Goal: Task Accomplishment & Management: Complete application form

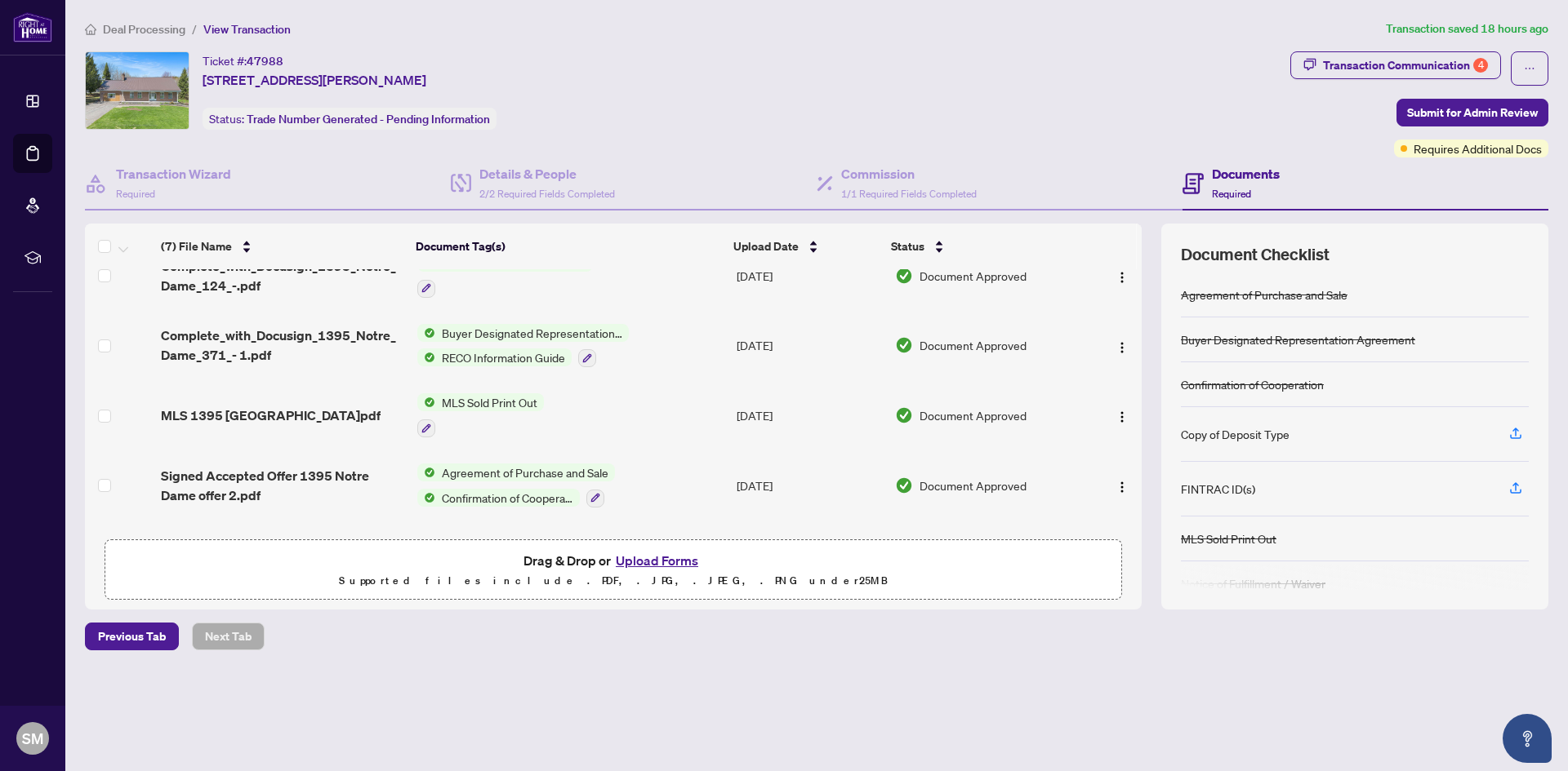
scroll to position [227, 0]
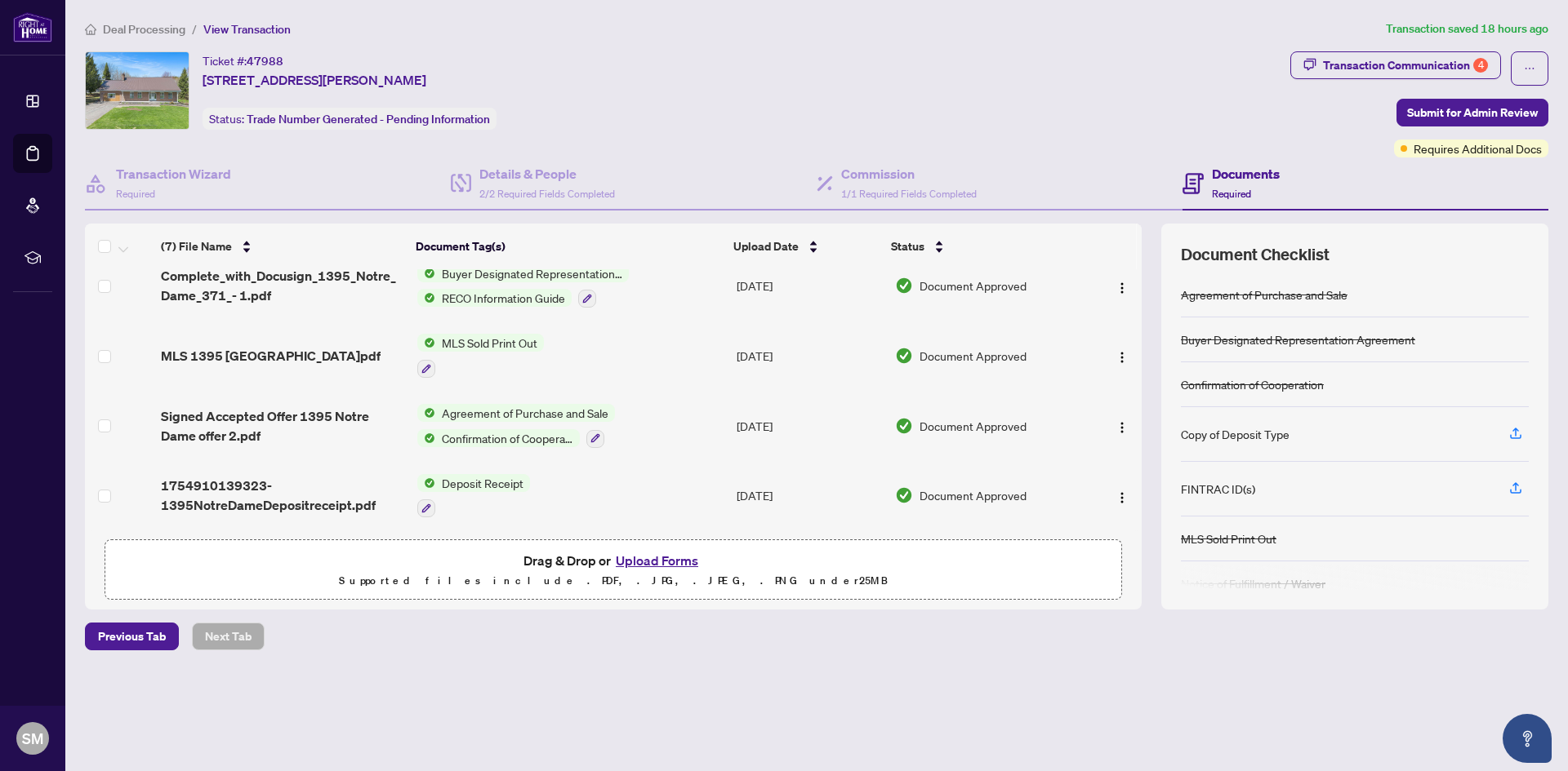
click at [650, 563] on button "Upload Forms" at bounding box center [657, 561] width 92 height 21
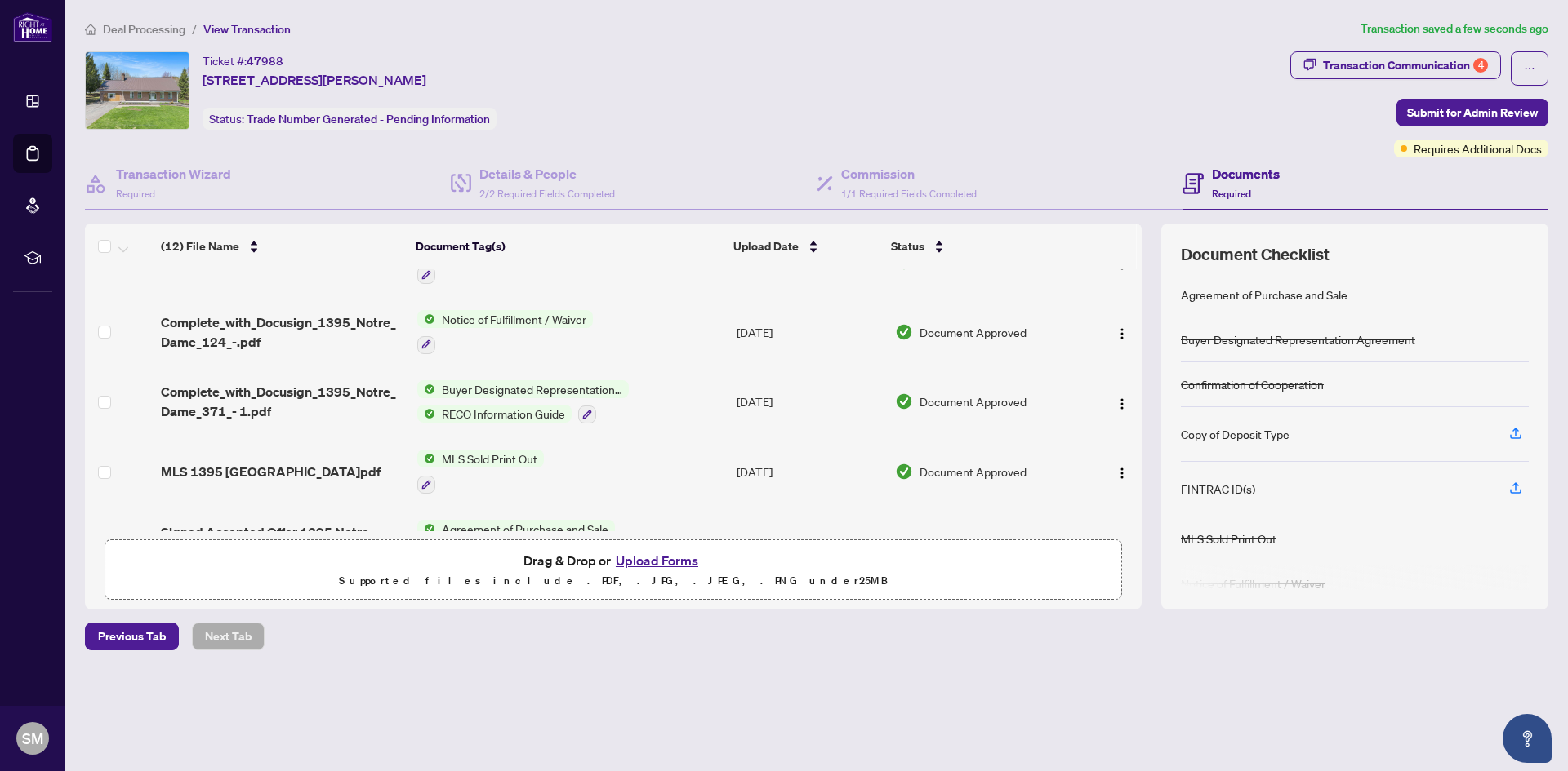
scroll to position [0, 0]
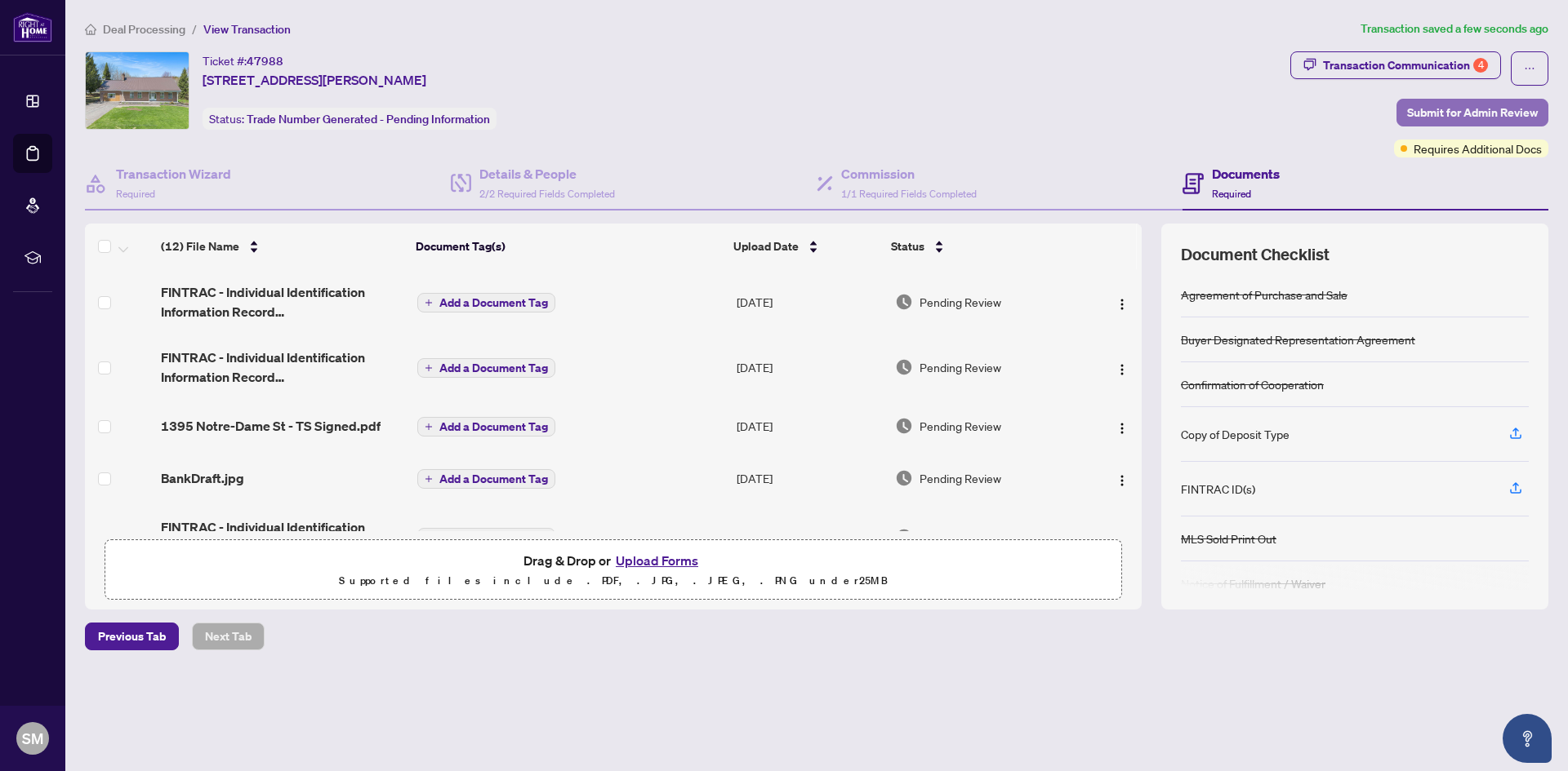
click at [1494, 107] on span "Submit for Admin Review" at bounding box center [1472, 113] width 130 height 26
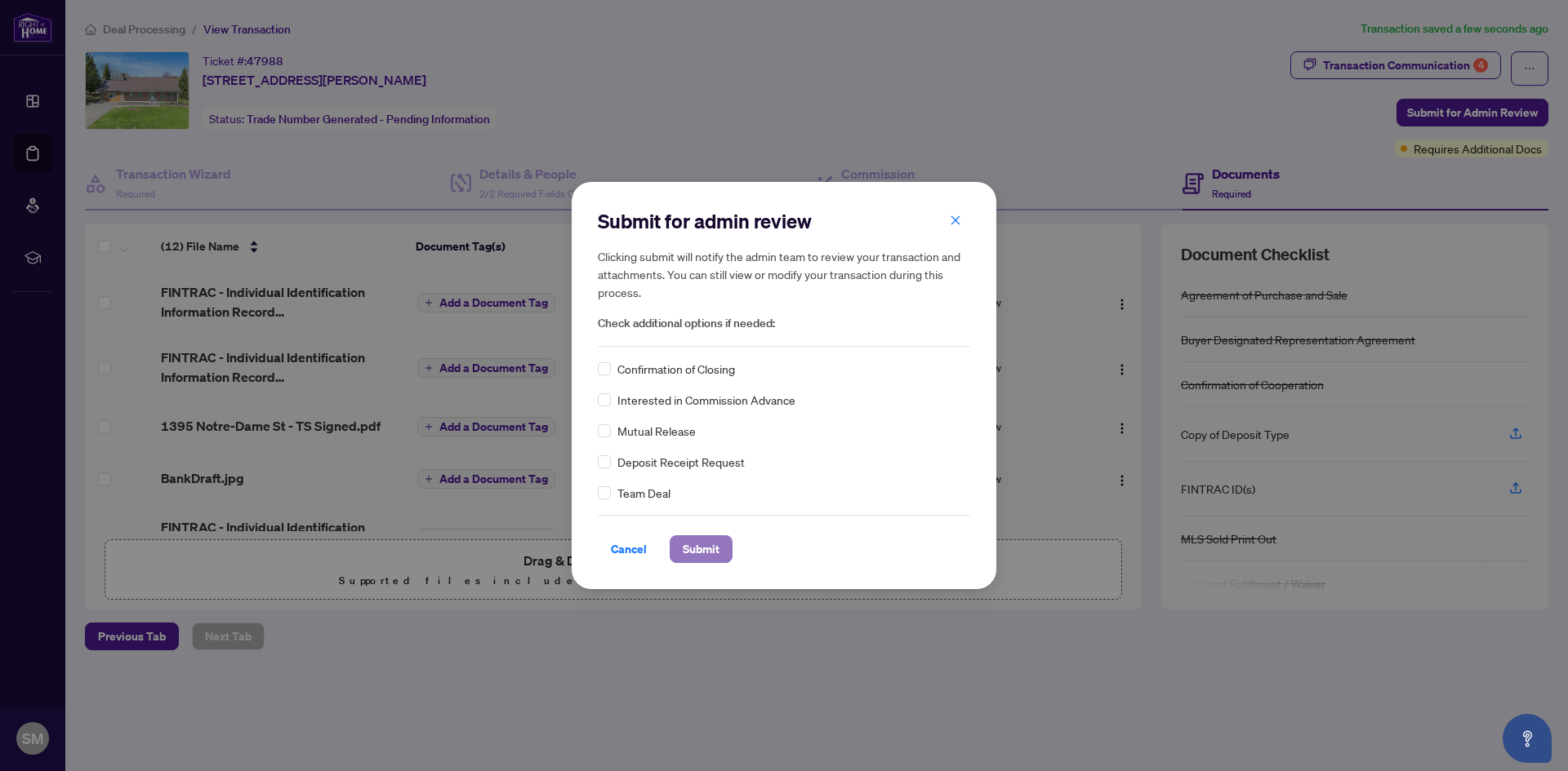
click at [716, 543] on span "Submit" at bounding box center [701, 549] width 36 height 26
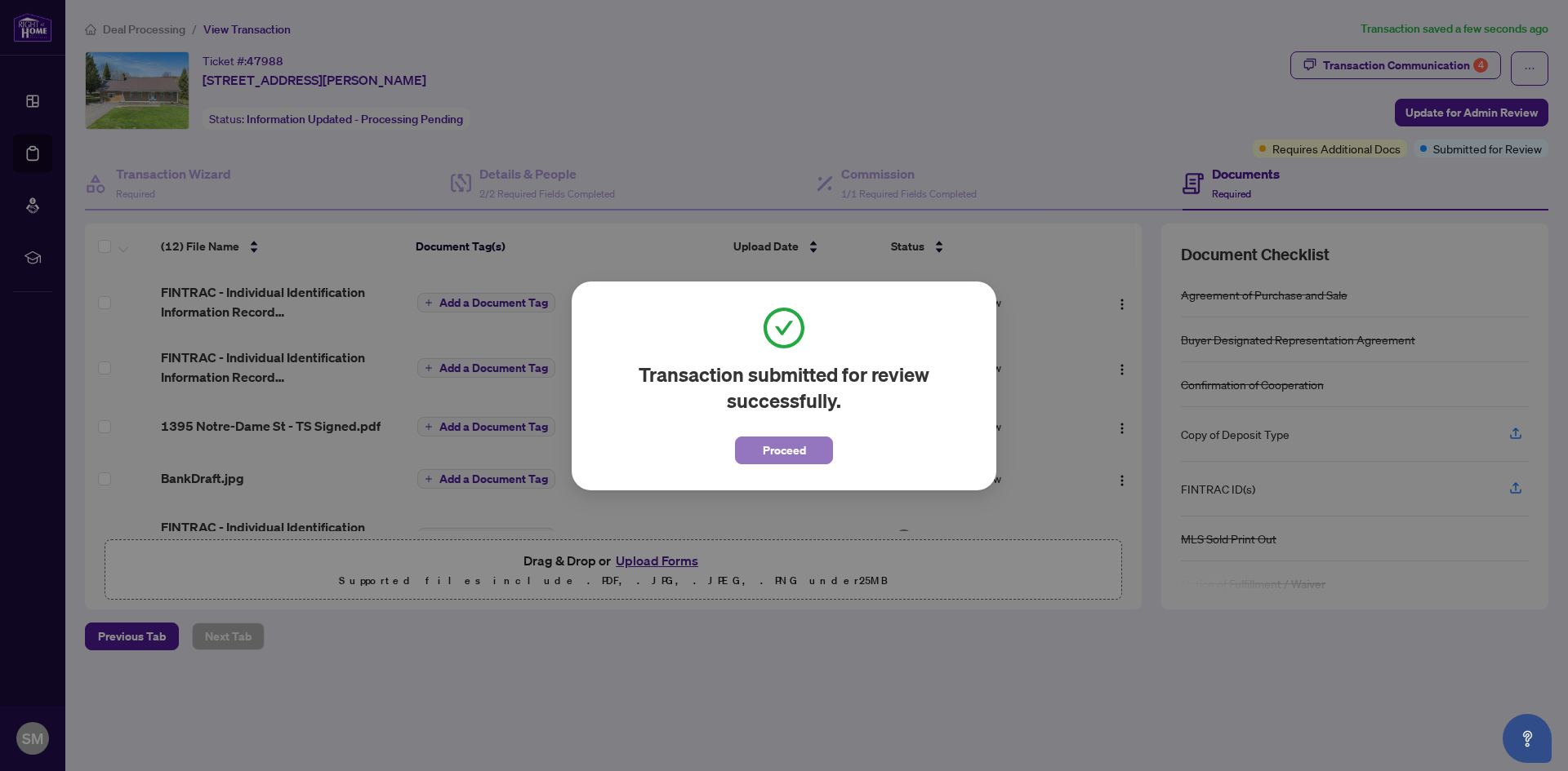
click at [788, 450] on span "Proceed" at bounding box center [784, 451] width 43 height 26
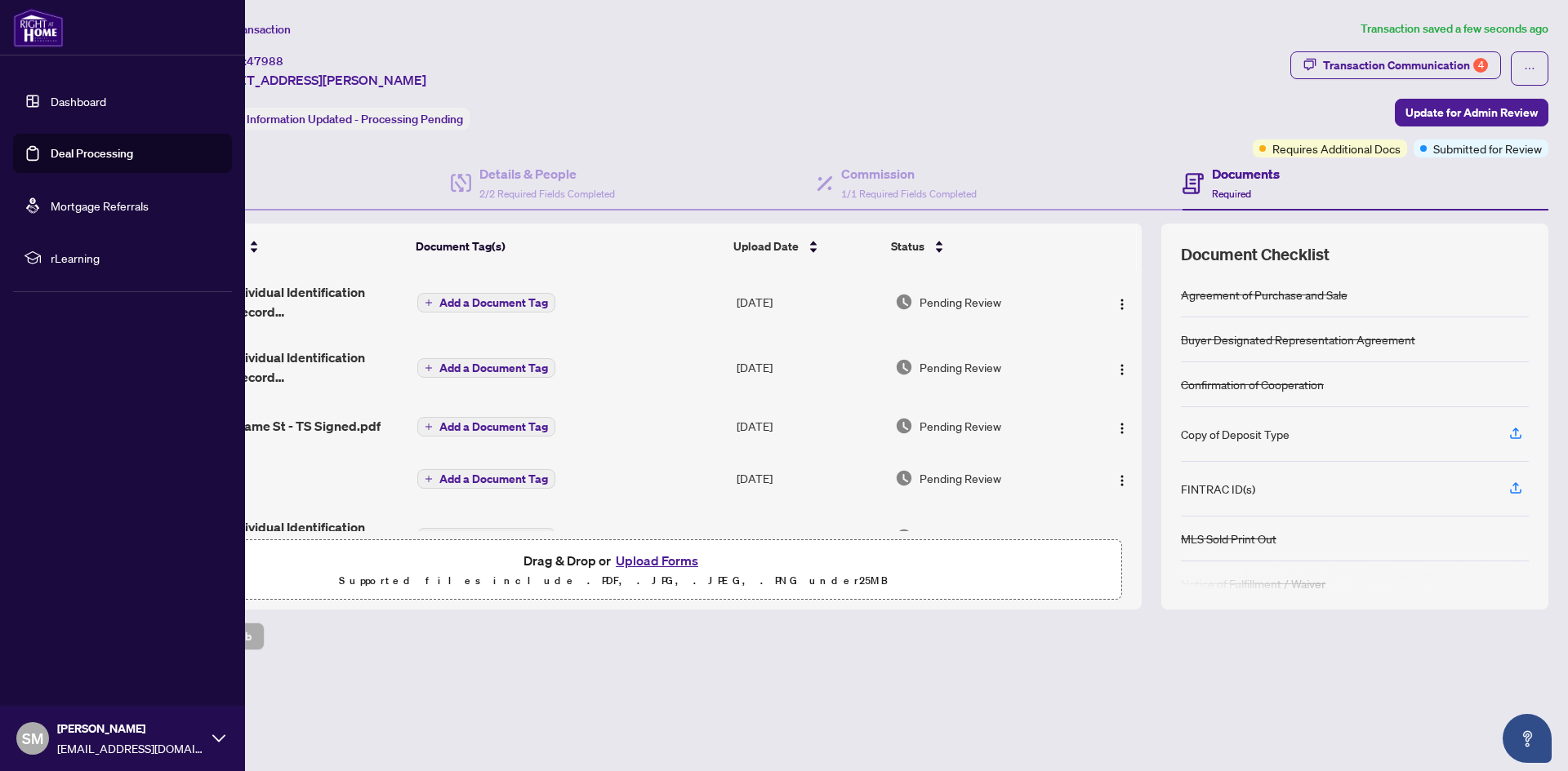
click at [50, 99] on link "Dashboard" at bounding box center [78, 101] width 56 height 15
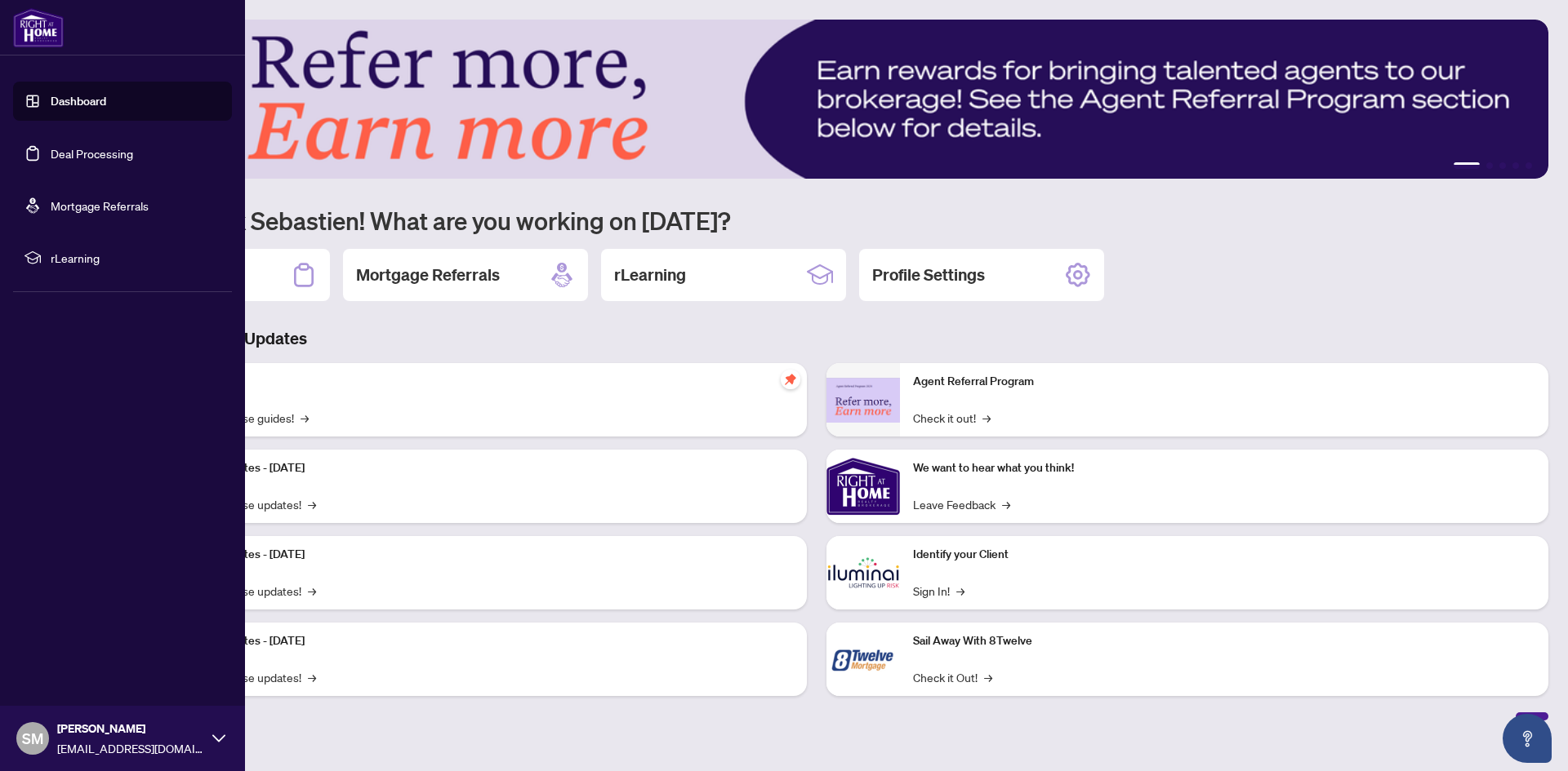
click at [68, 161] on link "Deal Processing" at bounding box center [91, 154] width 83 height 15
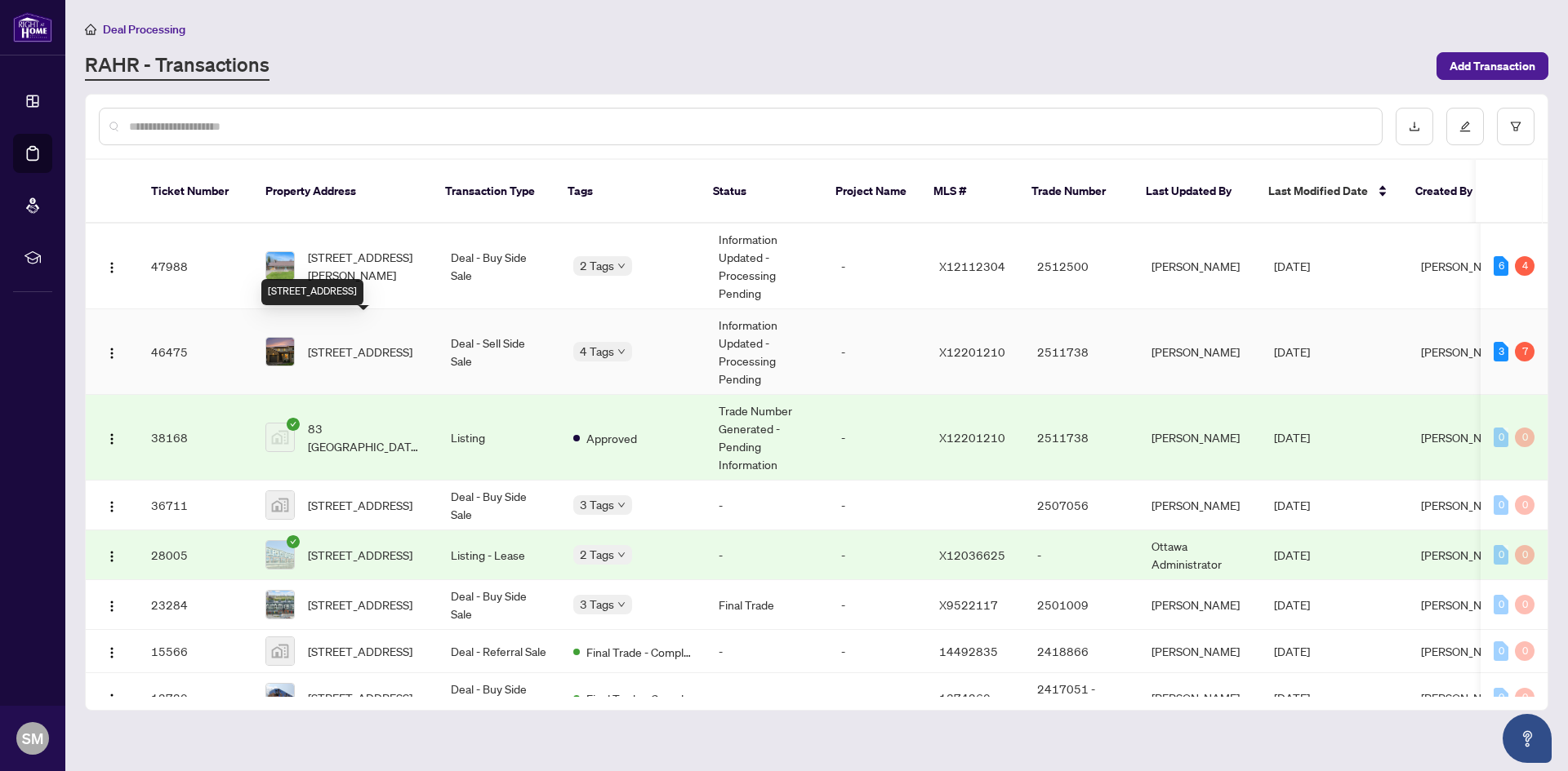
click at [373, 343] on span "[STREET_ADDRESS]" at bounding box center [360, 351] width 104 height 18
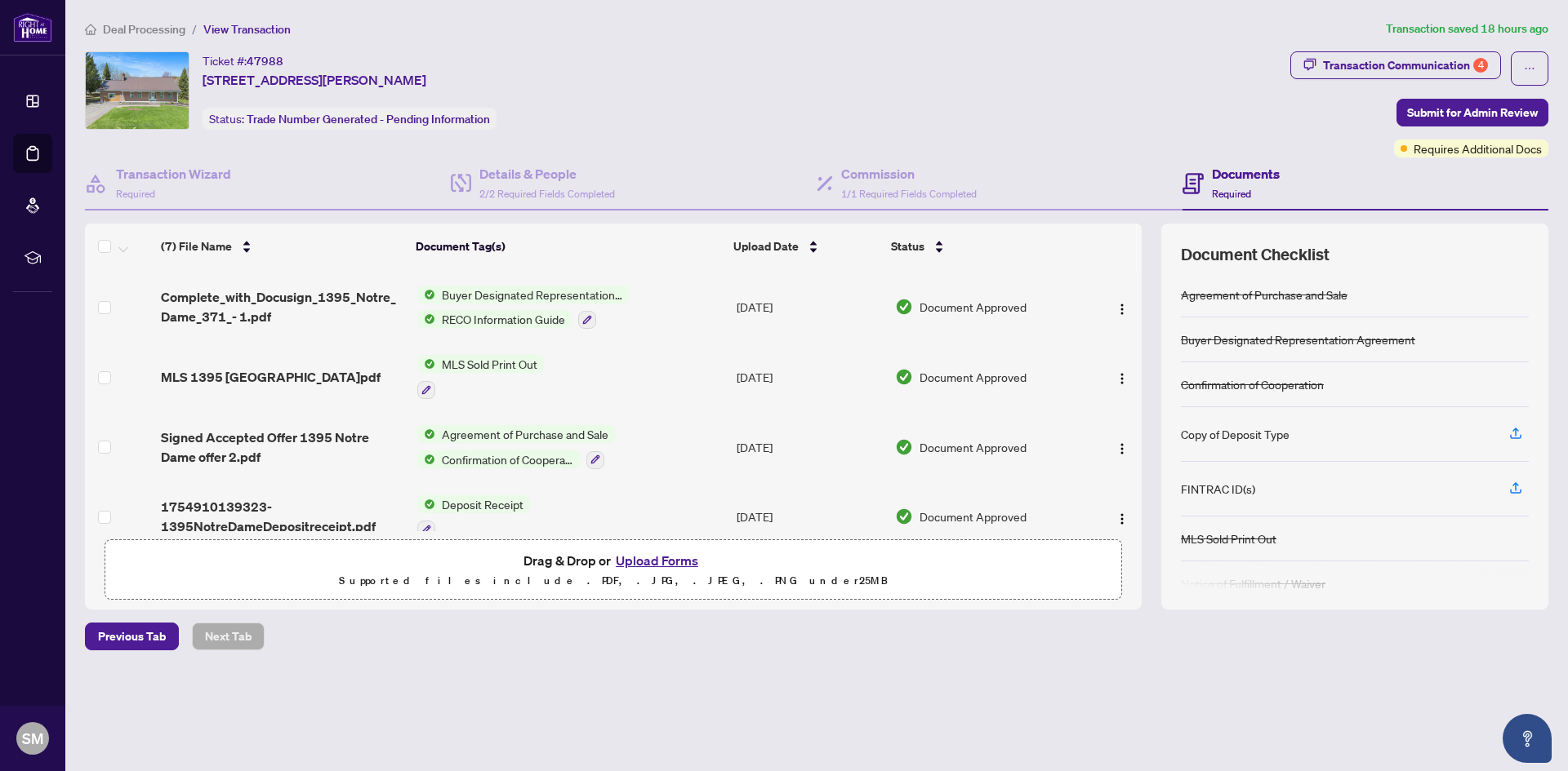
scroll to position [227, 0]
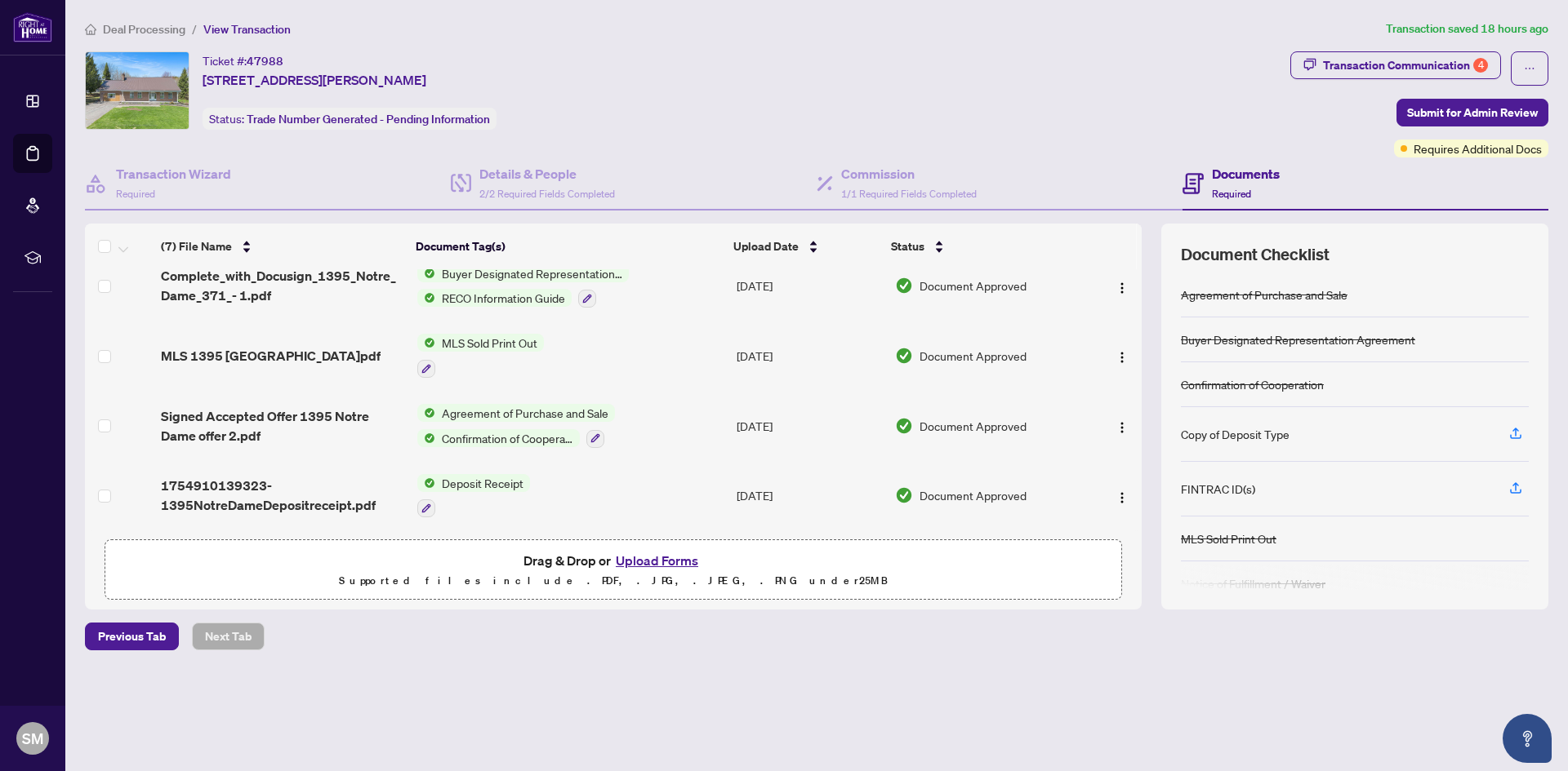
click at [641, 556] on button "Upload Forms" at bounding box center [657, 561] width 92 height 21
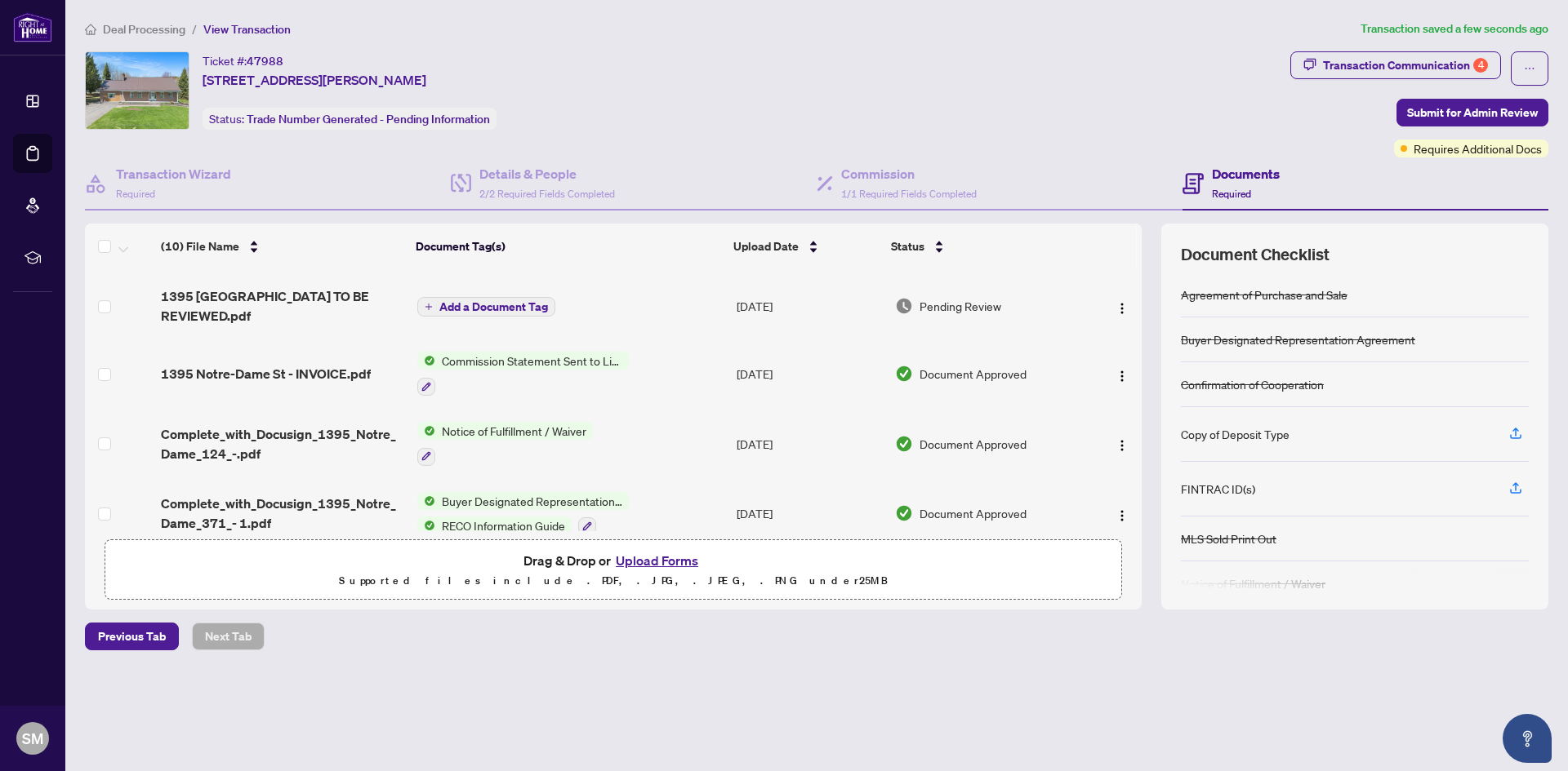
scroll to position [182, 0]
click at [1459, 65] on div "Transaction Communication 4" at bounding box center [1405, 65] width 165 height 26
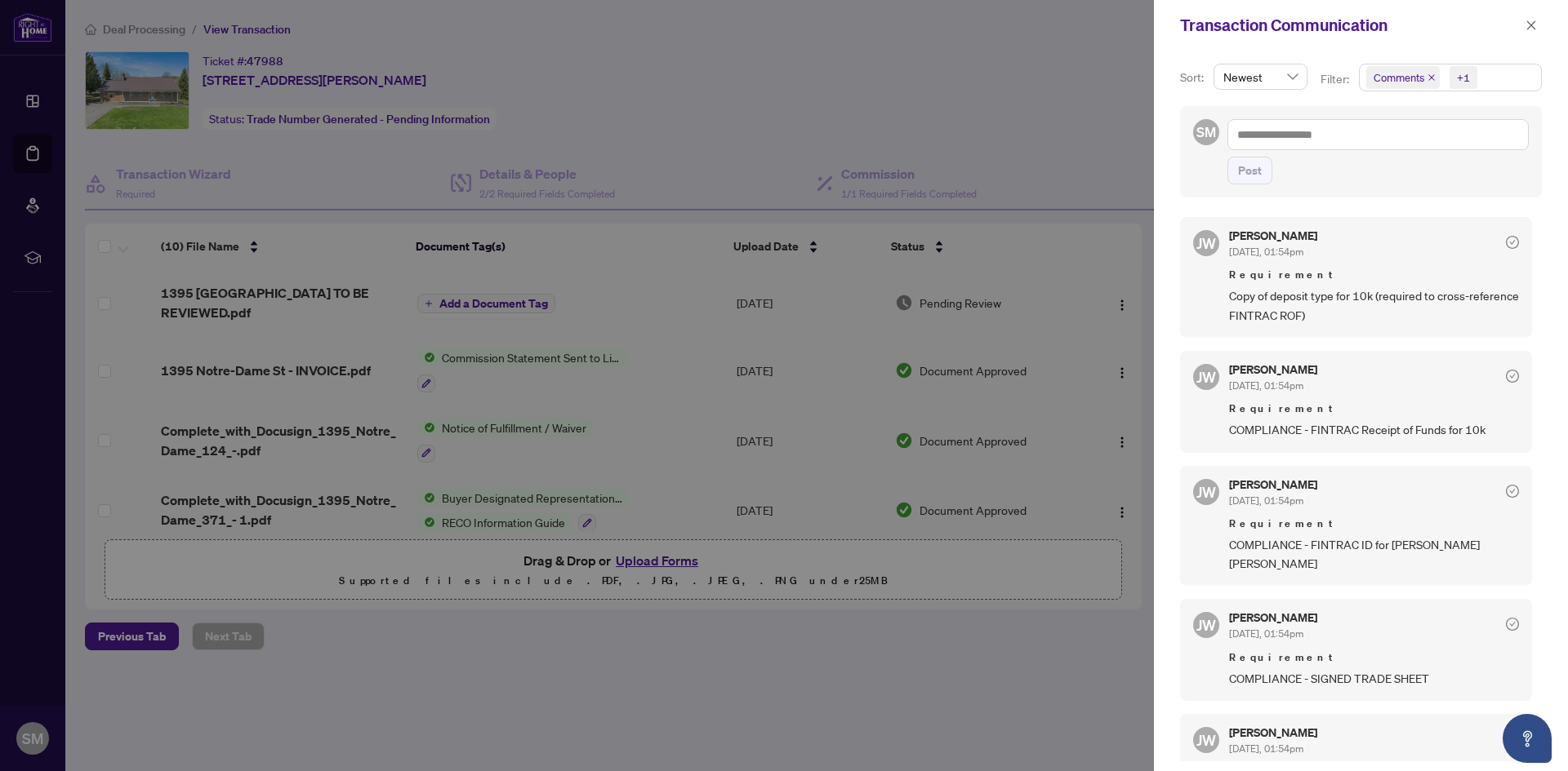
click at [870, 689] on div at bounding box center [784, 386] width 1568 height 771
click at [1534, 11] on div "Transaction Communication" at bounding box center [1361, 25] width 414 height 50
click at [1533, 18] on span "button" at bounding box center [1531, 25] width 11 height 26
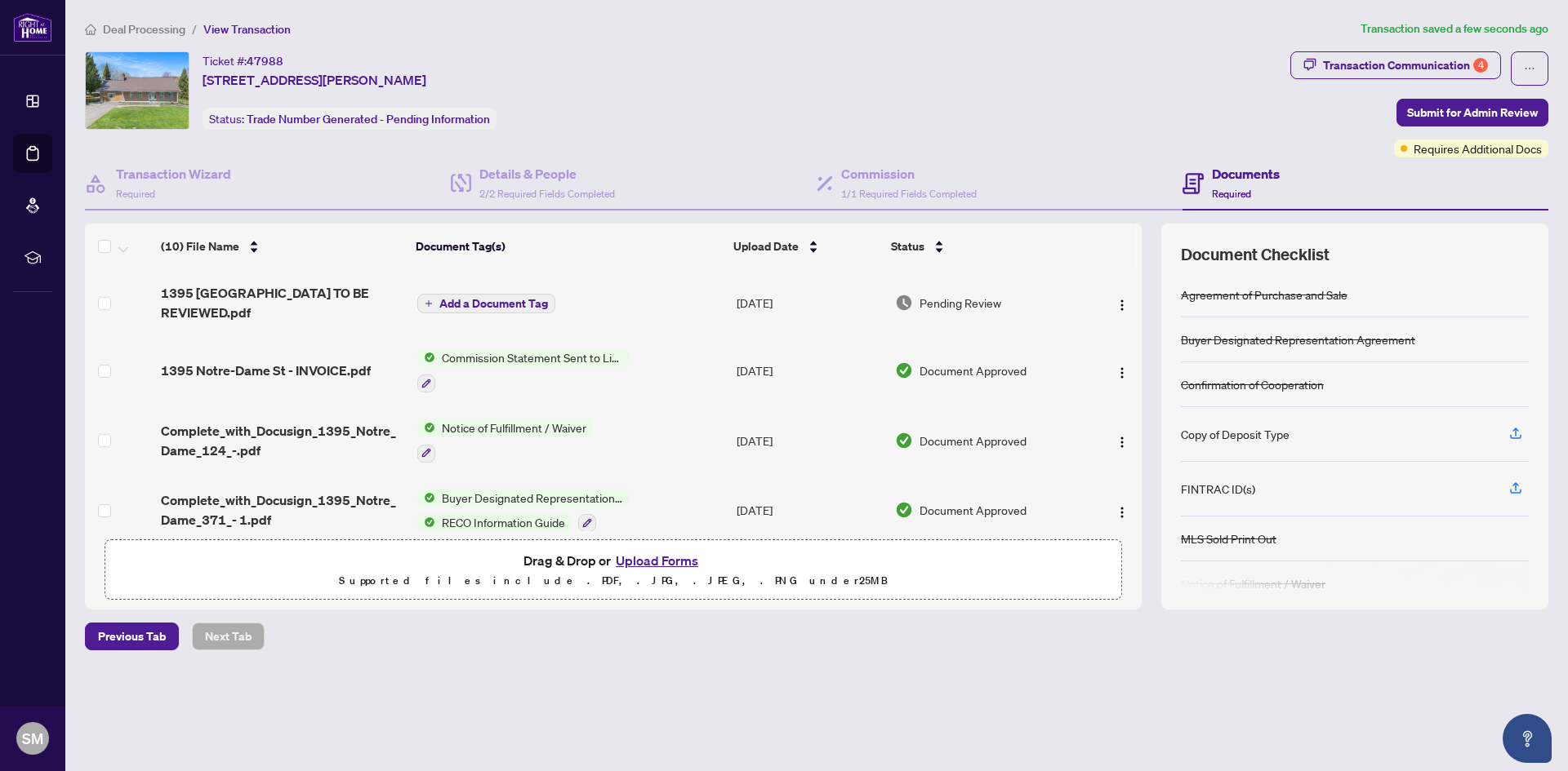
click at [266, 380] on td "1395 Notre-Dame St - INVOICE.pdf" at bounding box center [282, 370] width 255 height 70
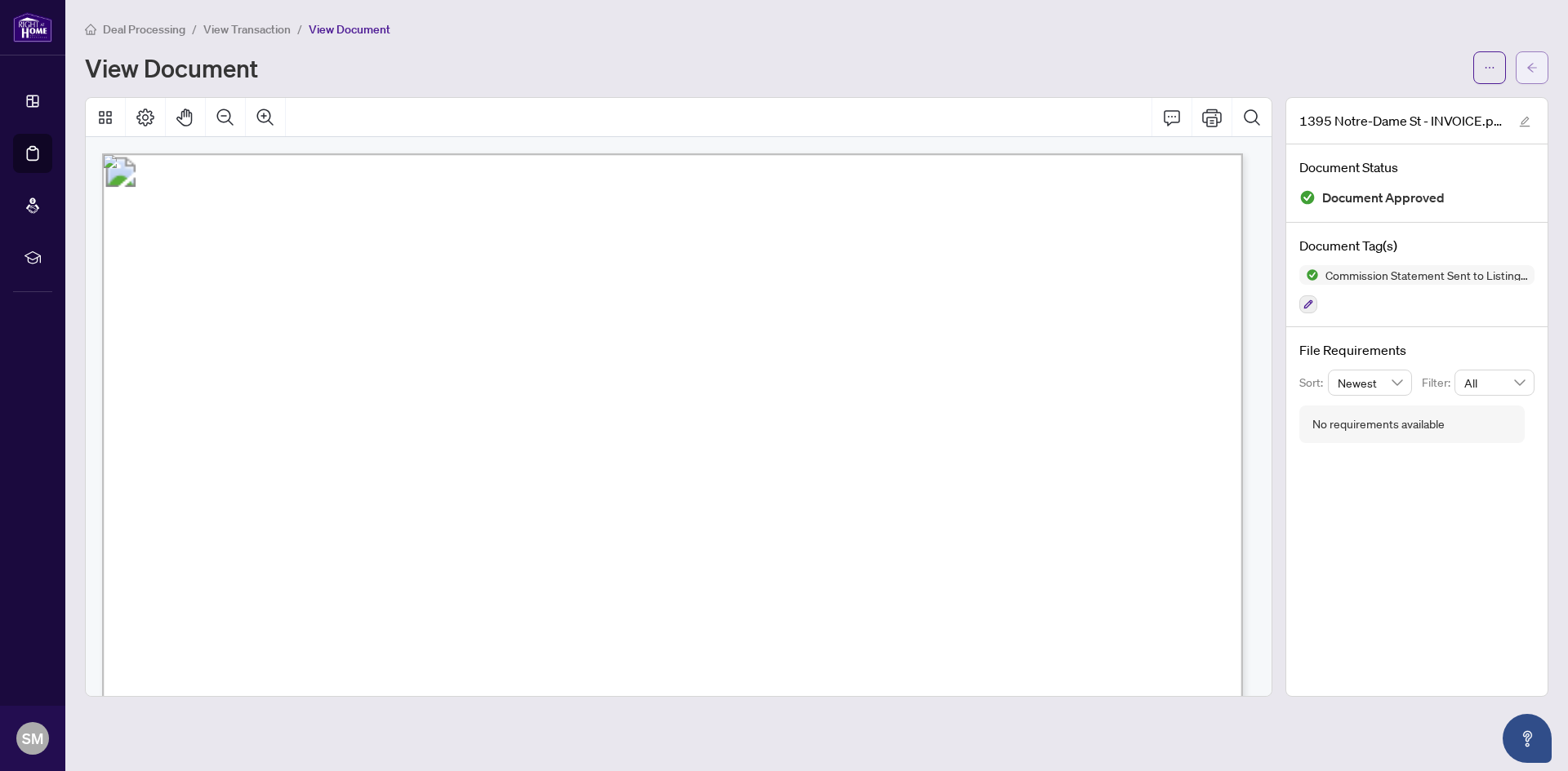
click at [1532, 59] on span "button" at bounding box center [1532, 68] width 11 height 26
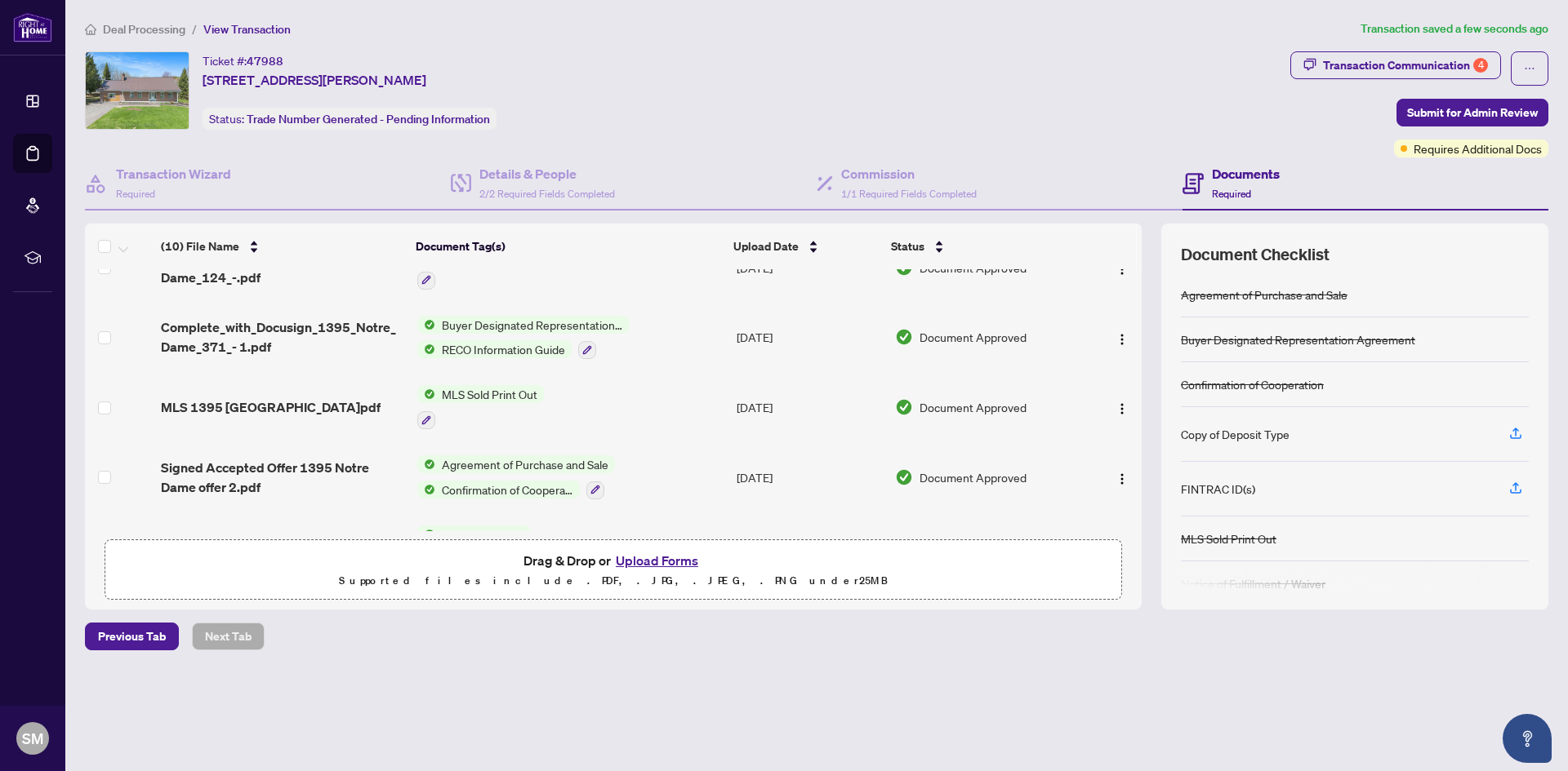
scroll to position [410, 0]
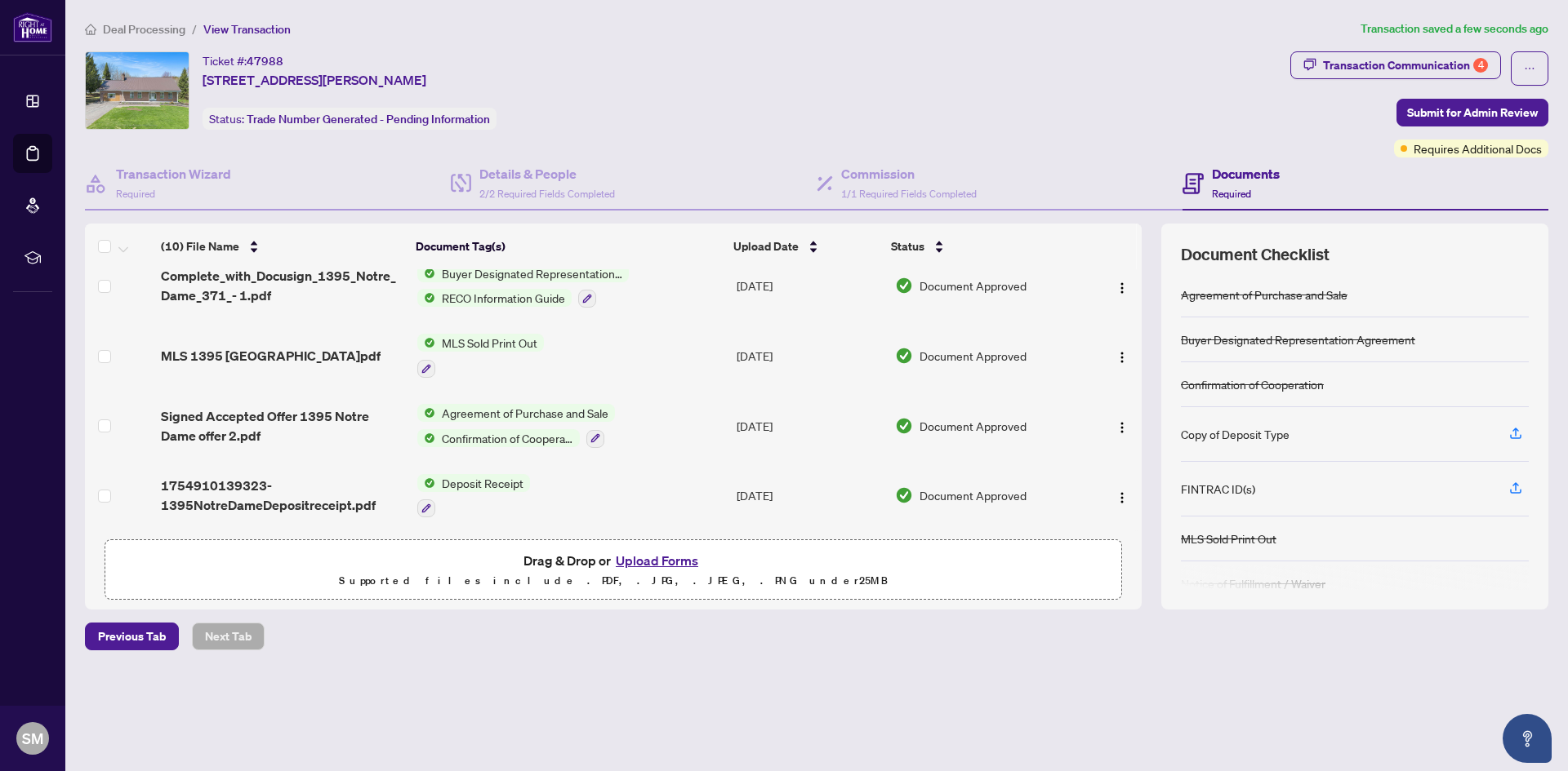
drag, startPoint x: 1136, startPoint y: 511, endPoint x: 1139, endPoint y: 470, distance: 41.1
click at [1139, 470] on div "BankDraft.jpg Add a Document Tag Aug/13/2025 Pending Review FINTRAC - Individua…" at bounding box center [613, 399] width 1057 height 262
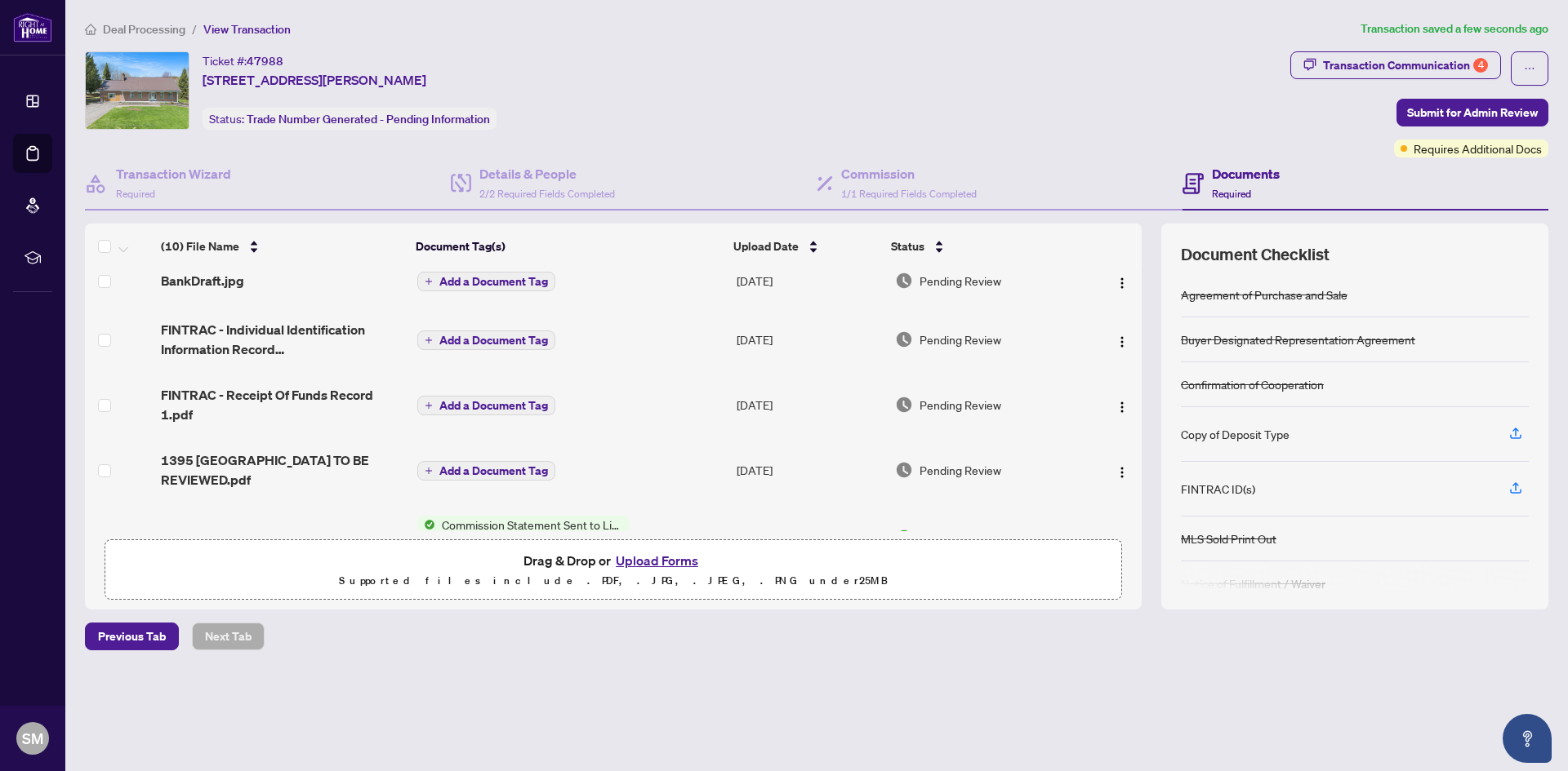
scroll to position [10, 0]
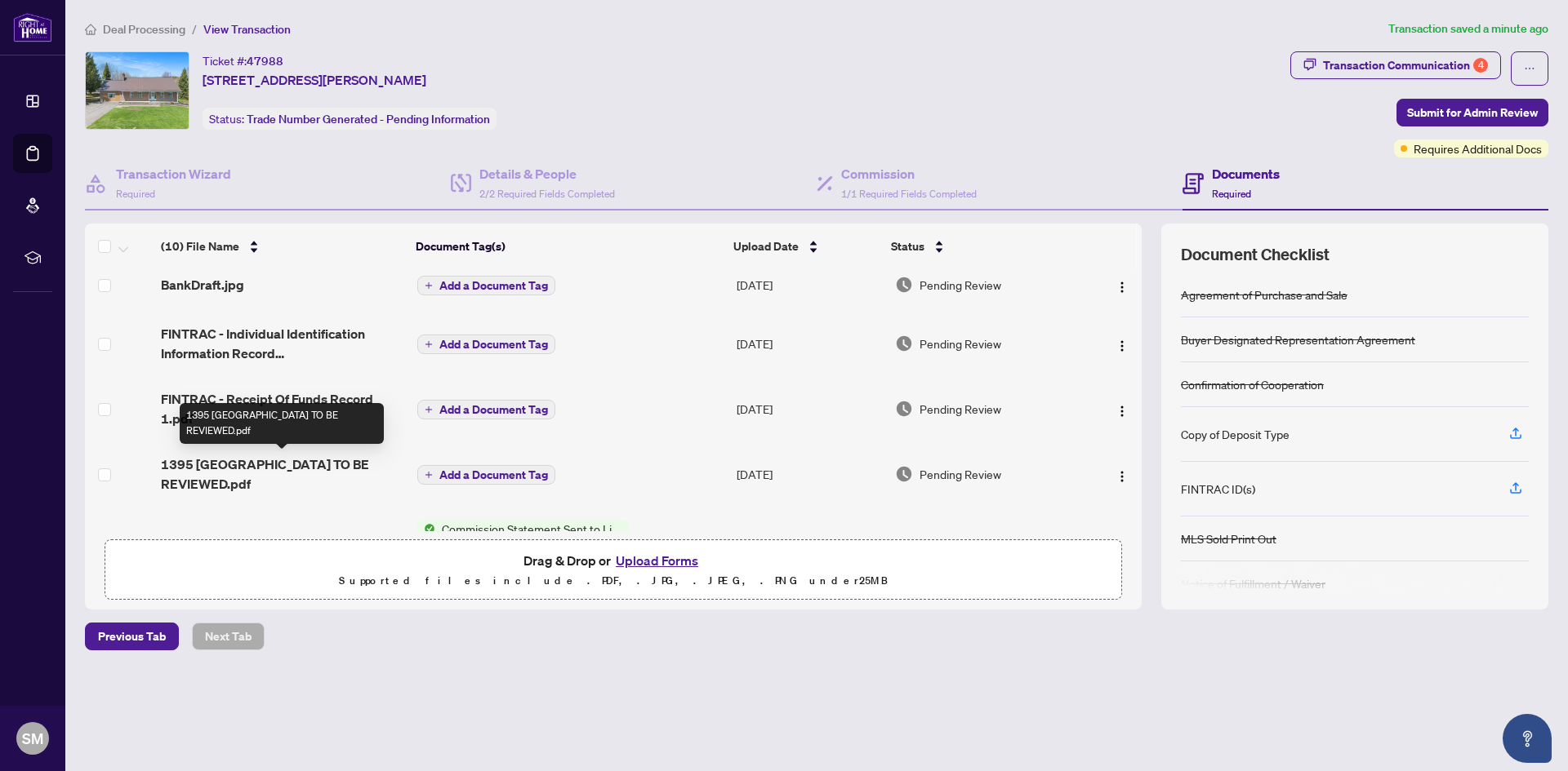
click at [227, 474] on span "1395 [GEOGRAPHIC_DATA] TO BE REVIEWED.pdf" at bounding box center [282, 474] width 242 height 39
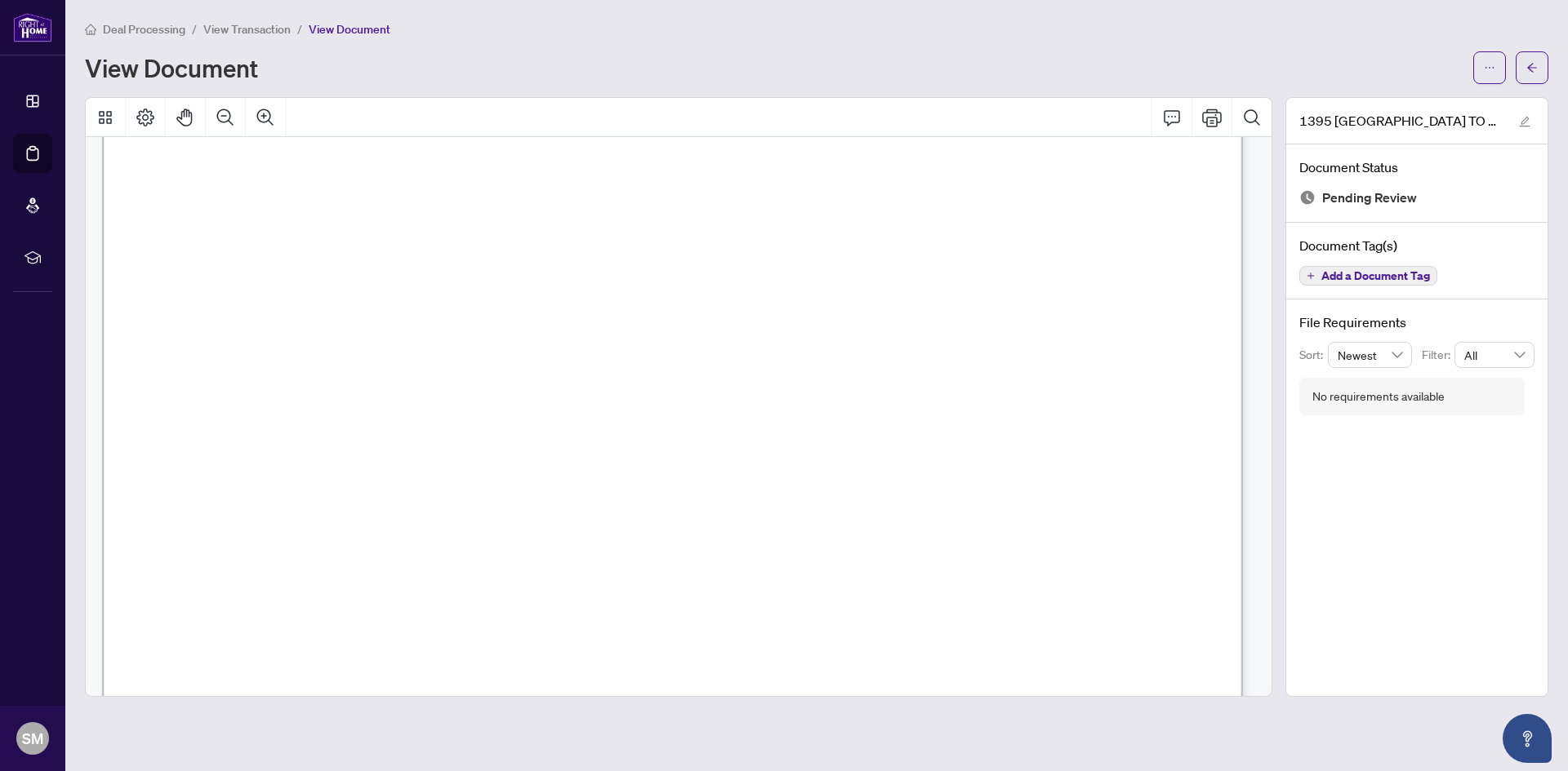
scroll to position [68, 0]
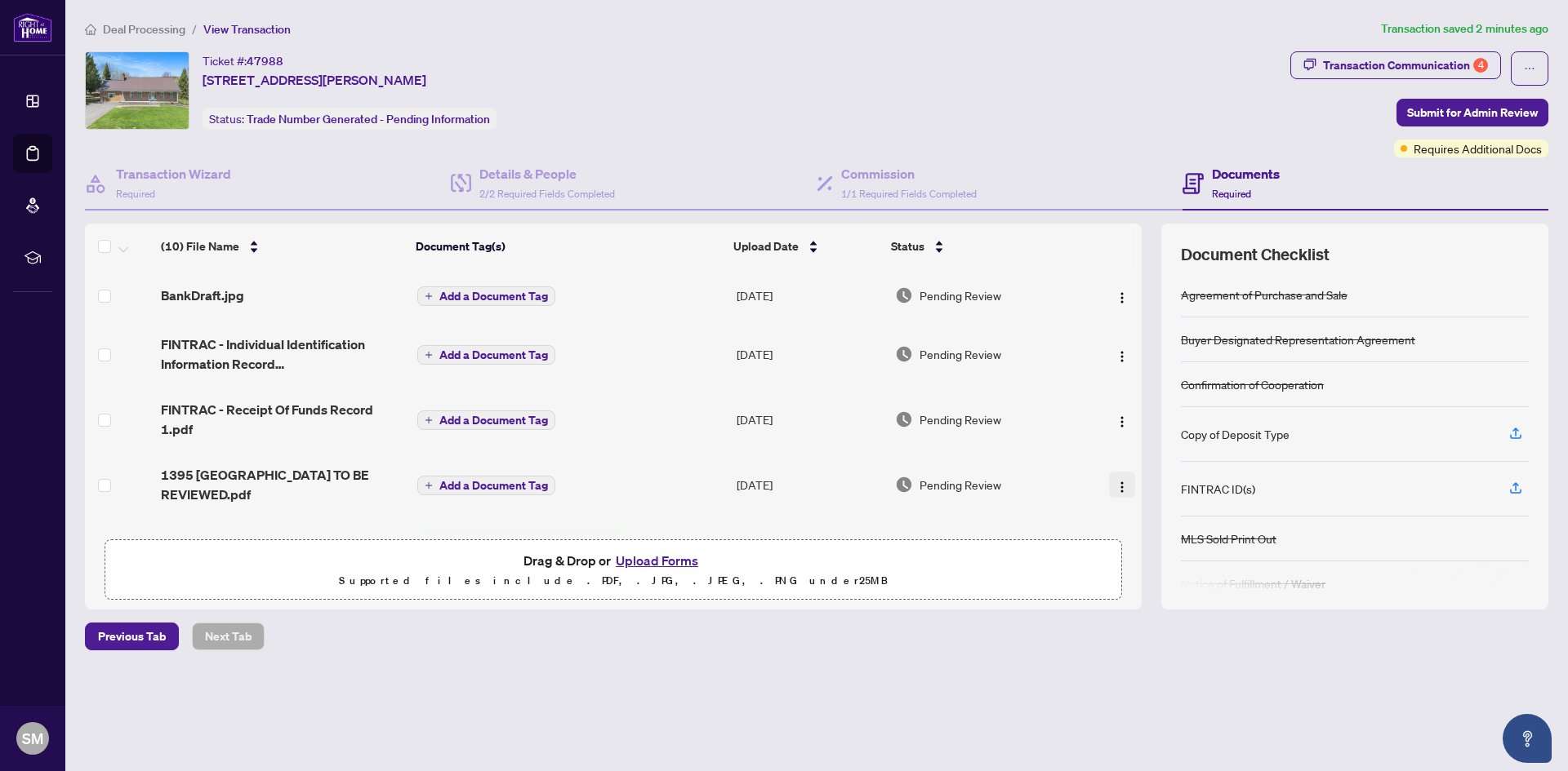
click at [1118, 488] on img "button" at bounding box center [1122, 487] width 13 height 13
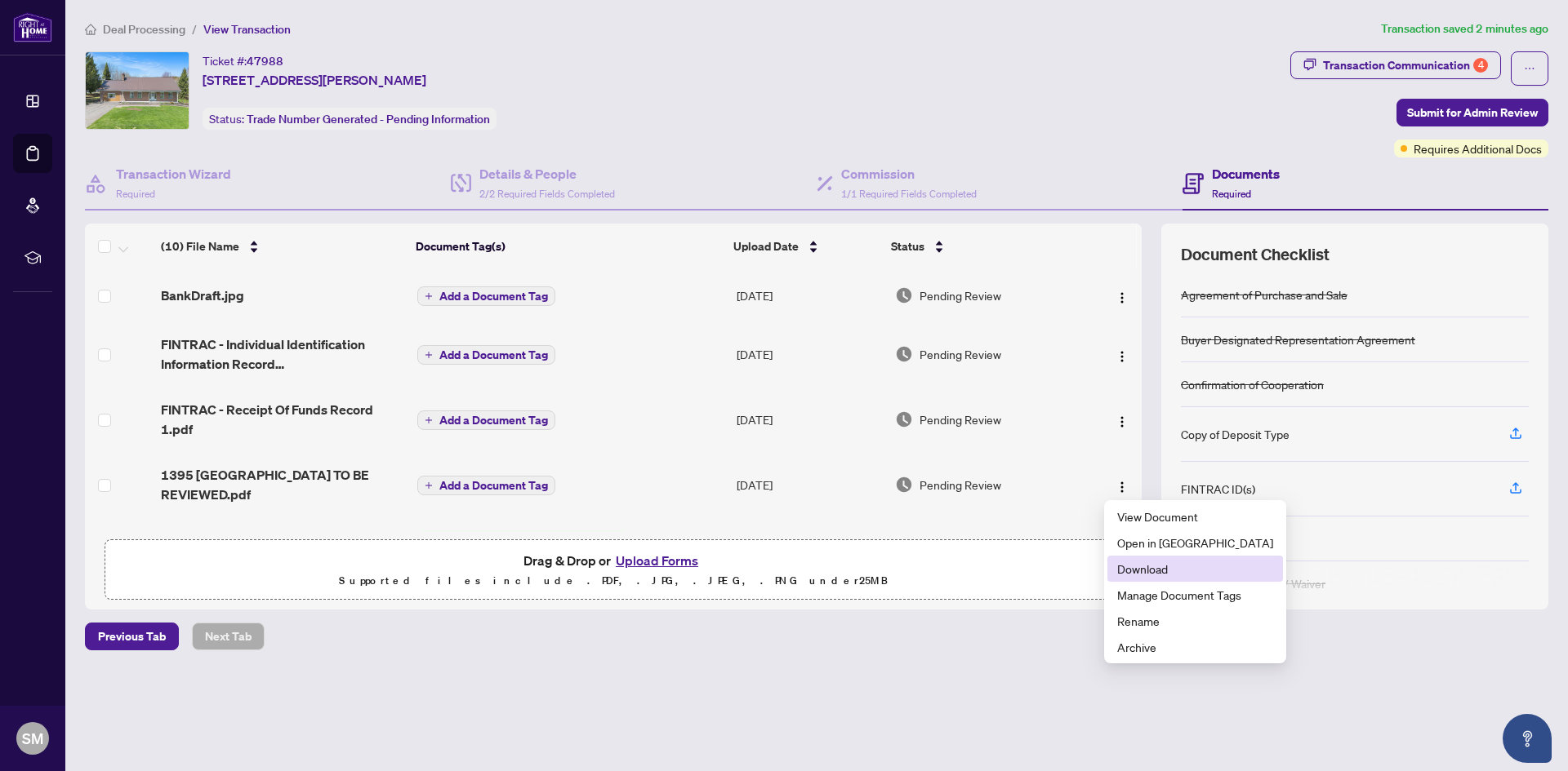
click at [1152, 570] on span "Download" at bounding box center [1194, 568] width 156 height 18
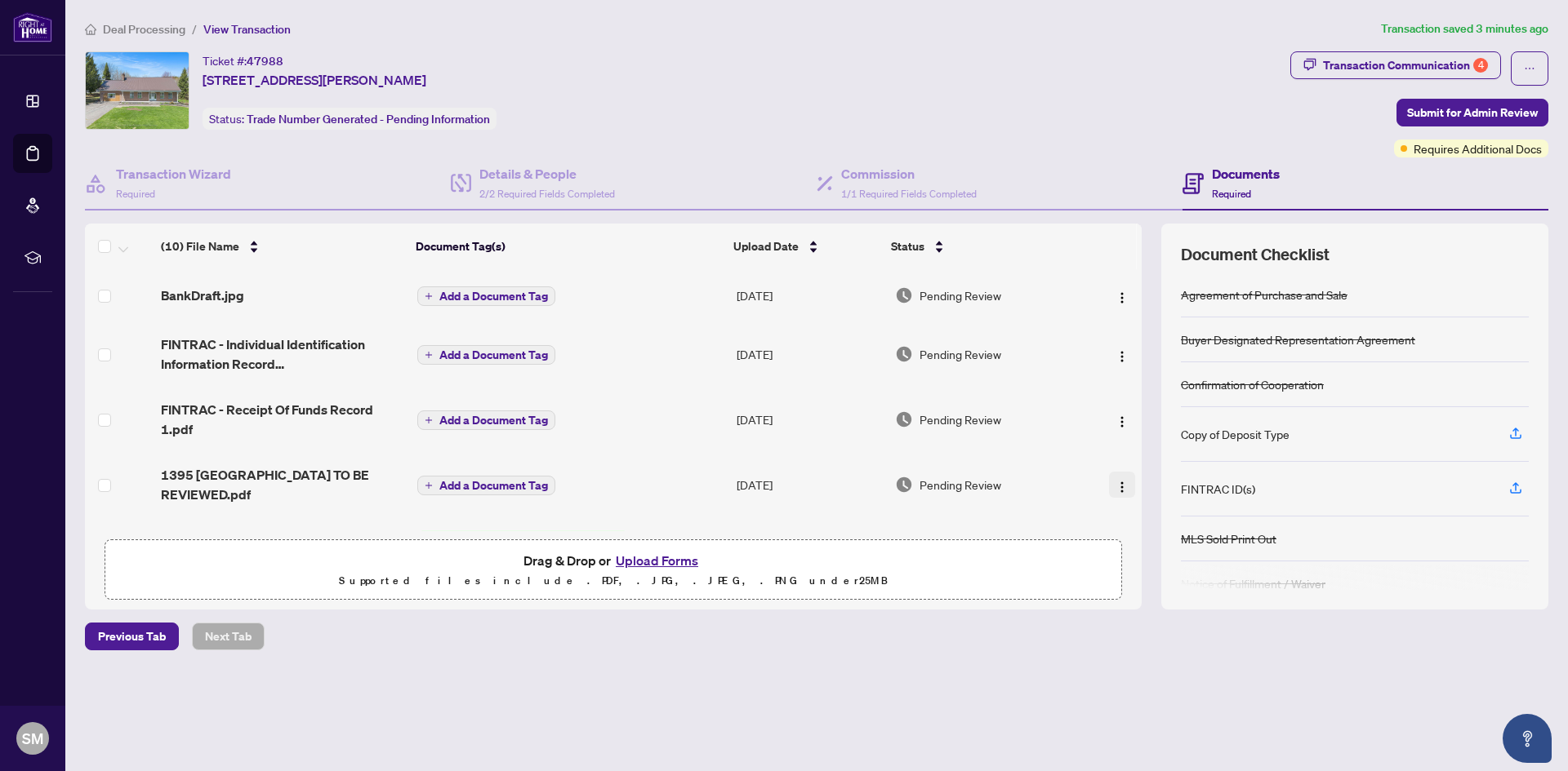
click at [1125, 482] on button "button" at bounding box center [1122, 485] width 26 height 26
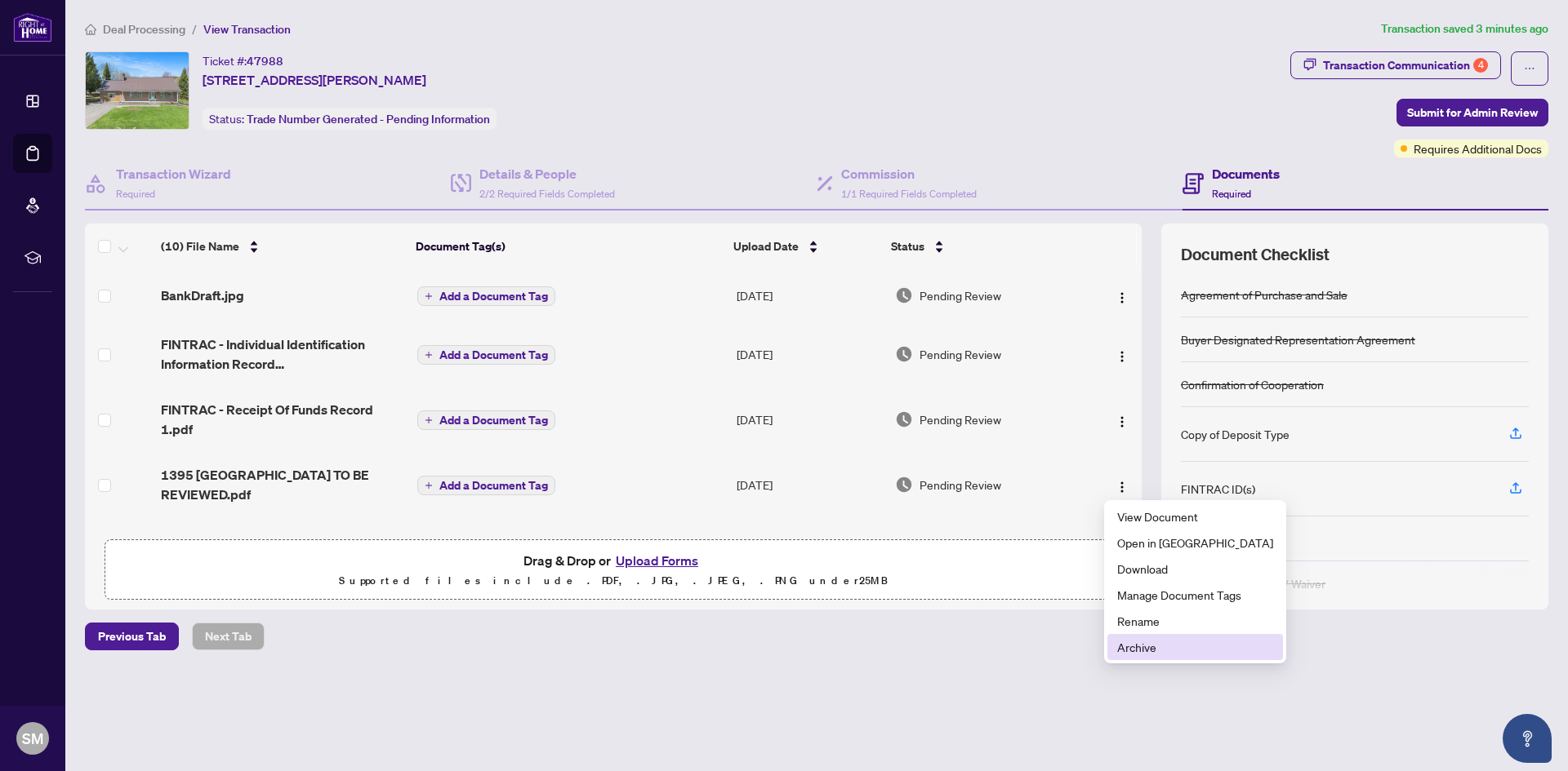
click at [1136, 643] on span "Archive" at bounding box center [1194, 646] width 156 height 18
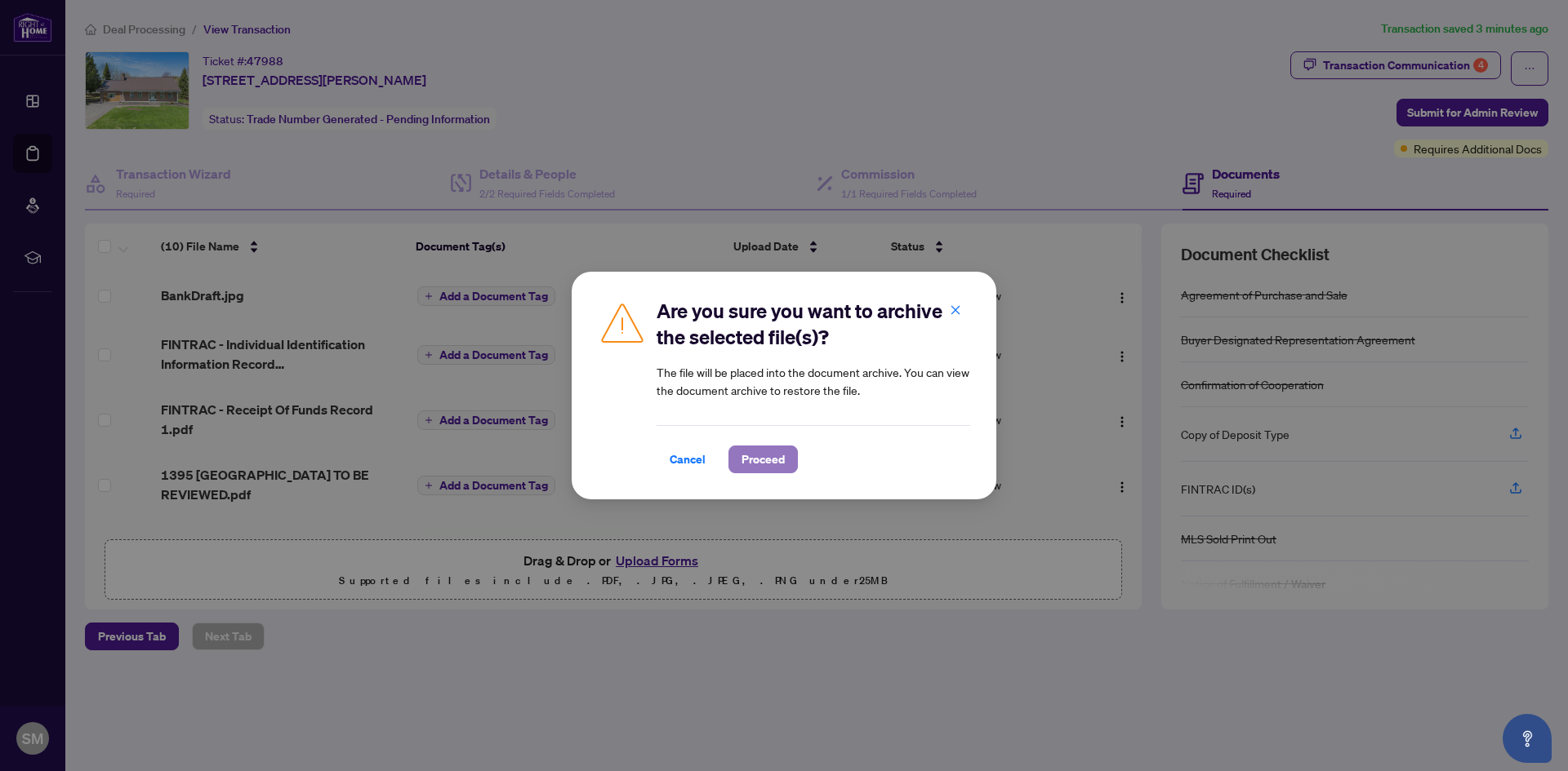
click at [766, 462] on span "Proceed" at bounding box center [763, 459] width 43 height 26
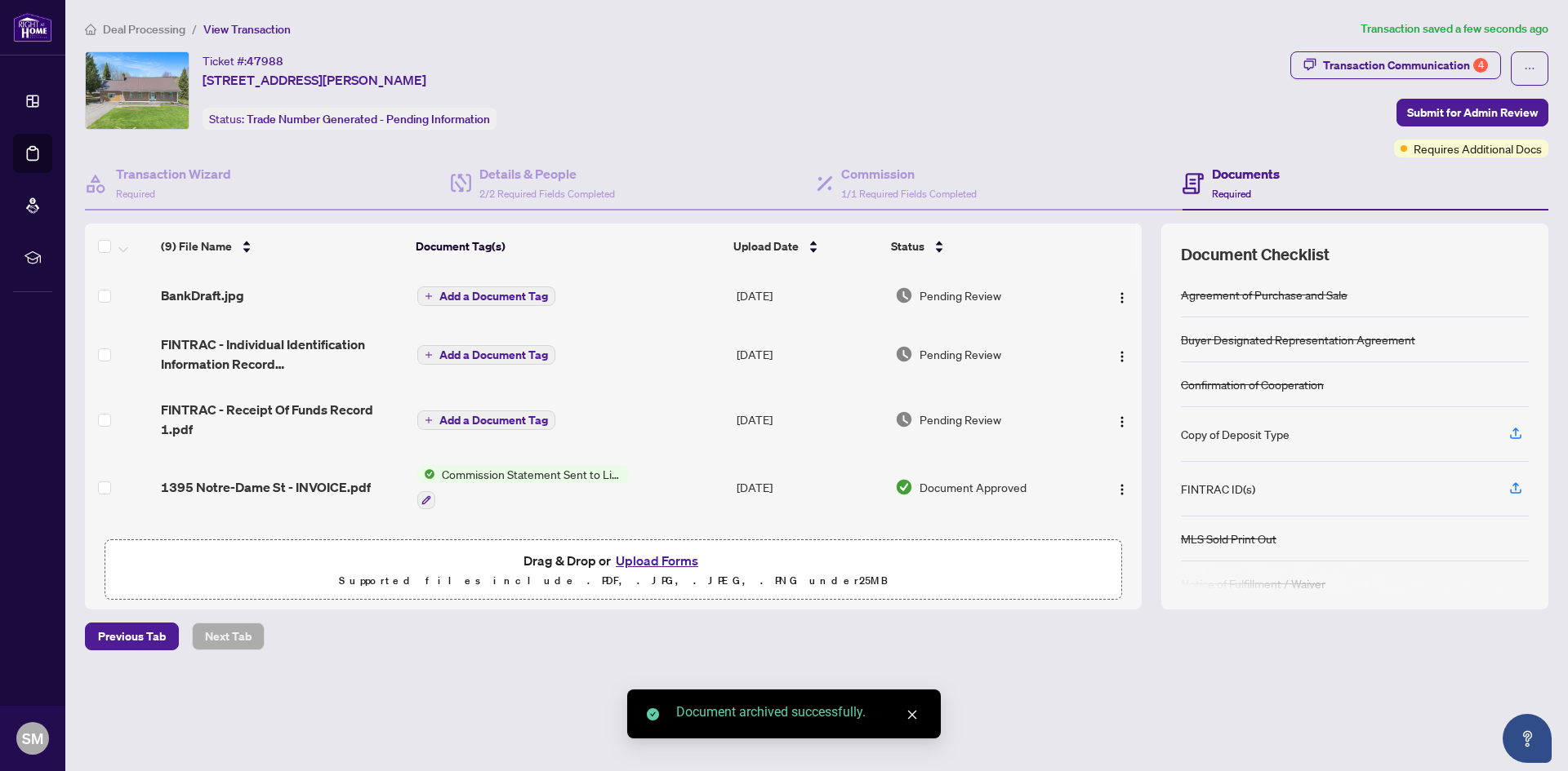
click at [665, 559] on button "Upload Forms" at bounding box center [657, 561] width 92 height 21
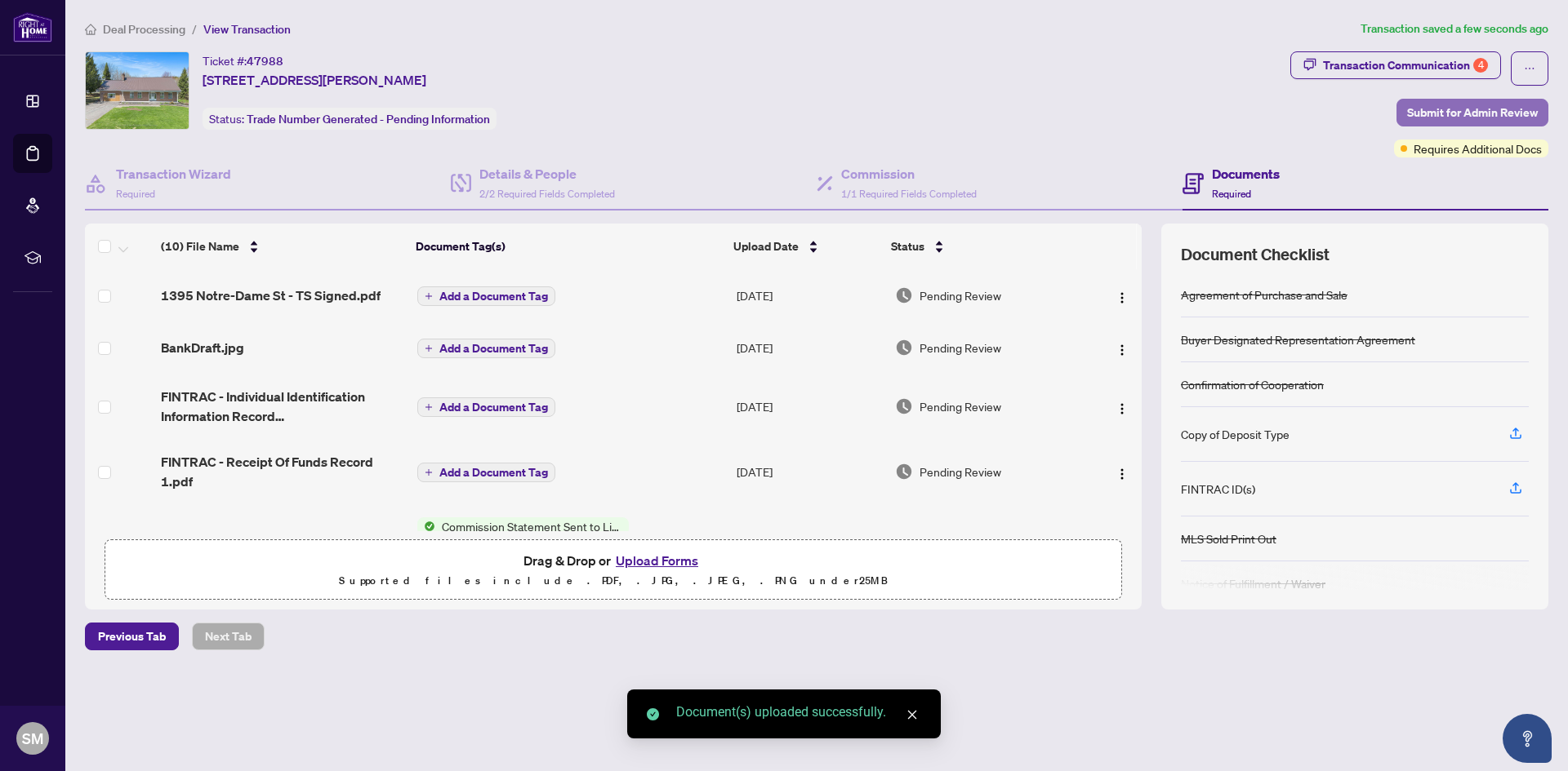
click at [1452, 102] on span "Submit for Admin Review" at bounding box center [1472, 113] width 130 height 26
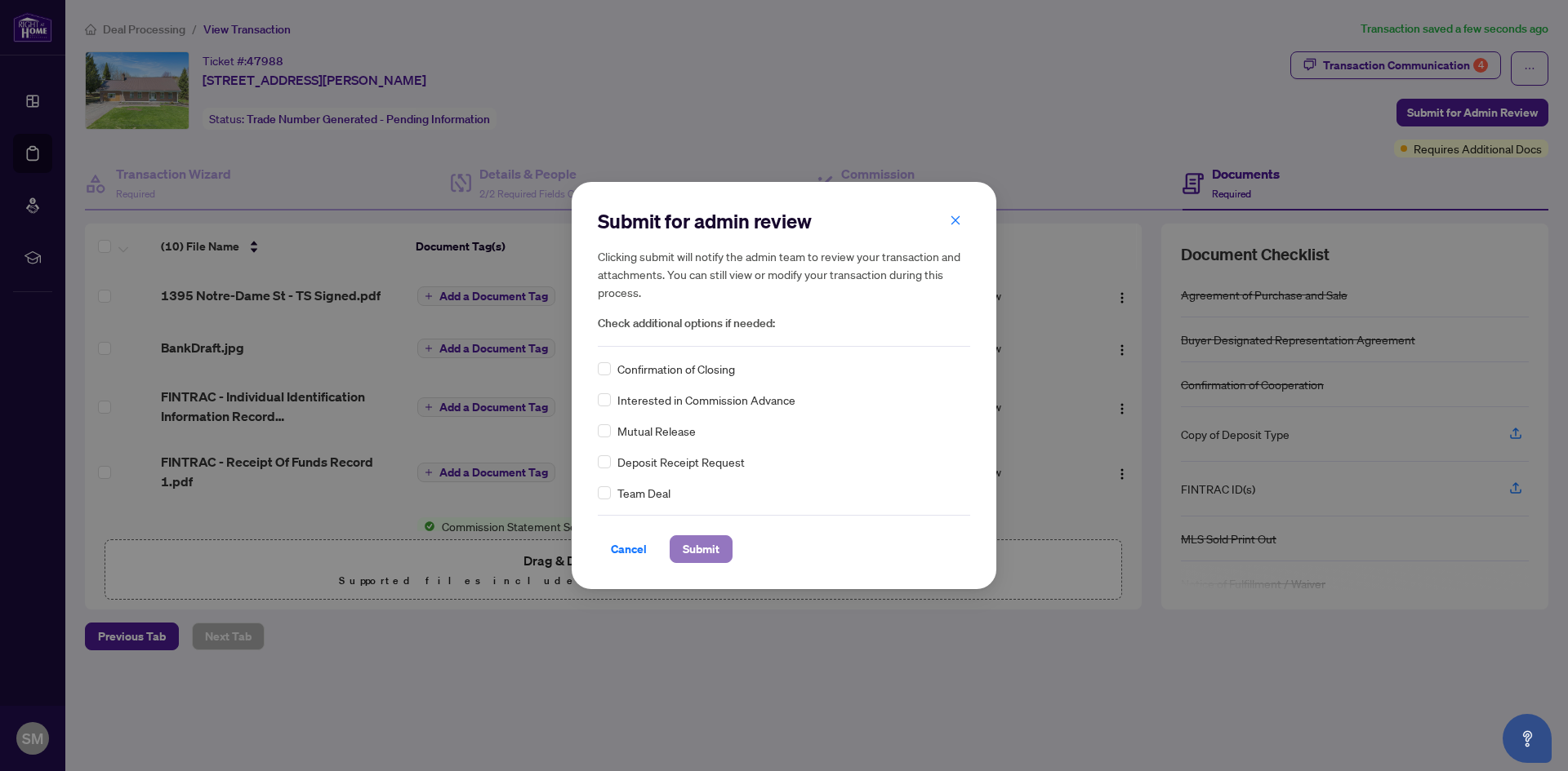
click at [711, 544] on span "Submit" at bounding box center [701, 549] width 36 height 26
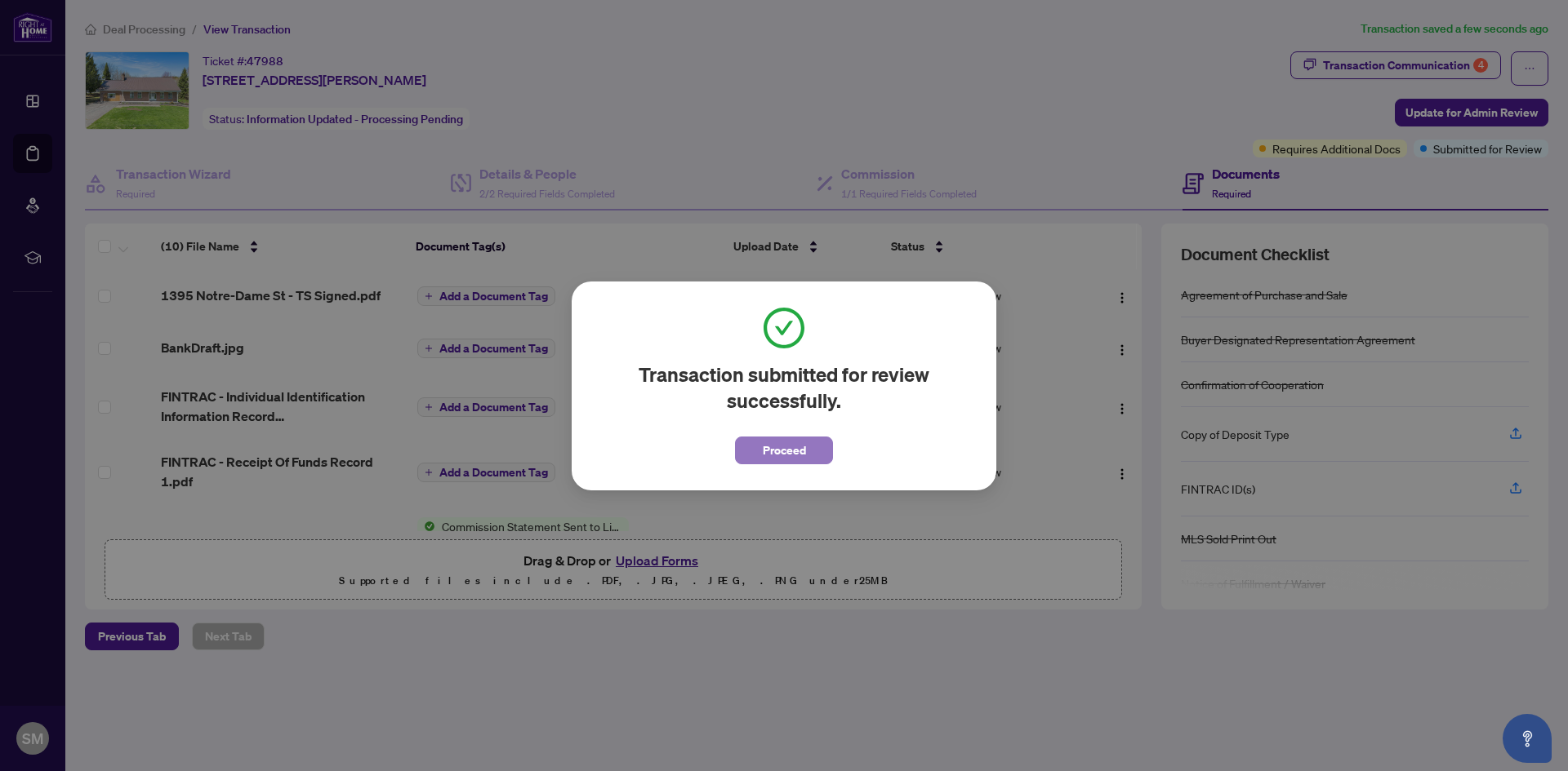
click at [806, 455] on button "Proceed" at bounding box center [784, 451] width 98 height 28
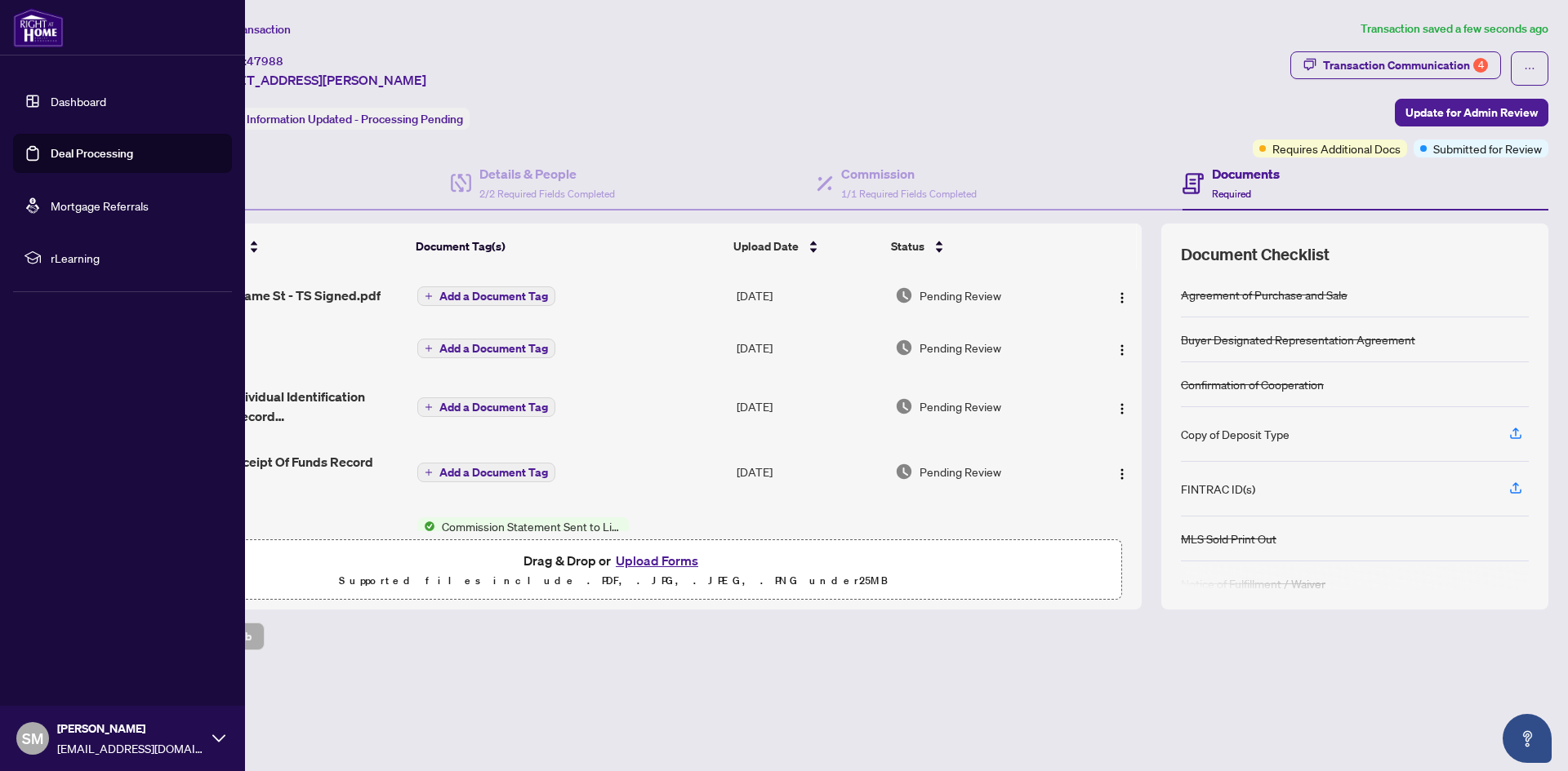
click at [75, 151] on link "Deal Processing" at bounding box center [91, 154] width 83 height 15
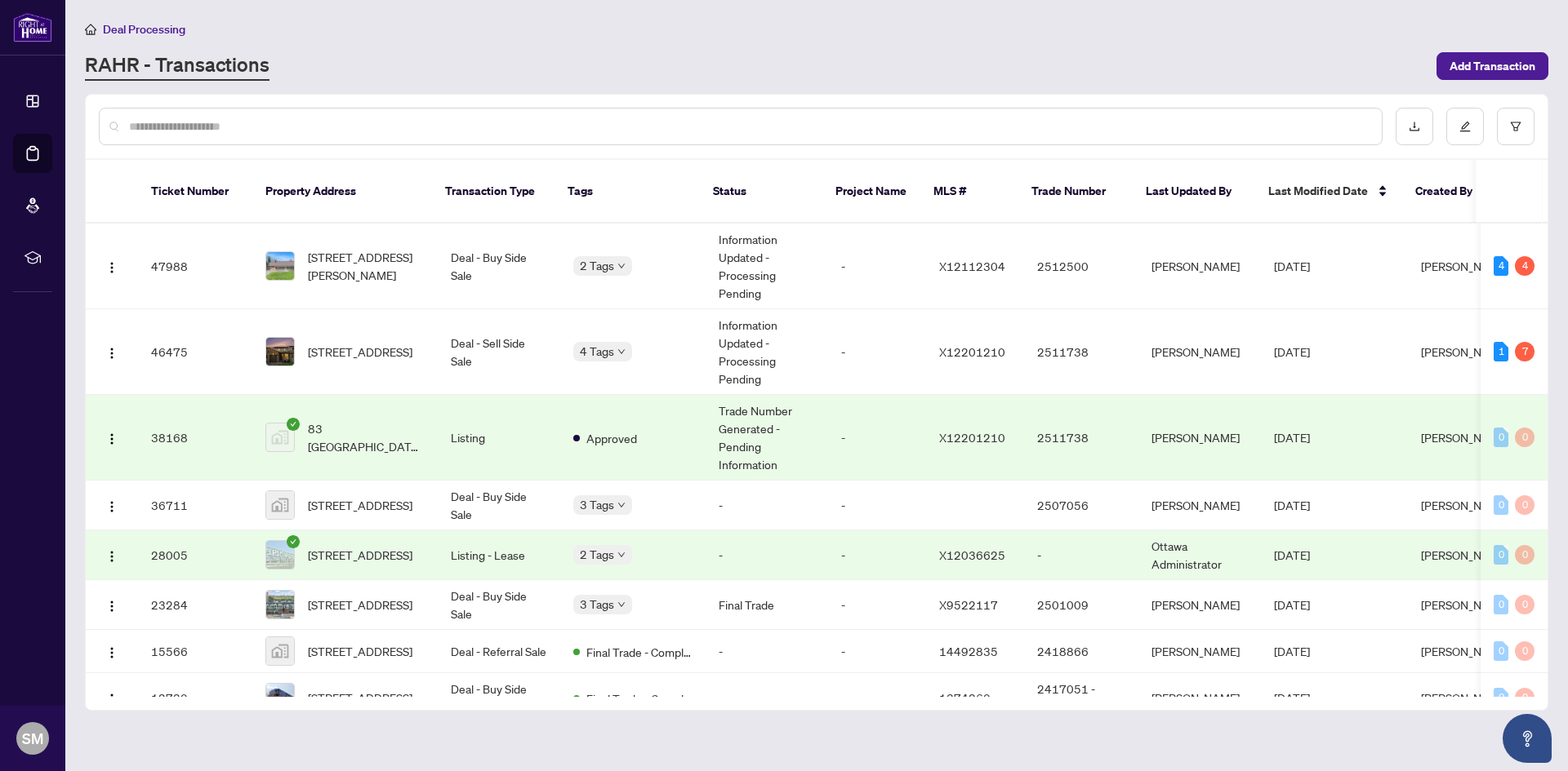
click at [536, 403] on td "Listing" at bounding box center [498, 438] width 122 height 86
click at [380, 343] on span "[STREET_ADDRESS]" at bounding box center [360, 351] width 104 height 18
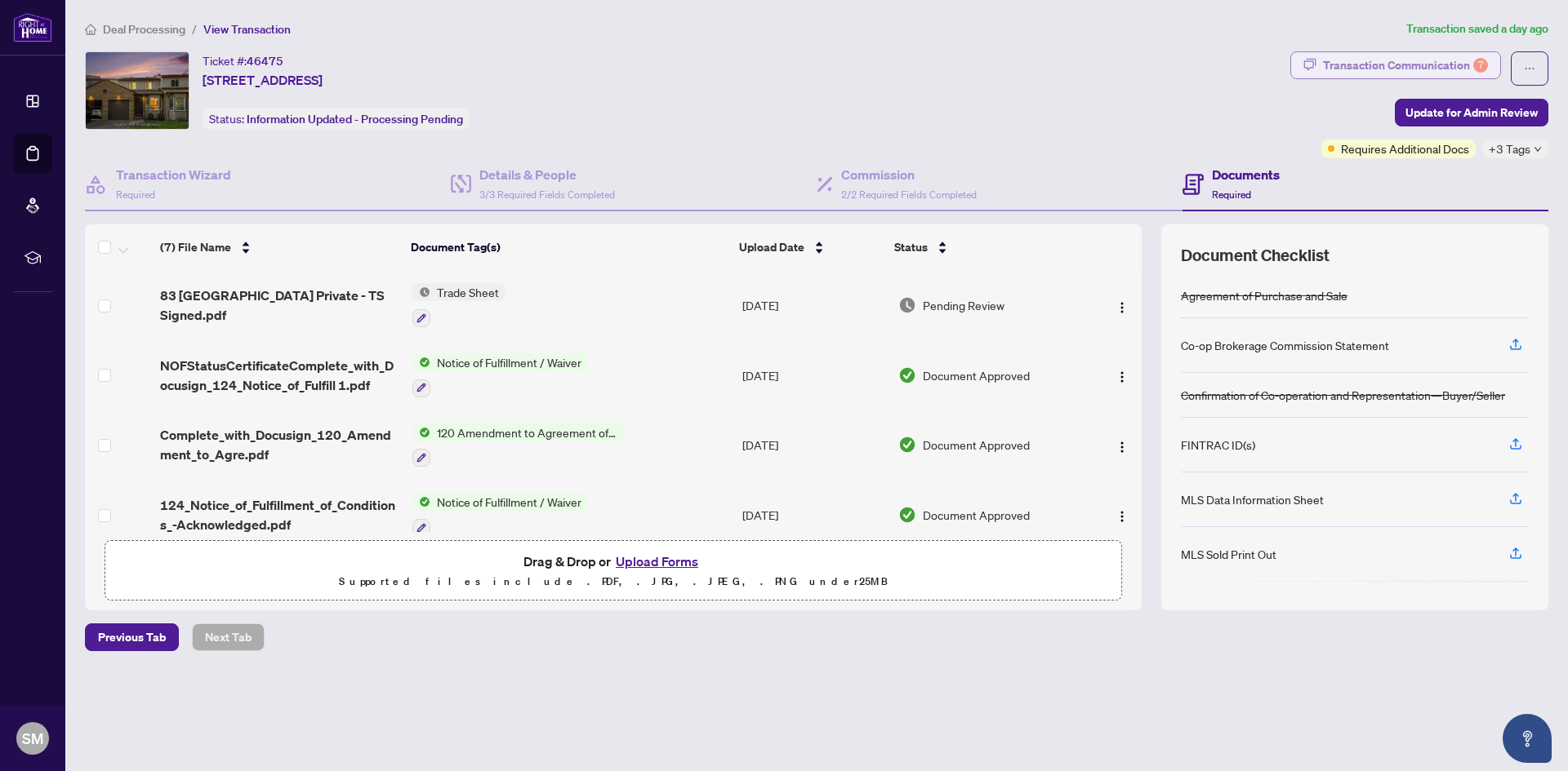
click at [1429, 66] on div "Transaction Communication 7" at bounding box center [1405, 65] width 165 height 26
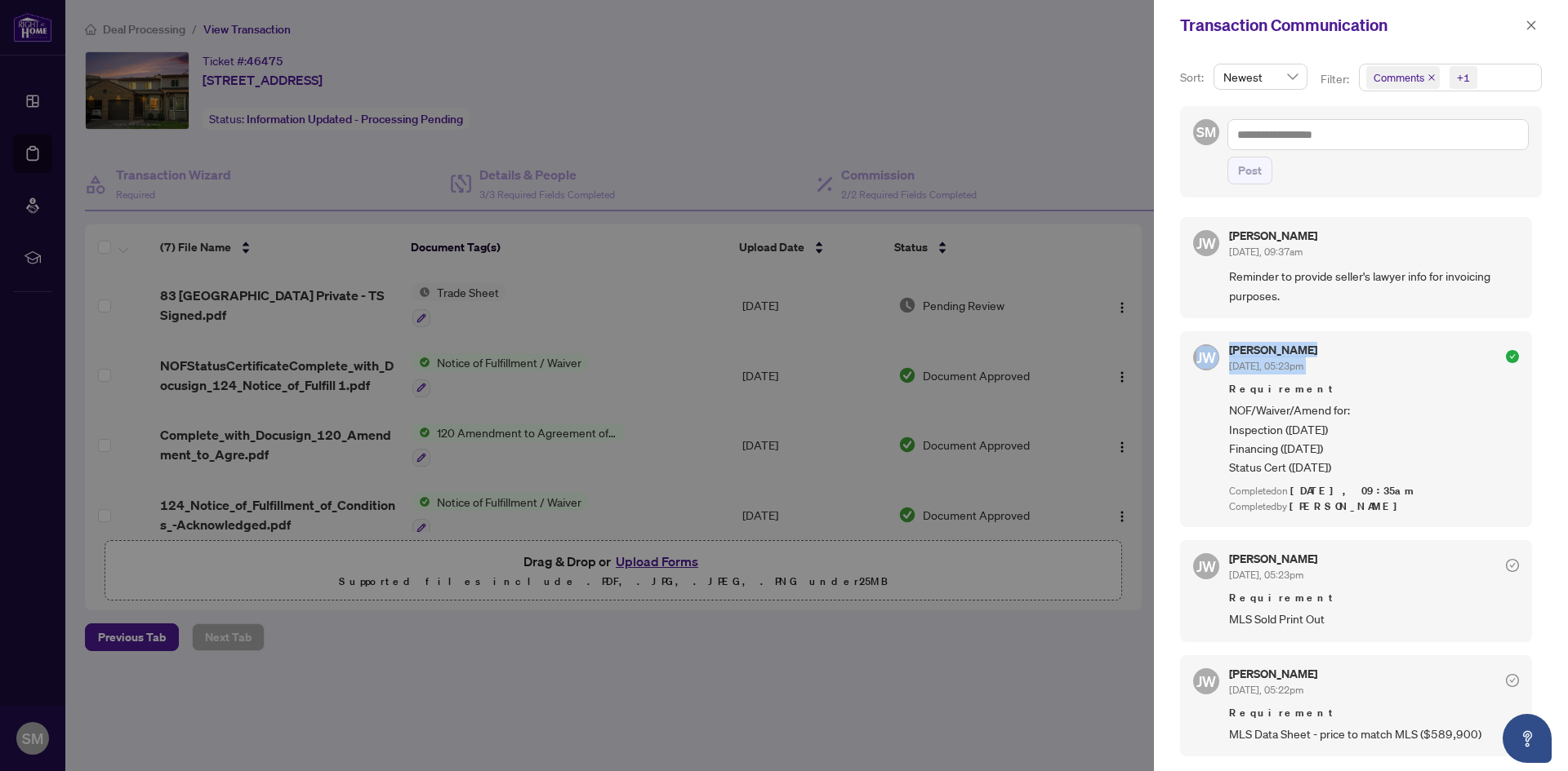
drag, startPoint x: 1537, startPoint y: 311, endPoint x: 1536, endPoint y: 325, distance: 14.0
click at [1536, 325] on div "Sort: Newest Filter: Comments +1 SM Post JW Jackie Wu Aug/11/2025, 09:37am Remi…" at bounding box center [1361, 411] width 414 height 721
click at [830, 762] on div at bounding box center [784, 386] width 1568 height 771
click at [1535, 28] on icon "close" at bounding box center [1531, 25] width 11 height 11
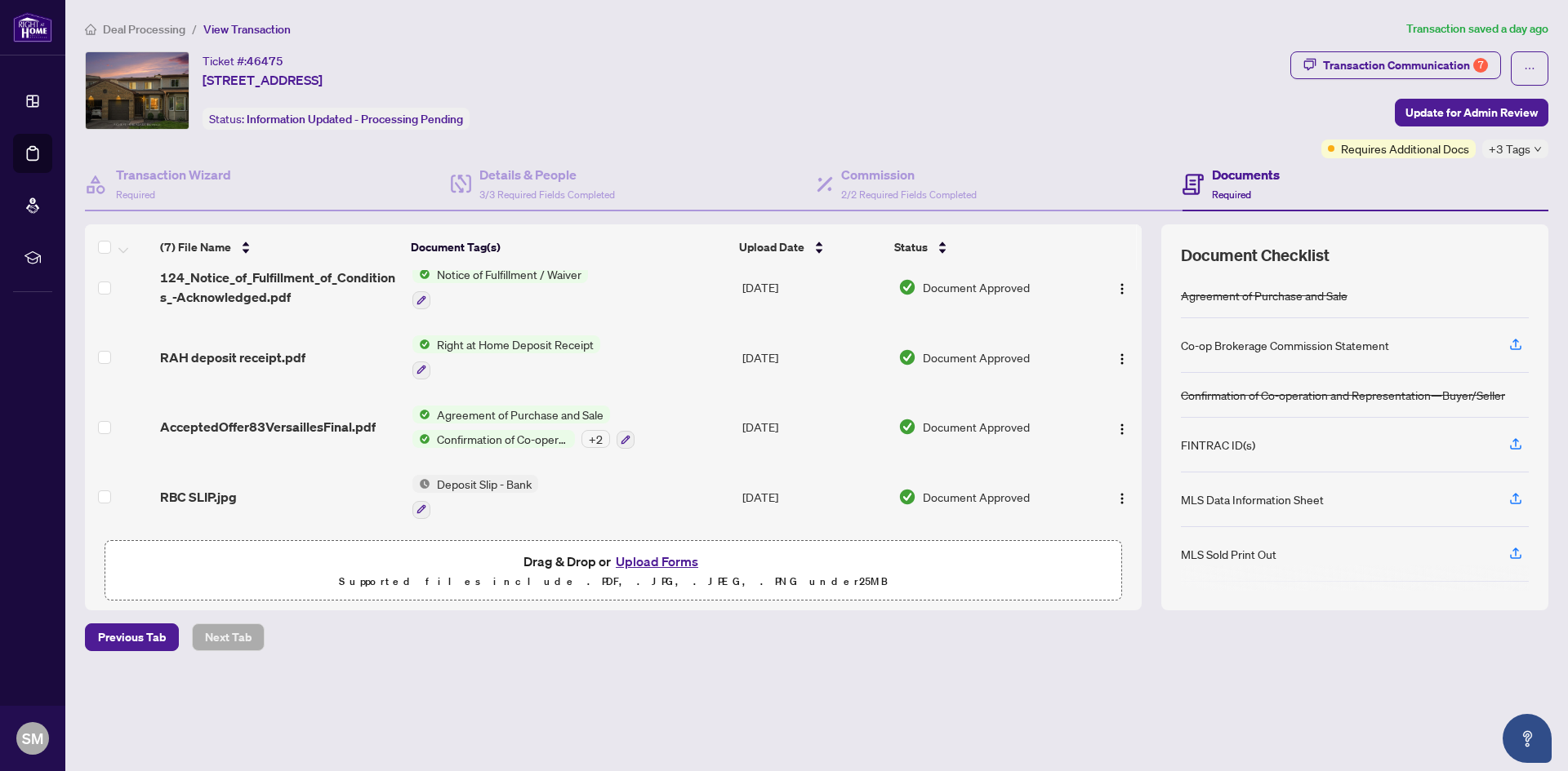
scroll to position [231, 0]
click at [185, 487] on span "RBC SLIP.jpg" at bounding box center [198, 496] width 76 height 20
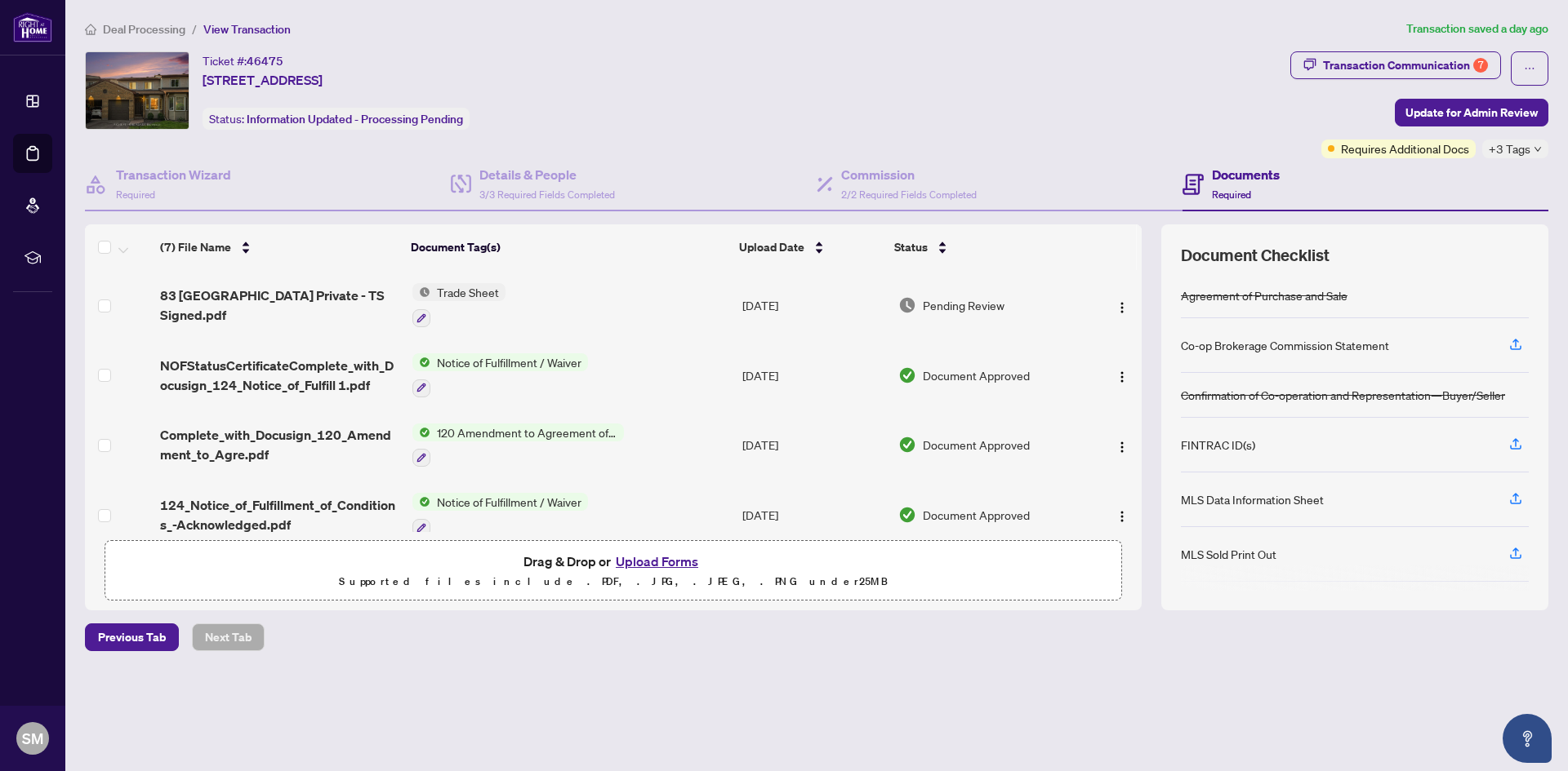
click at [663, 561] on button "Upload Forms" at bounding box center [657, 561] width 92 height 21
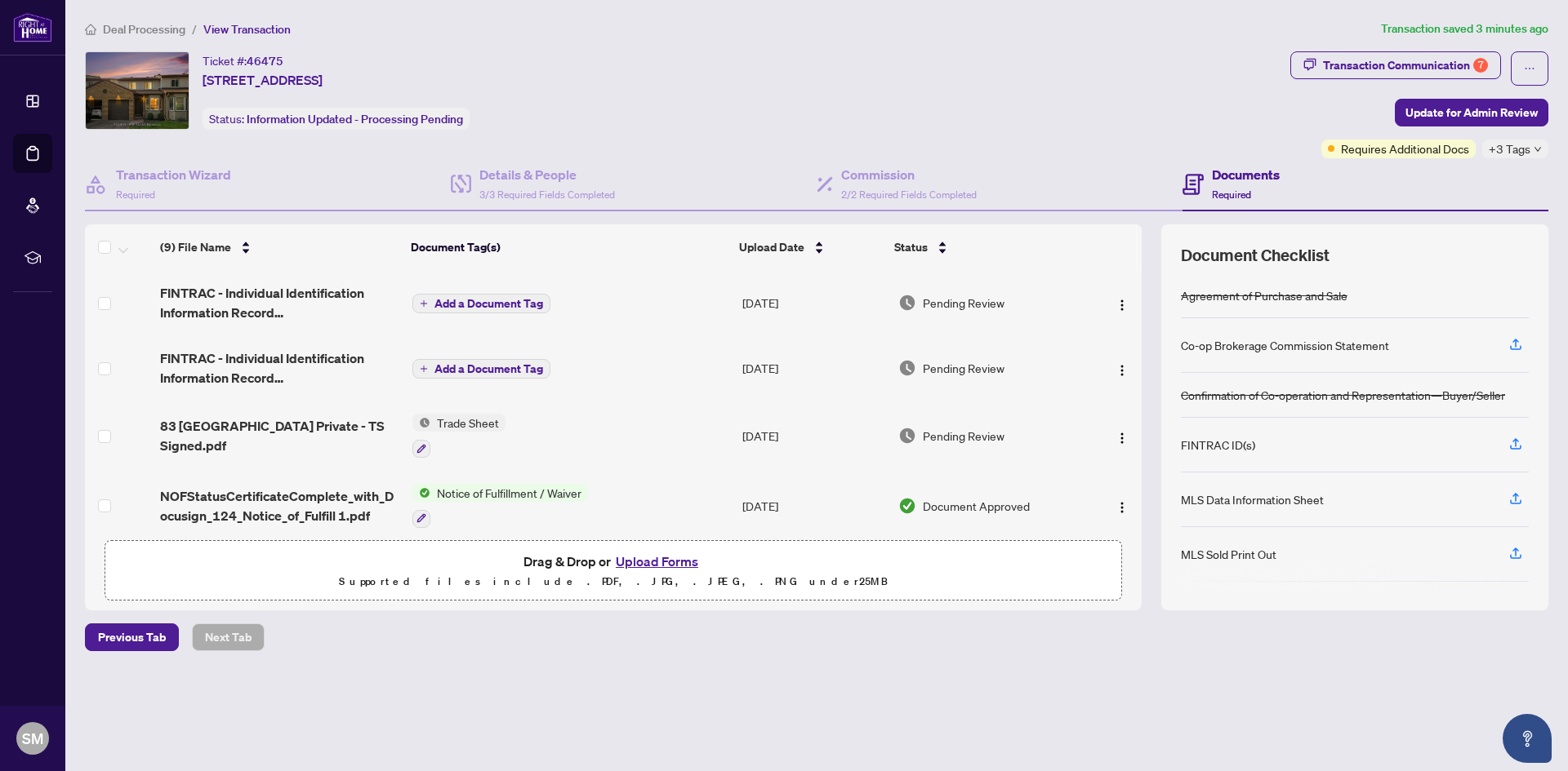
click at [632, 564] on button "Upload Forms" at bounding box center [657, 561] width 92 height 21
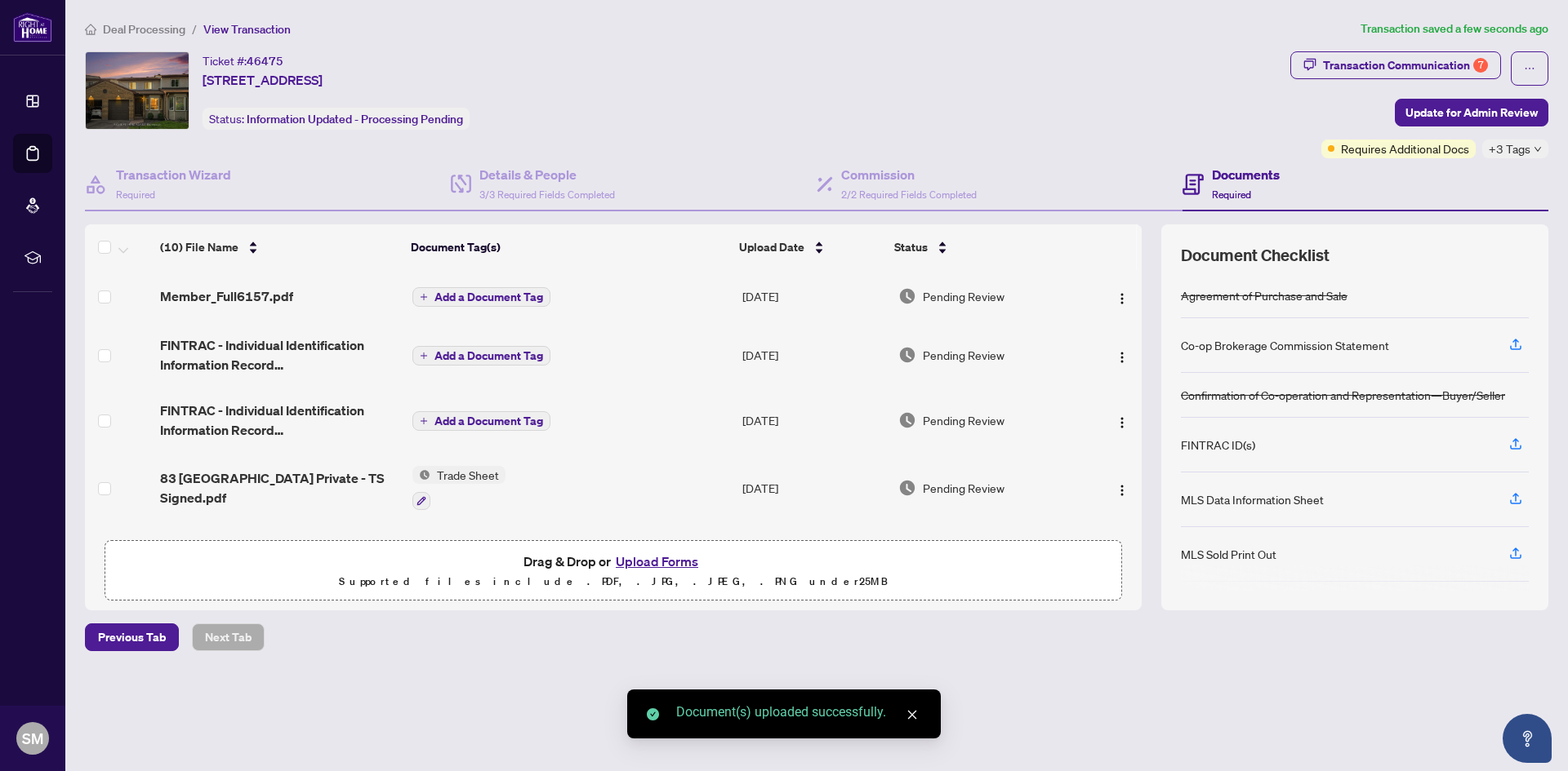
click at [446, 288] on button "Add a Document Tag" at bounding box center [482, 297] width 138 height 20
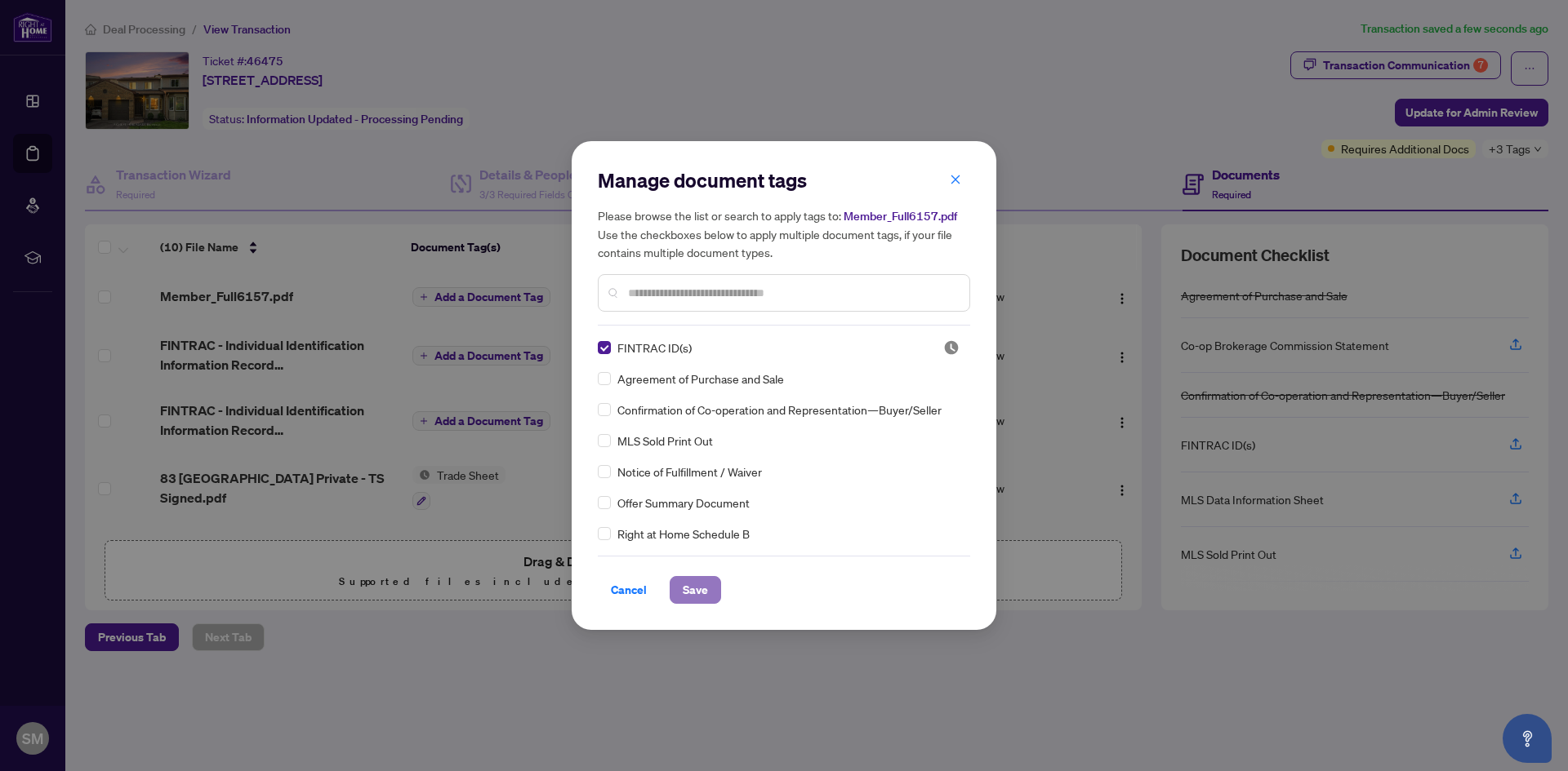
click at [690, 587] on span "Save" at bounding box center [695, 590] width 25 height 26
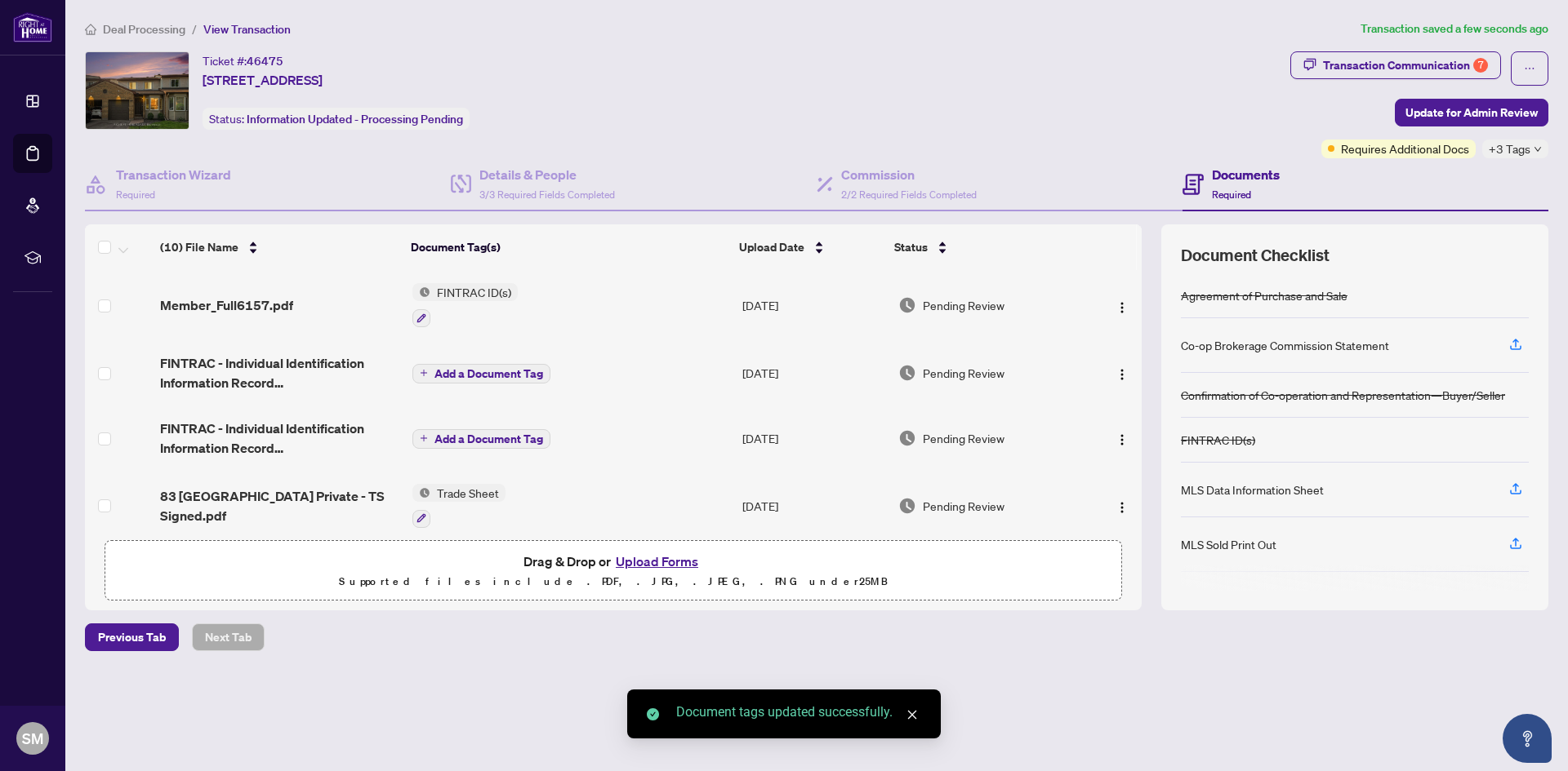
click at [495, 368] on span "Add a Document Tag" at bounding box center [488, 373] width 109 height 11
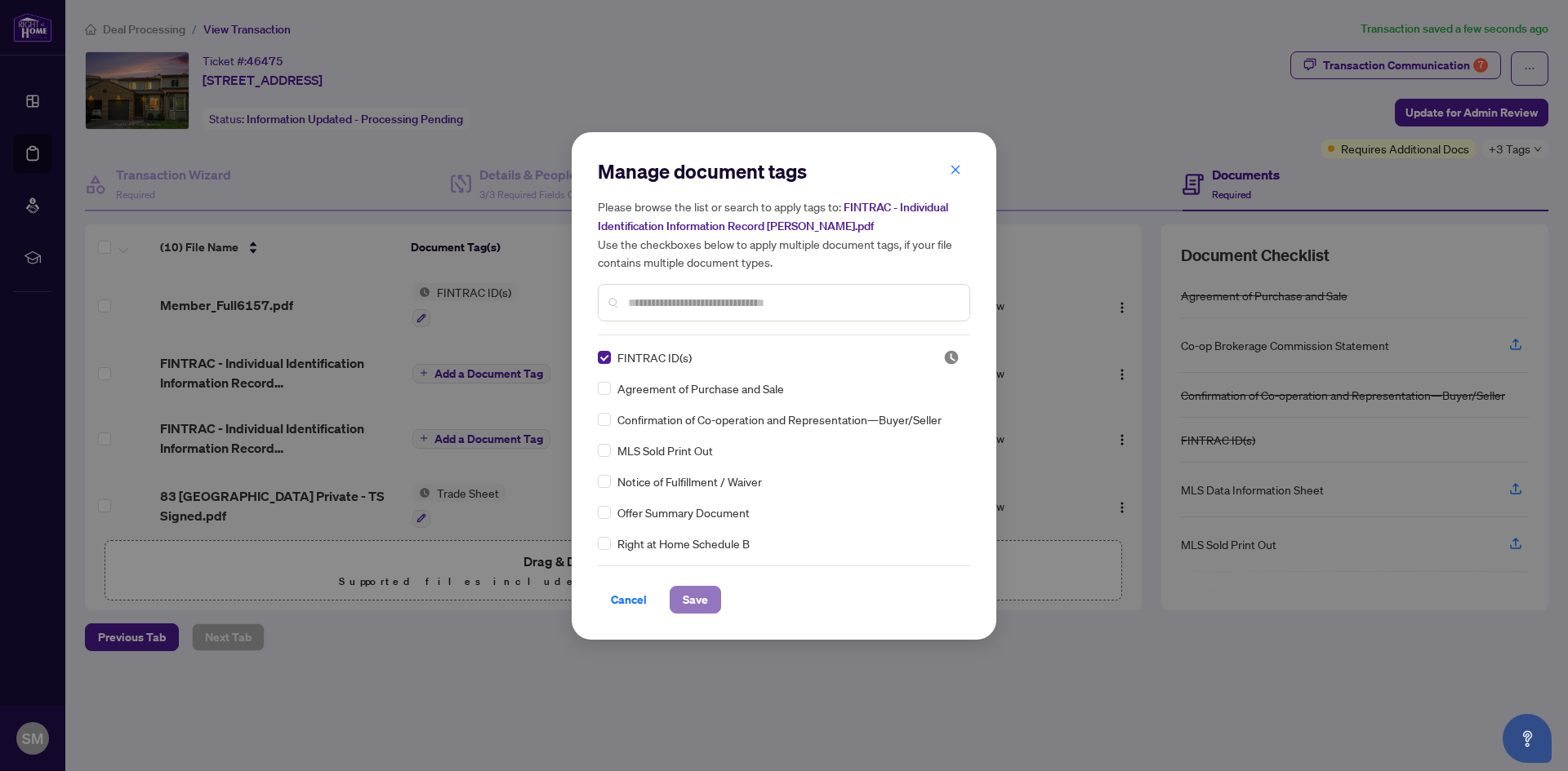
click at [704, 599] on span "Save" at bounding box center [695, 600] width 25 height 26
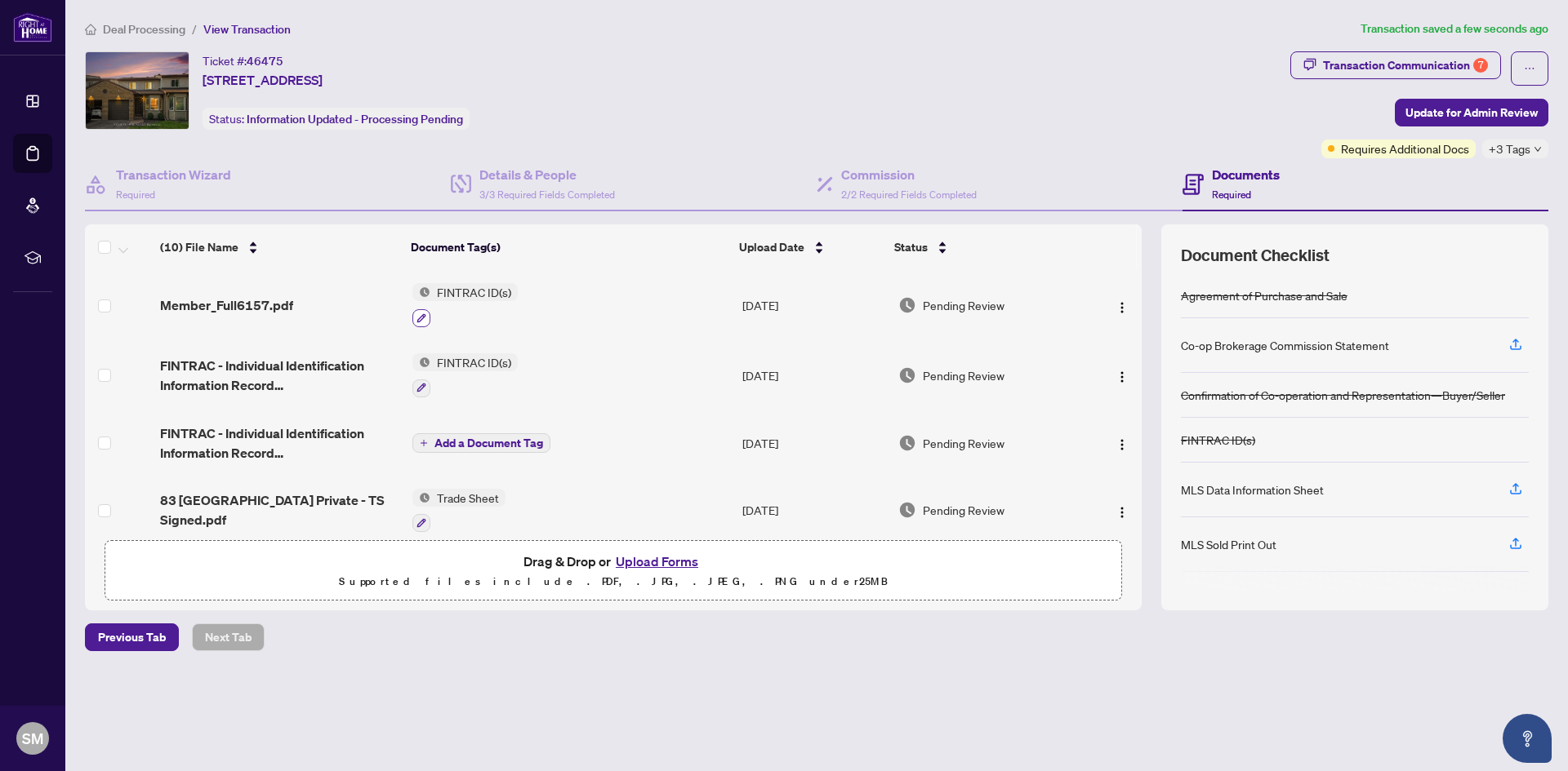
click at [421, 314] on icon "button" at bounding box center [421, 318] width 10 height 10
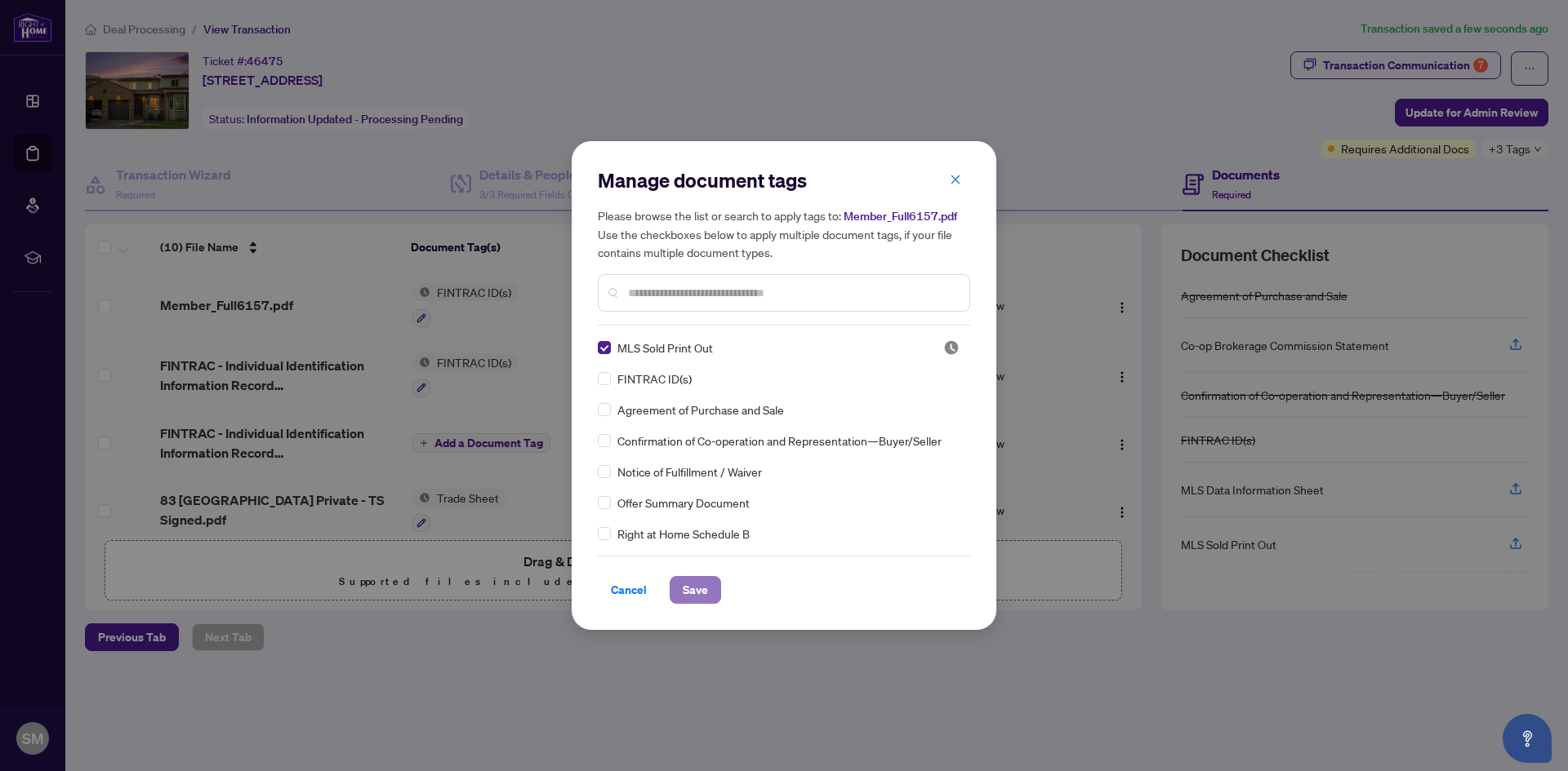
click at [695, 585] on span "Save" at bounding box center [695, 590] width 25 height 26
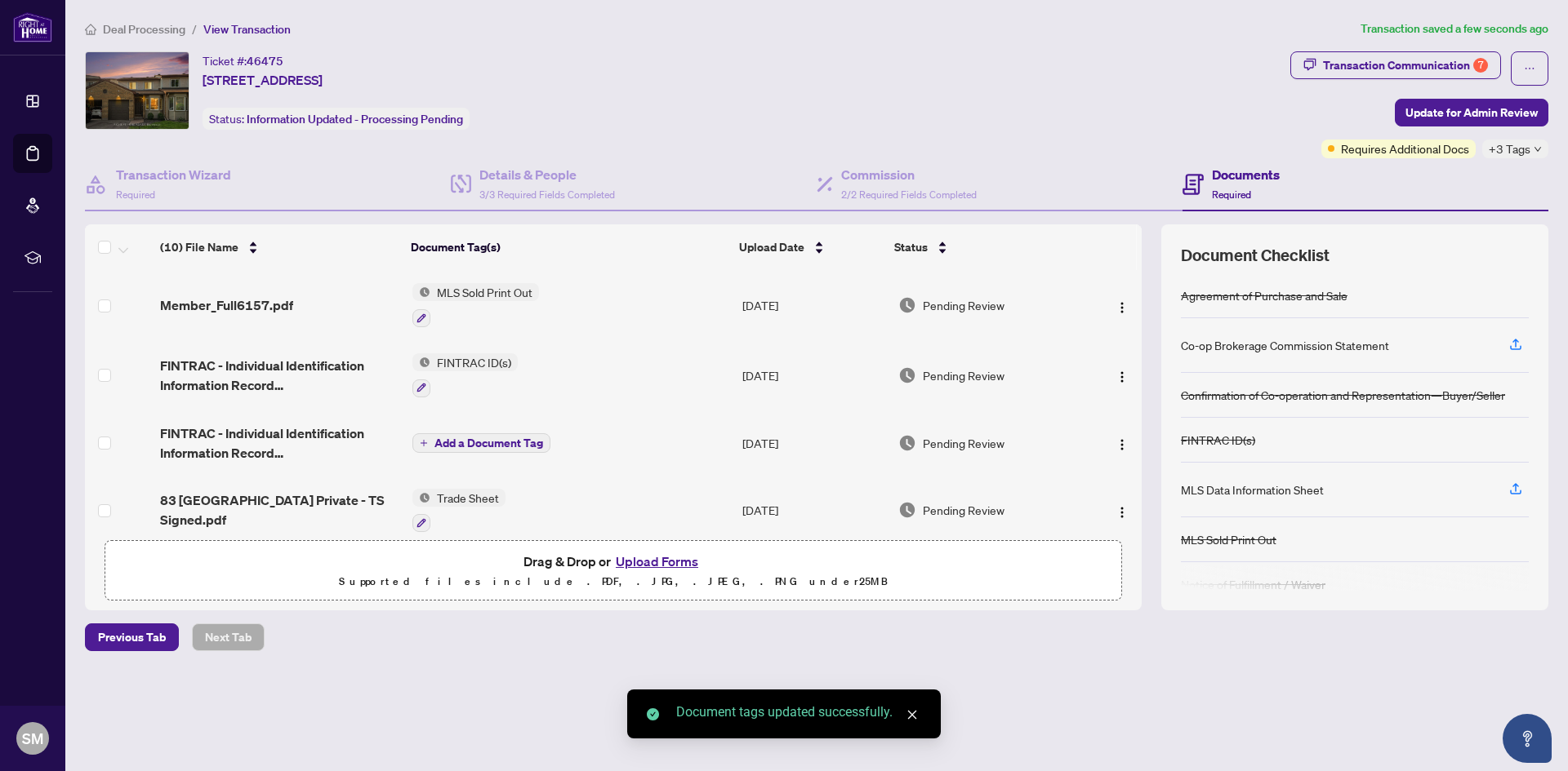
click at [504, 440] on span "Add a Document Tag" at bounding box center [488, 443] width 109 height 11
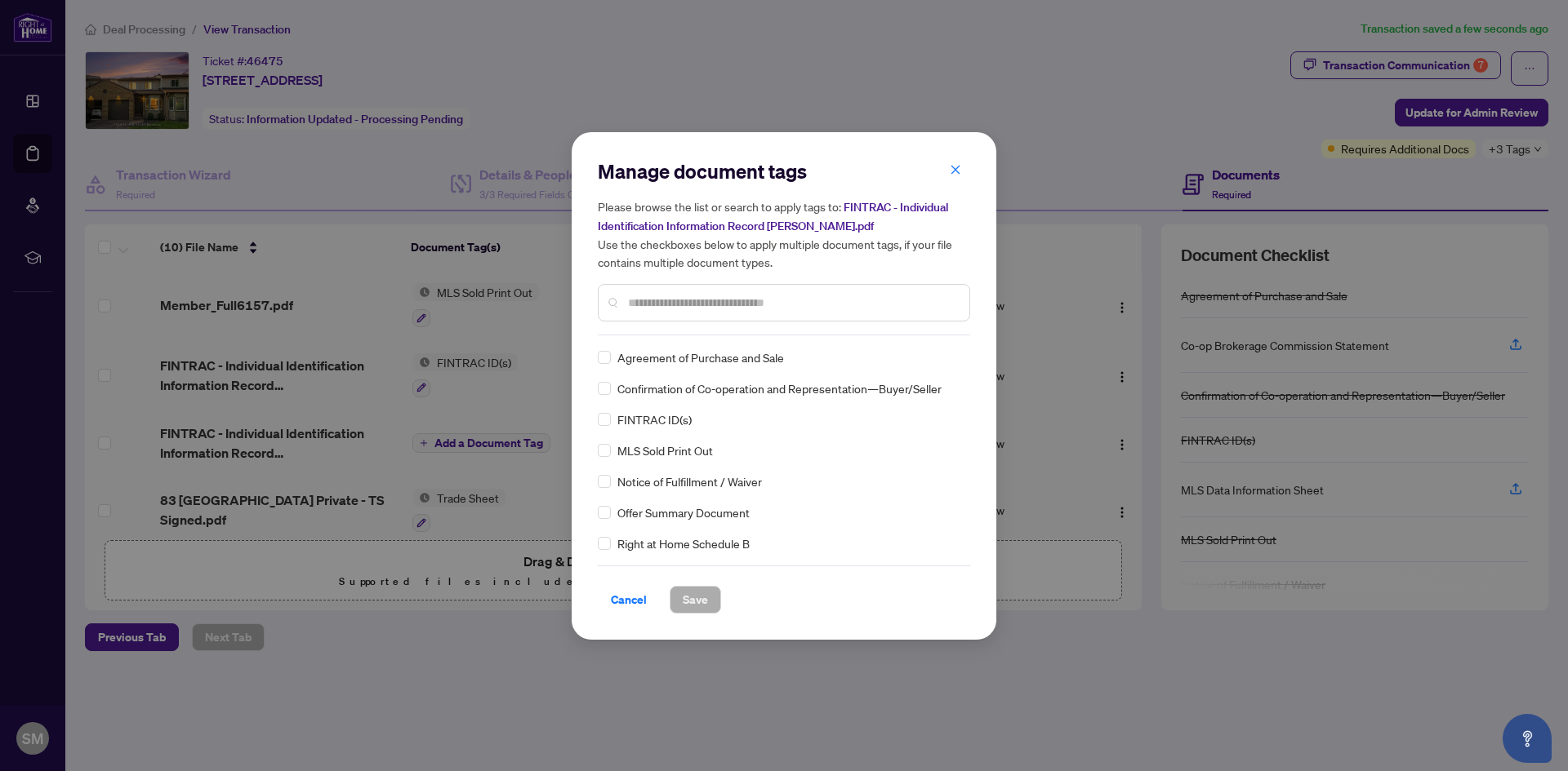
click at [648, 413] on span "FINTRAC ID(s)" at bounding box center [655, 419] width 75 height 18
click at [700, 602] on span "Save" at bounding box center [695, 600] width 25 height 26
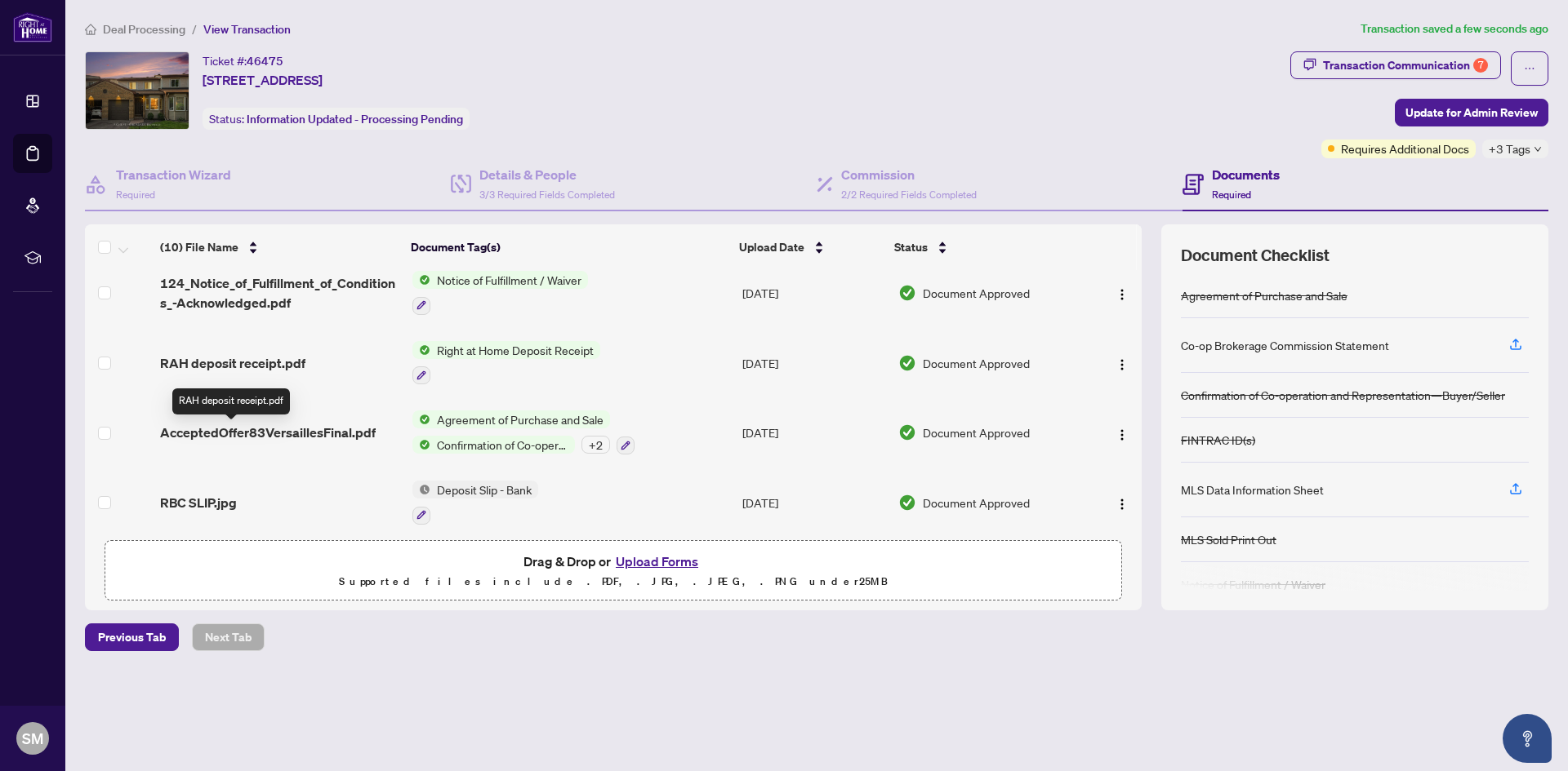
scroll to position [440, 0]
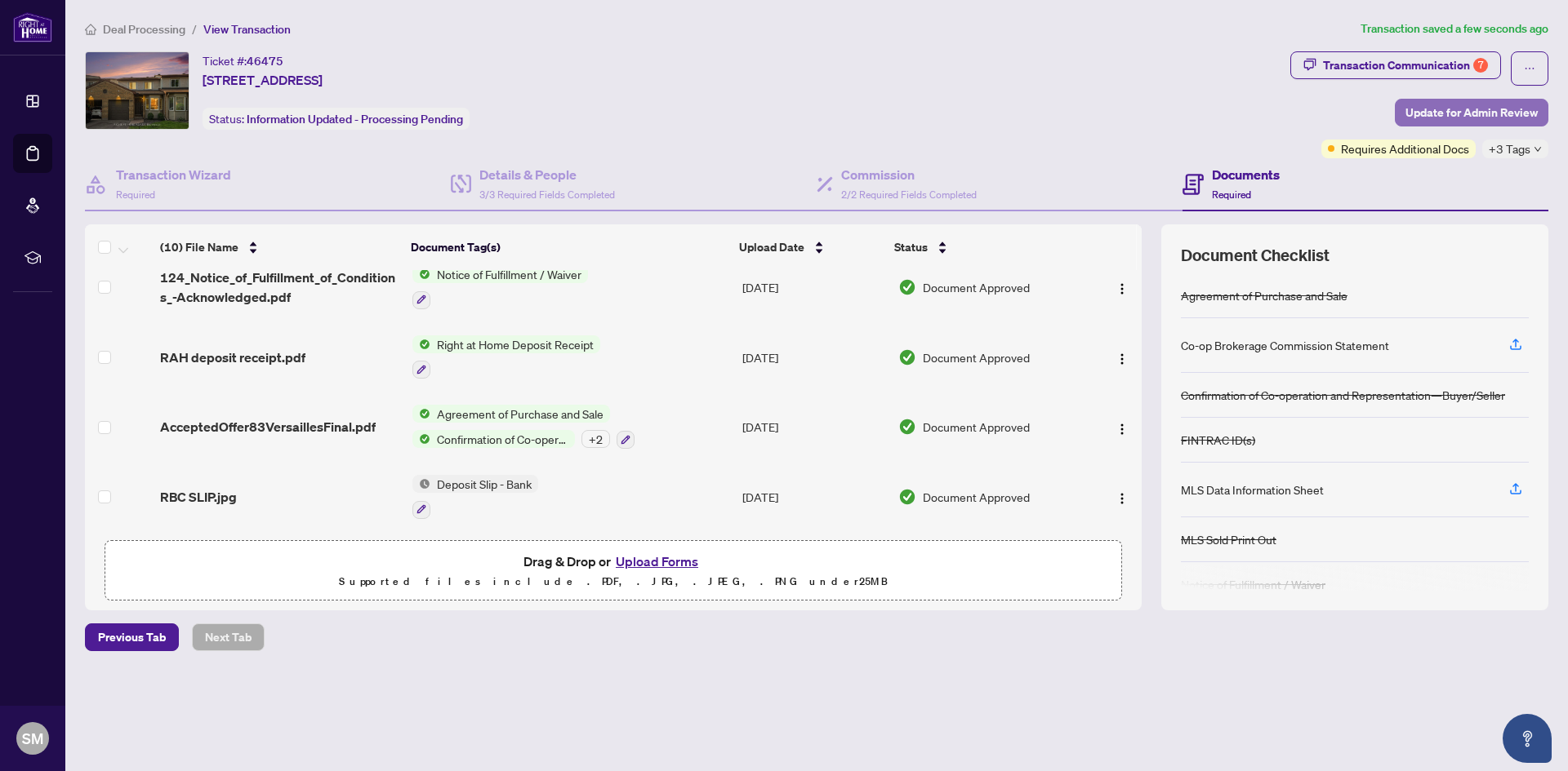
click at [1496, 107] on span "Update for Admin Review" at bounding box center [1472, 113] width 132 height 26
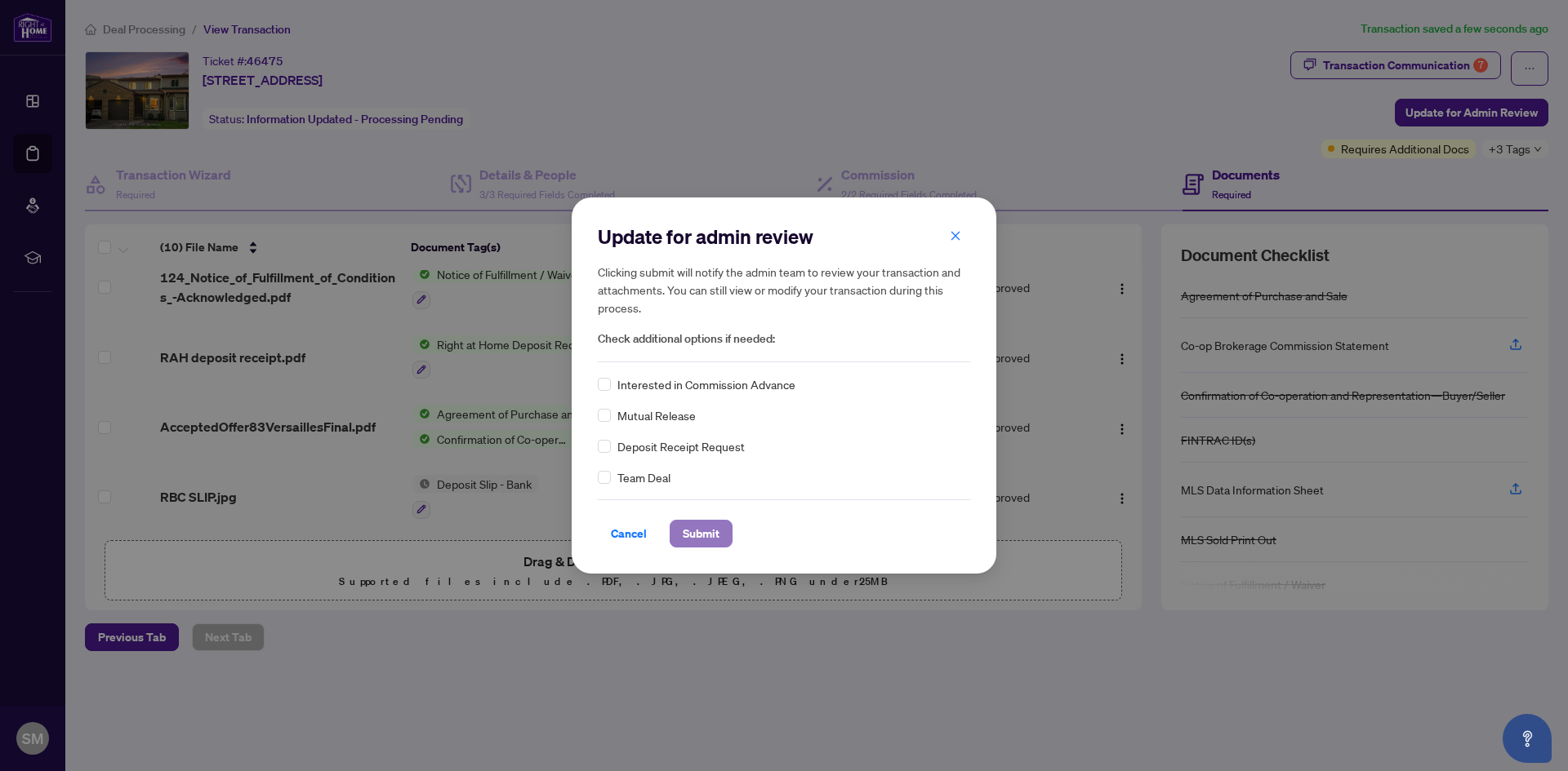
click at [708, 531] on span "Submit" at bounding box center [701, 534] width 36 height 26
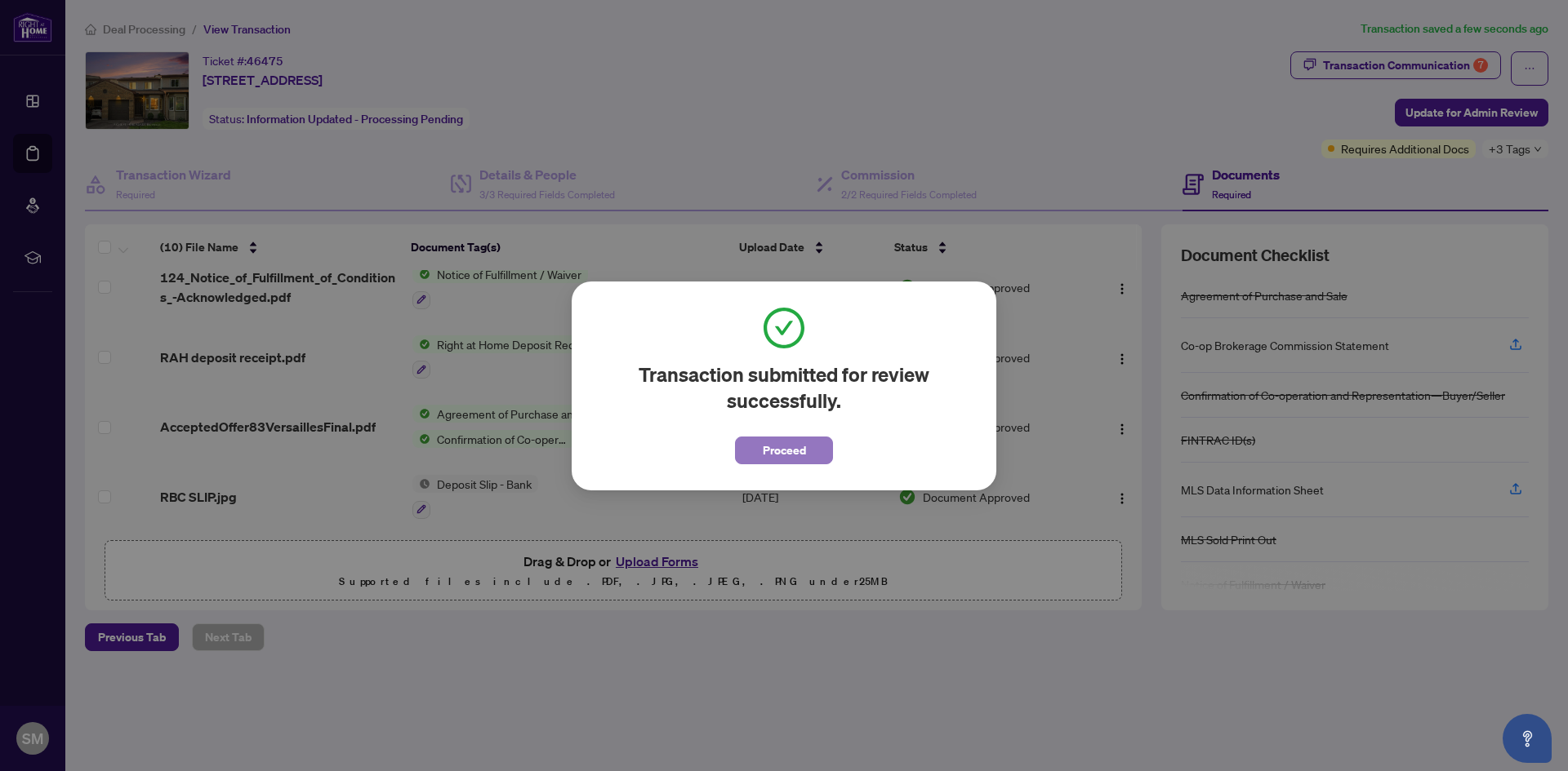
click at [771, 447] on span "Proceed" at bounding box center [784, 451] width 43 height 26
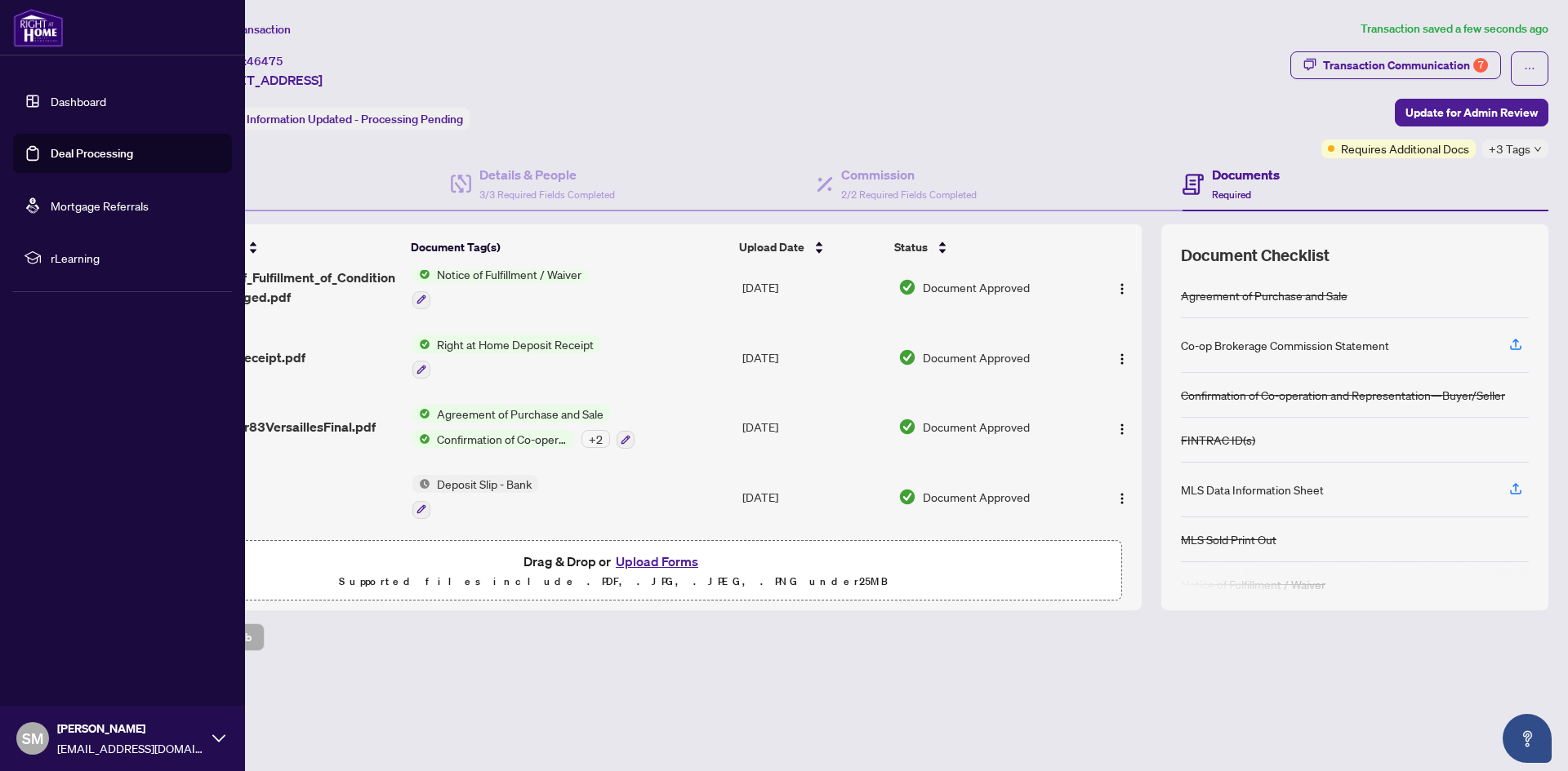
click at [50, 102] on link "Dashboard" at bounding box center [78, 101] width 56 height 15
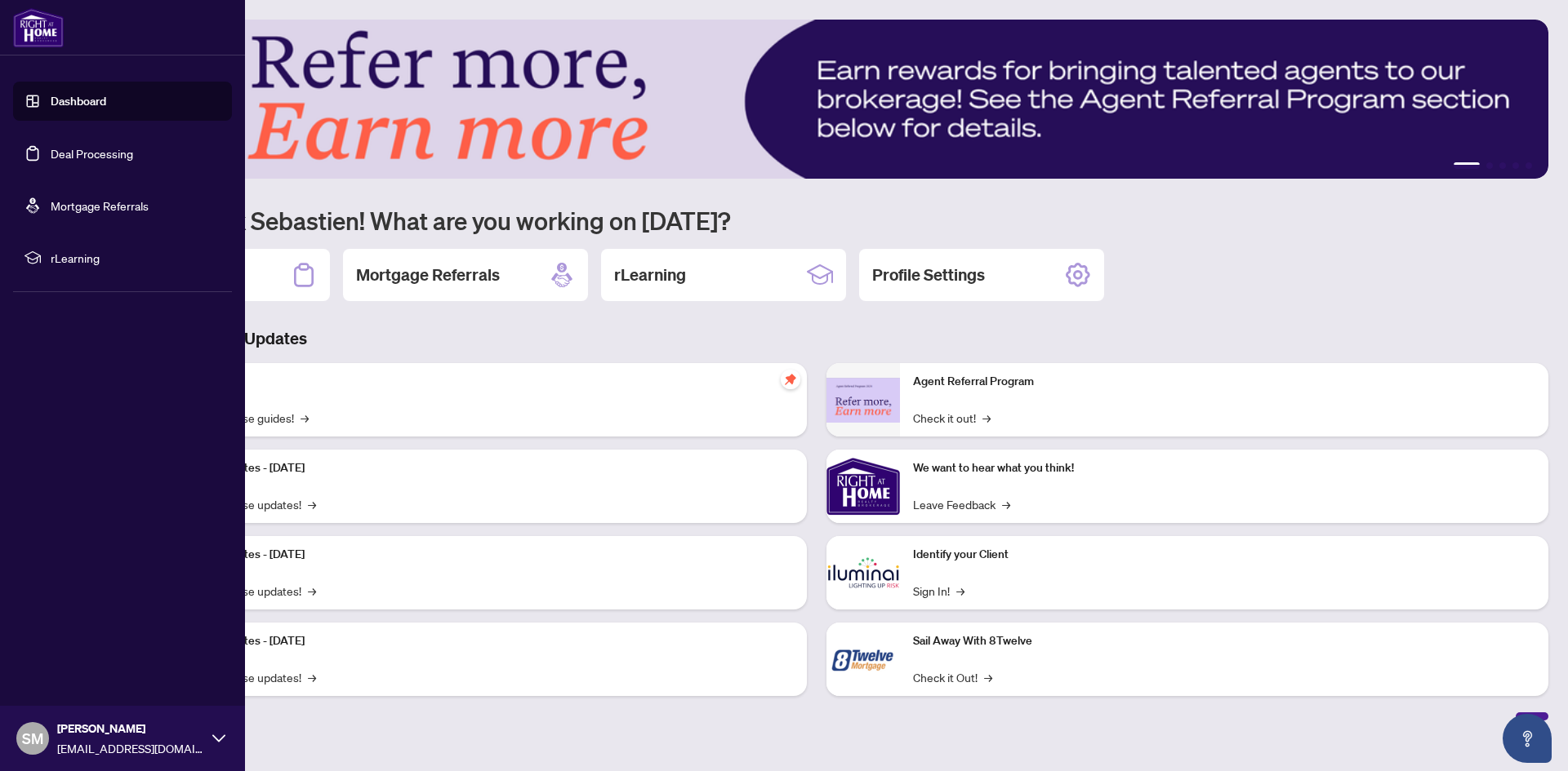
click at [50, 152] on link "Deal Processing" at bounding box center [91, 154] width 83 height 15
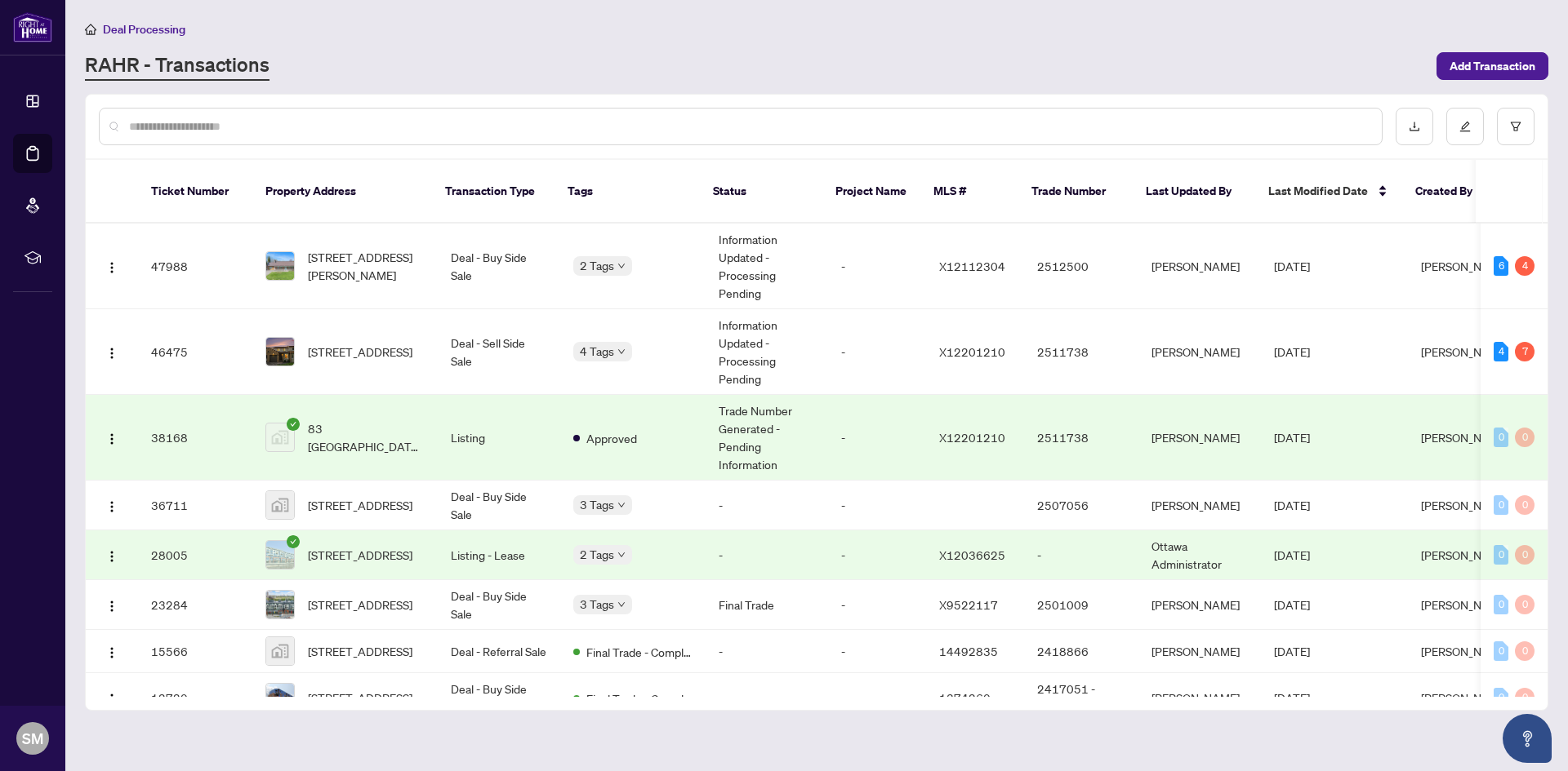
click at [751, 411] on td "Trade Number Generated - Pending Information" at bounding box center [766, 438] width 122 height 86
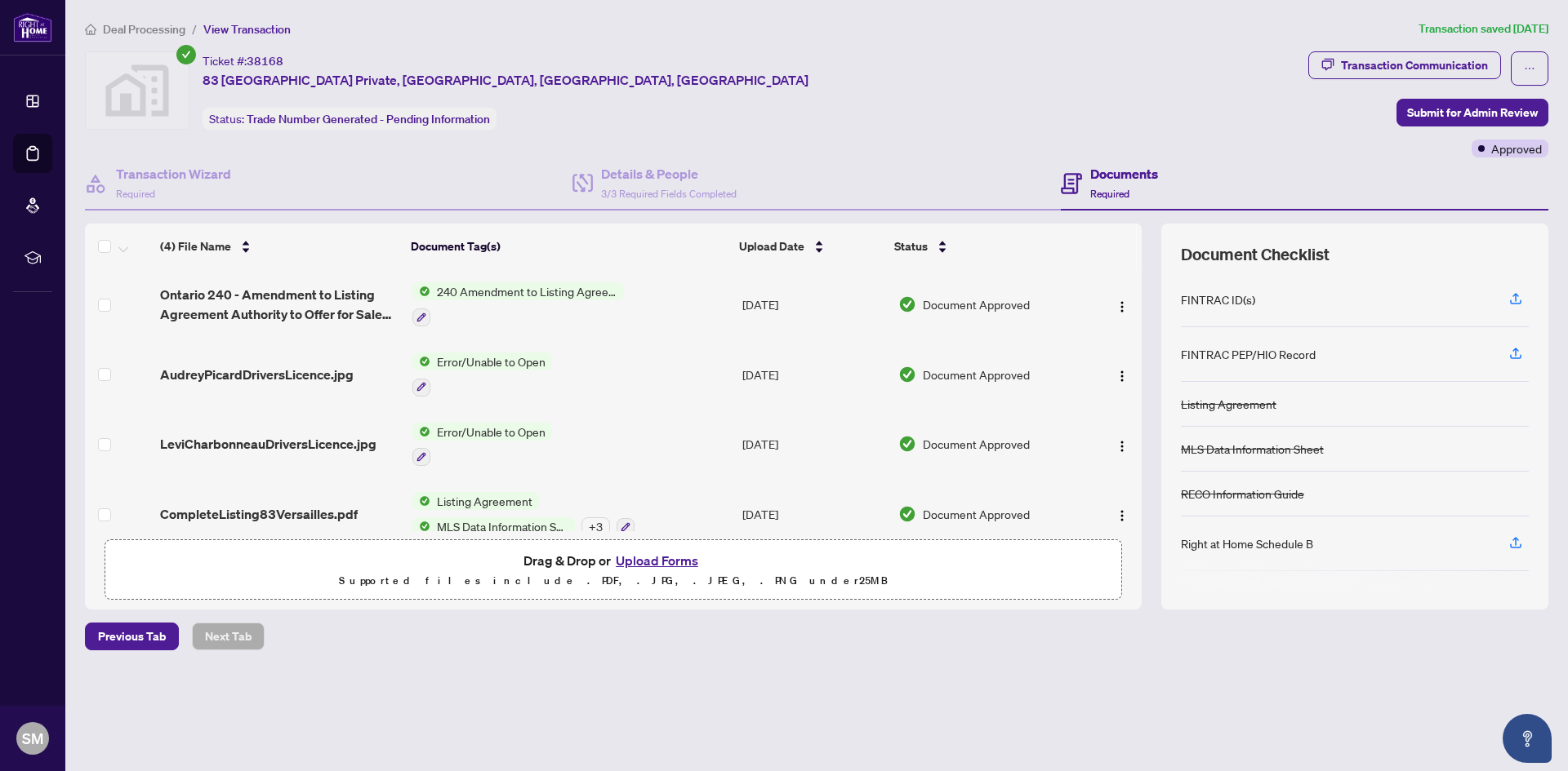
click at [647, 560] on button "Upload Forms" at bounding box center [657, 561] width 92 height 21
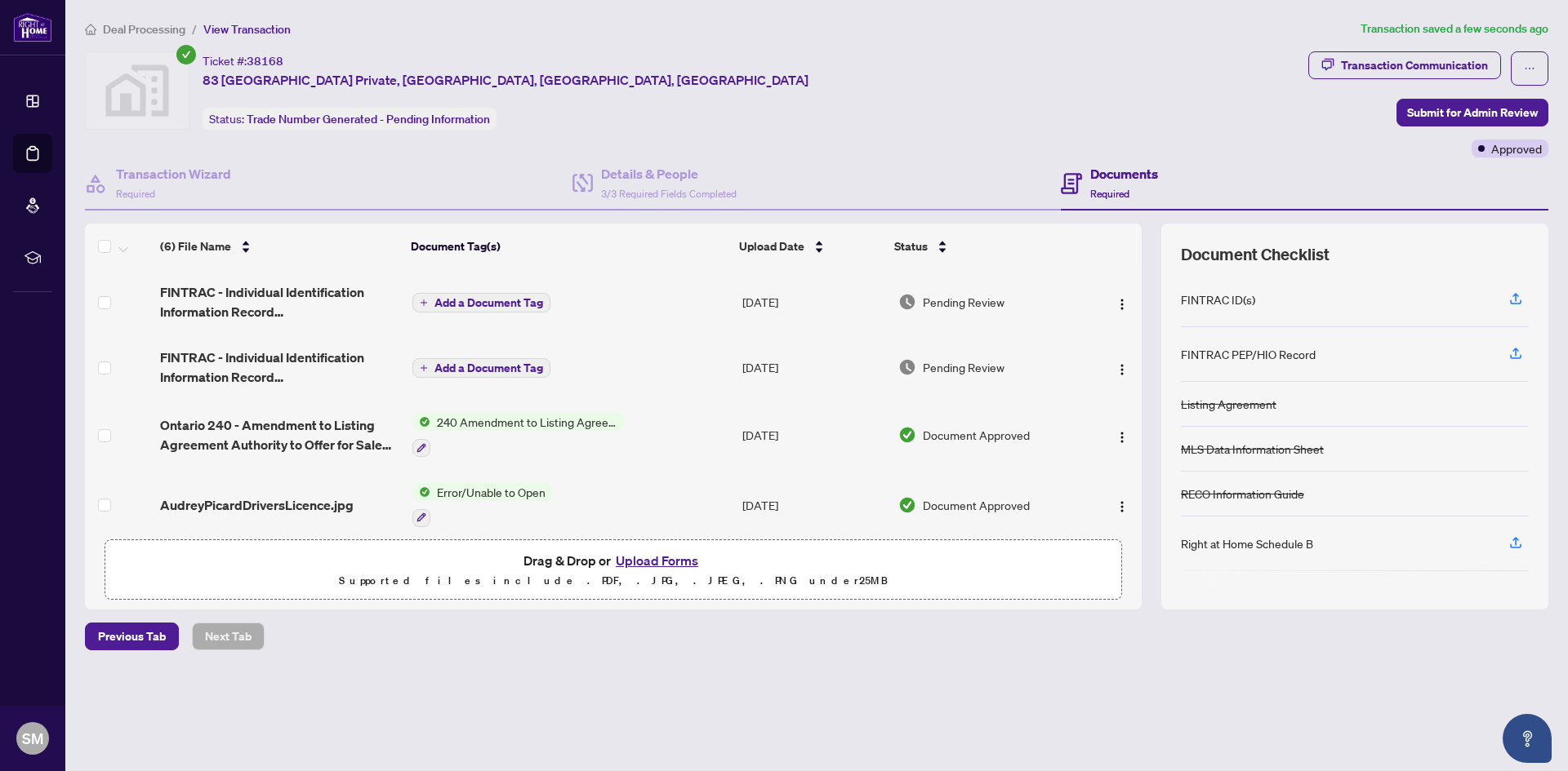
click at [500, 302] on span "Add a Document Tag" at bounding box center [488, 303] width 109 height 11
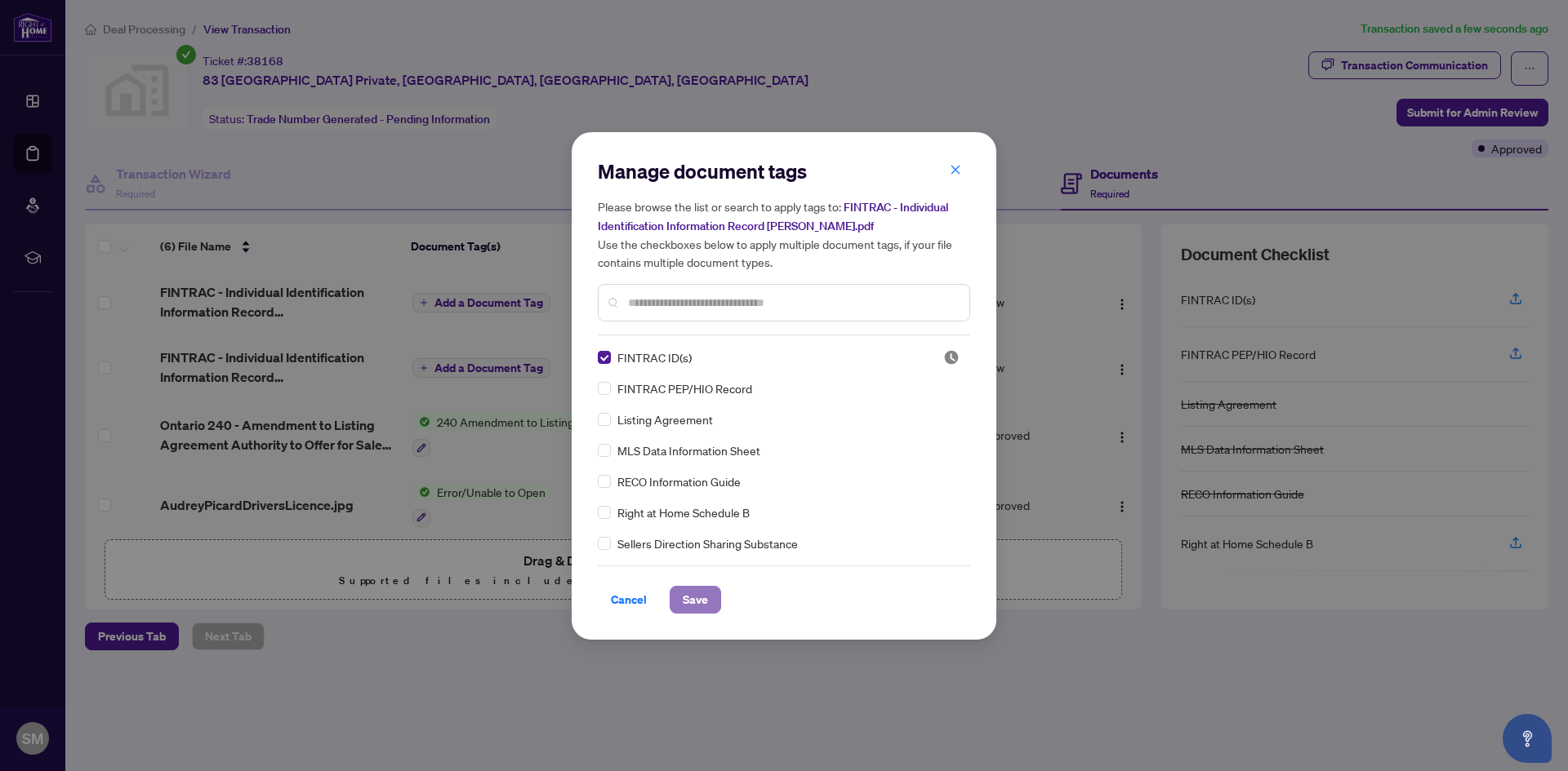
click at [691, 602] on span "Save" at bounding box center [695, 600] width 25 height 26
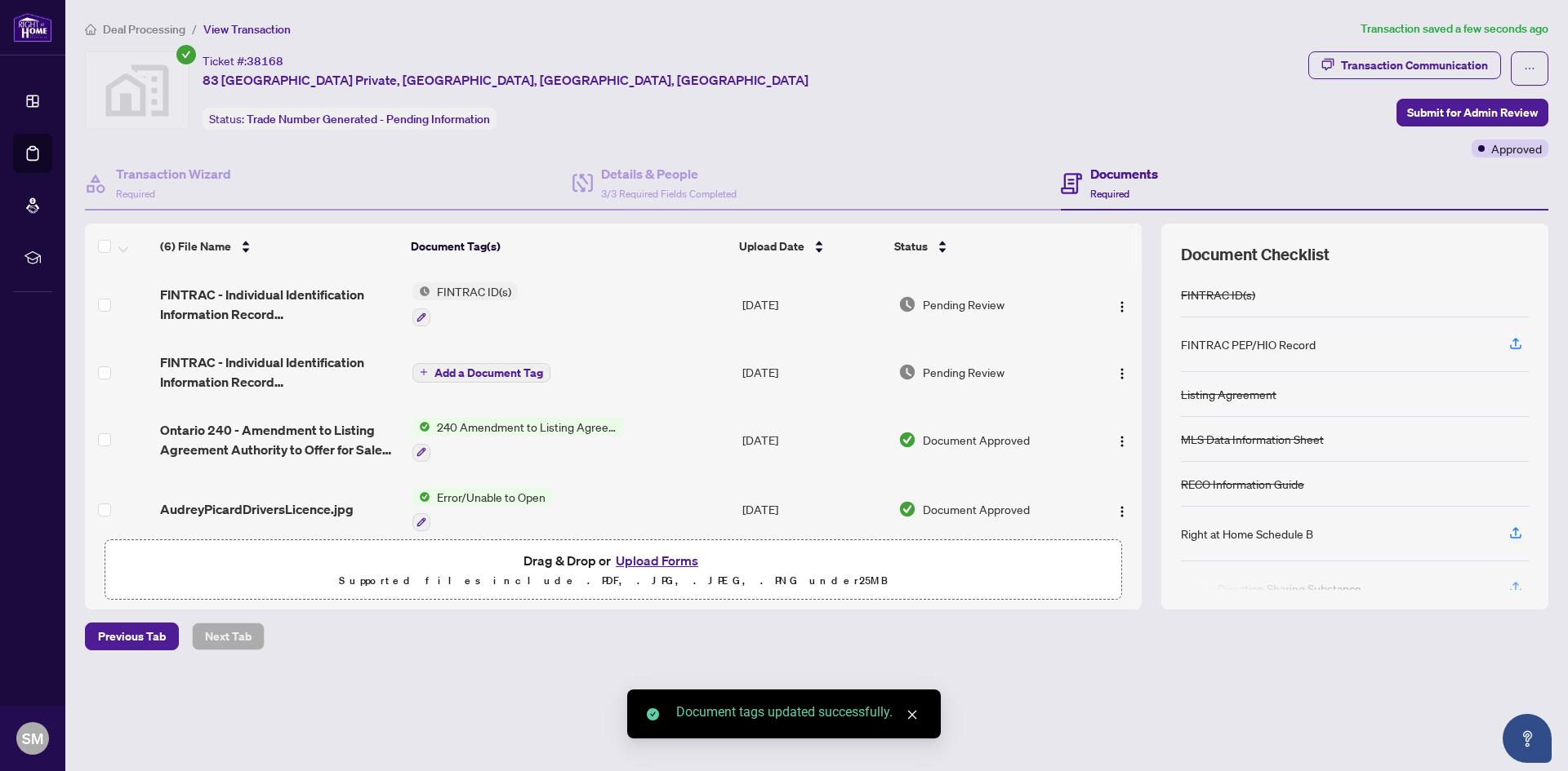
click at [421, 368] on icon "plus" at bounding box center [424, 372] width 8 height 8
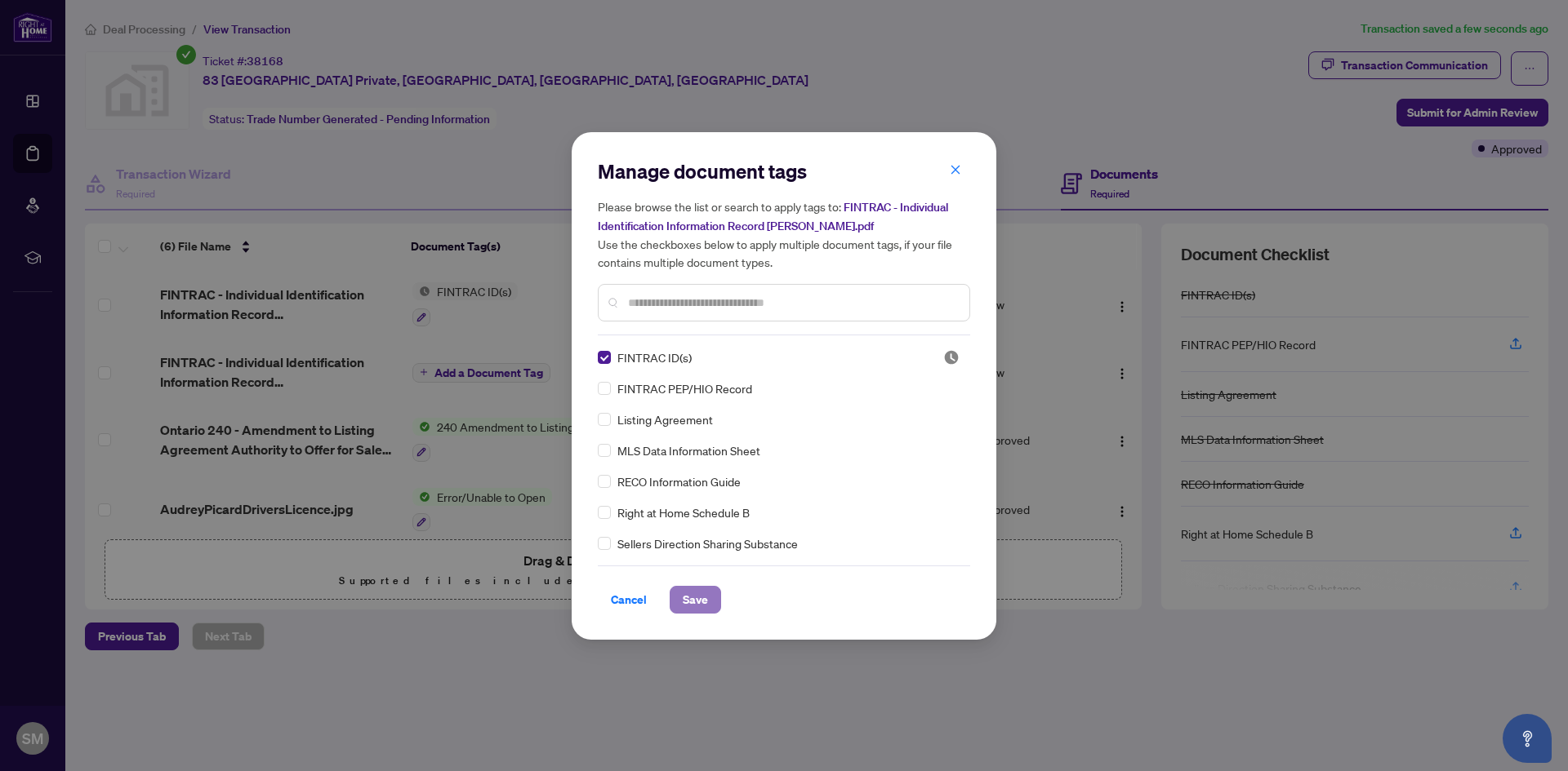
click at [691, 588] on span "Save" at bounding box center [695, 600] width 25 height 26
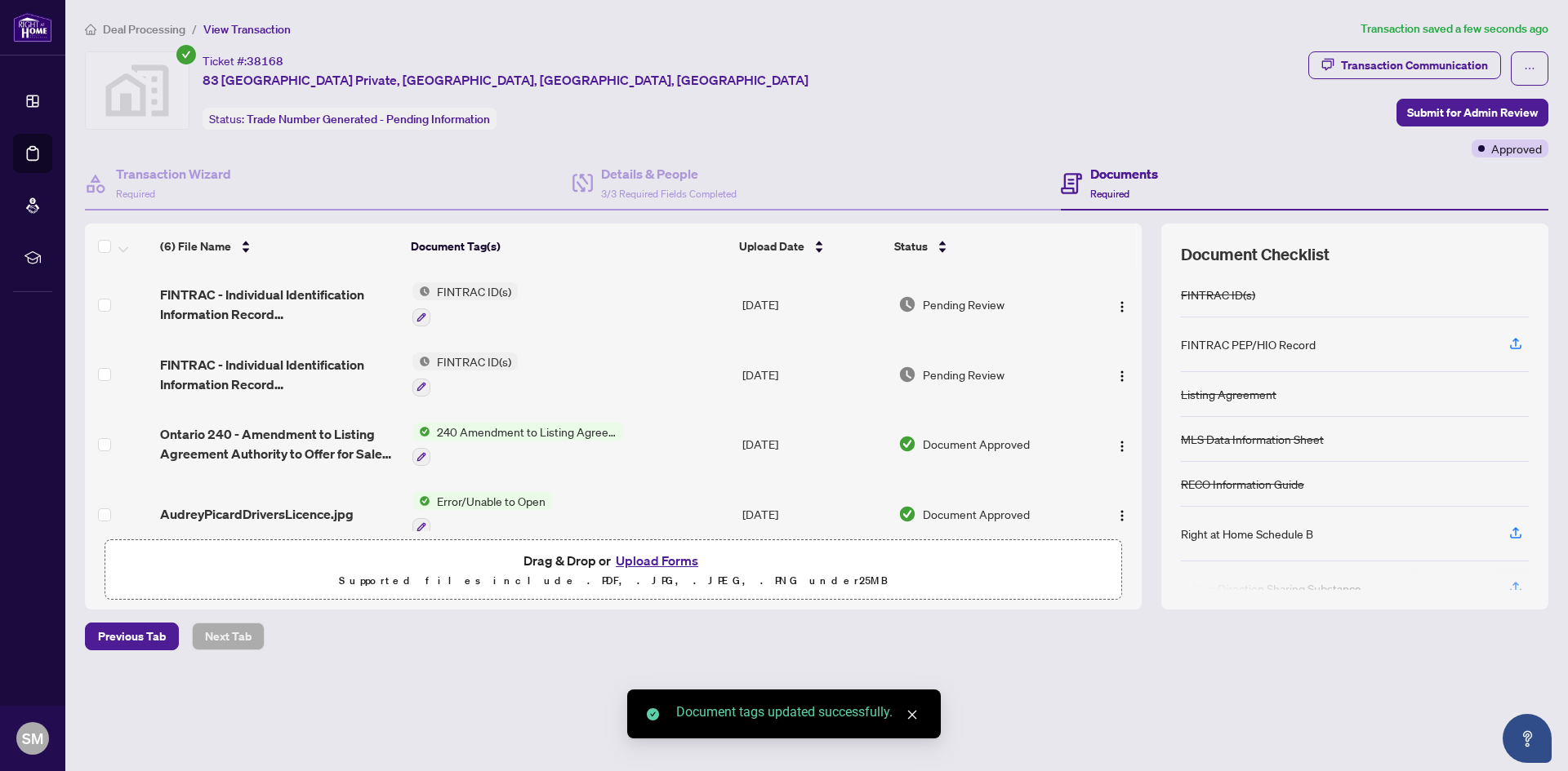
drag, startPoint x: 1143, startPoint y: 389, endPoint x: 1140, endPoint y: 472, distance: 83.1
click at [1140, 472] on div "(6) File Name Document Tag(s) Upload Date Status FINTRAC - Individual Identific…" at bounding box center [816, 416] width 1464 height 386
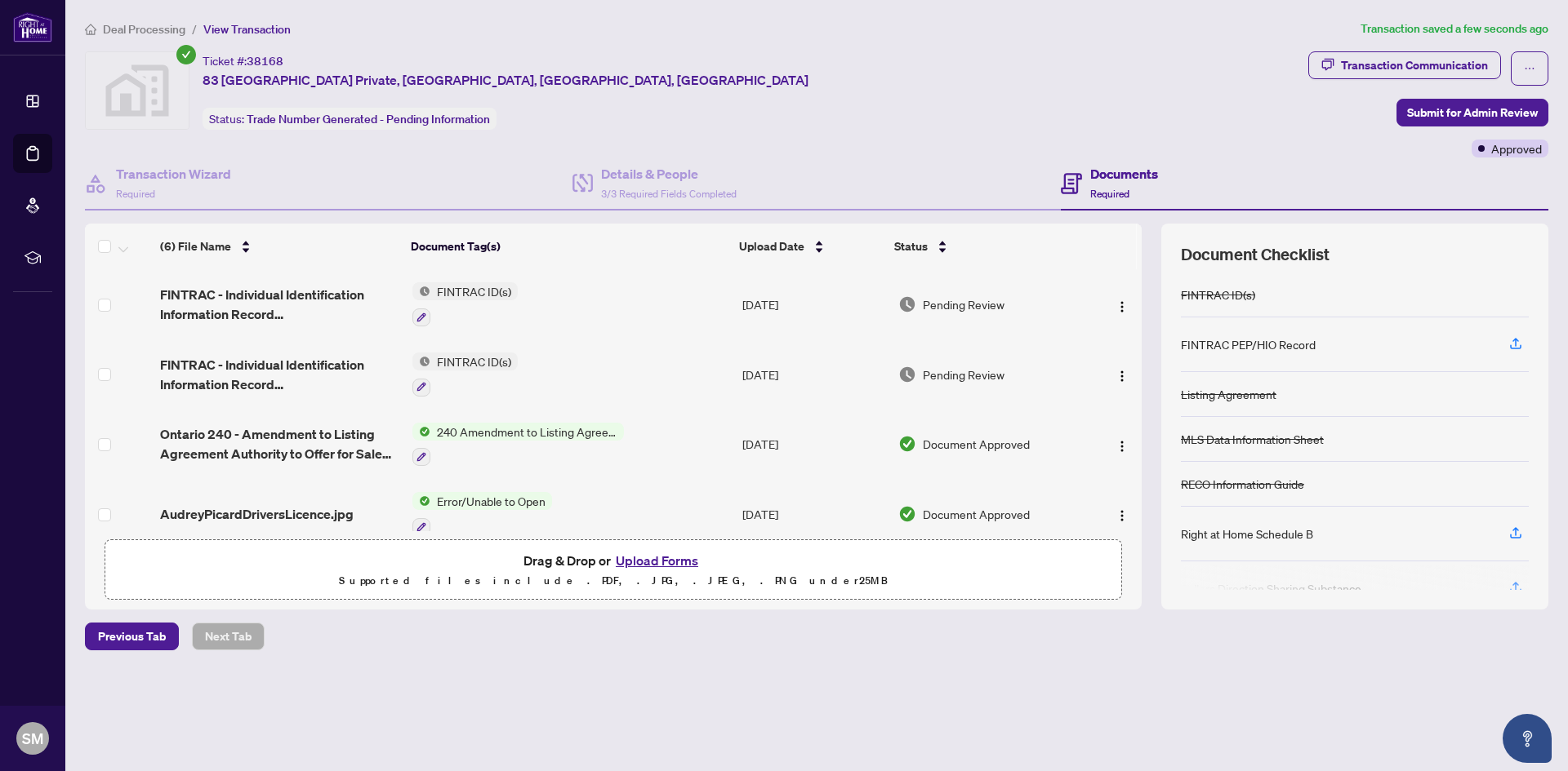
drag, startPoint x: 1136, startPoint y: 414, endPoint x: 1127, endPoint y: 467, distance: 53.8
click at [1127, 467] on td at bounding box center [1114, 444] width 55 height 70
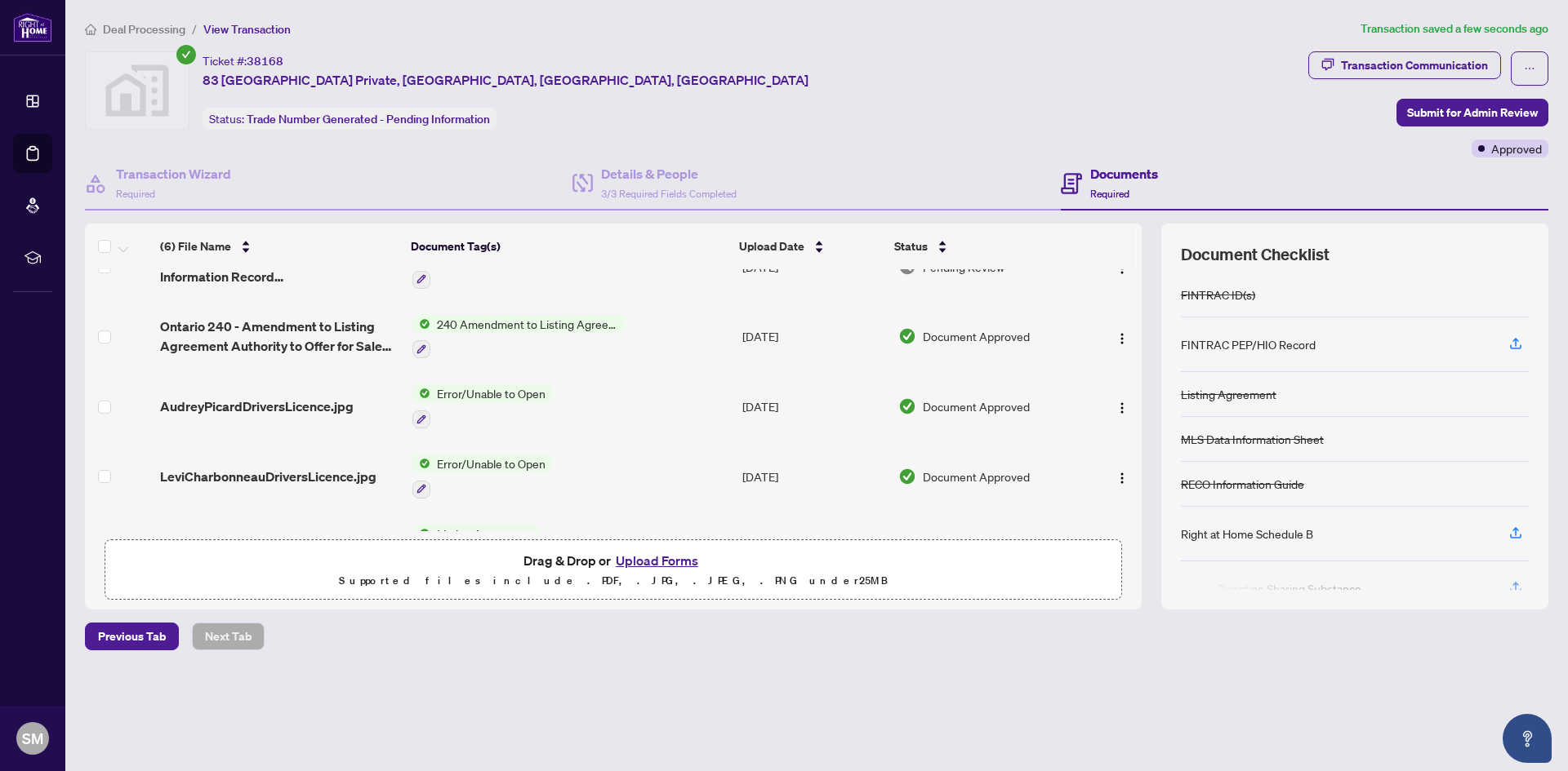
scroll to position [162, 0]
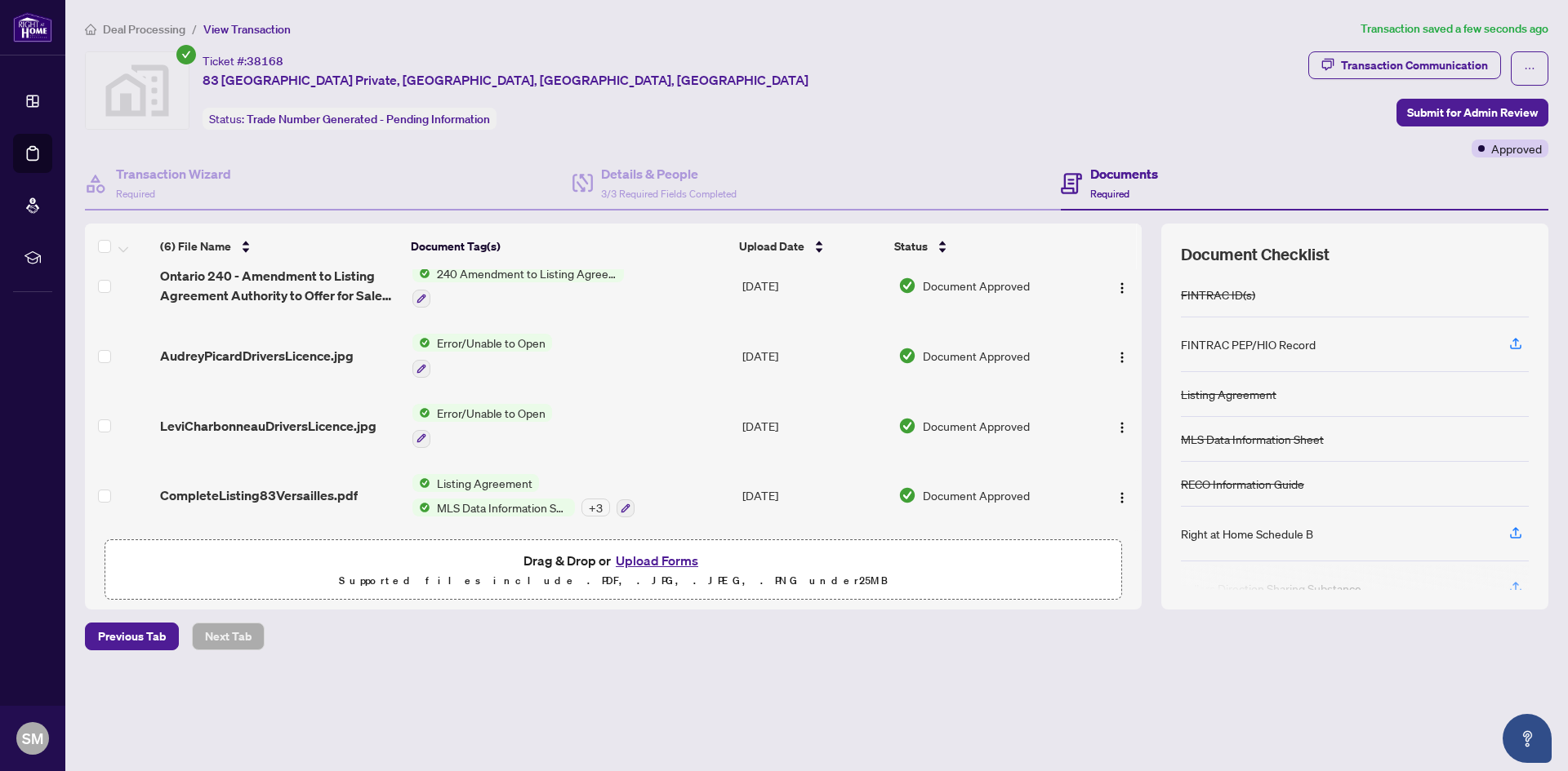
click at [524, 499] on span "MLS Data Information Sheet" at bounding box center [502, 507] width 144 height 18
click at [753, 704] on div "Deal Processing / View Transaction Transaction saved a few seconds ago Ticket #…" at bounding box center [816, 363] width 1477 height 688
click at [1424, 117] on span "Submit for Admin Review" at bounding box center [1472, 113] width 130 height 26
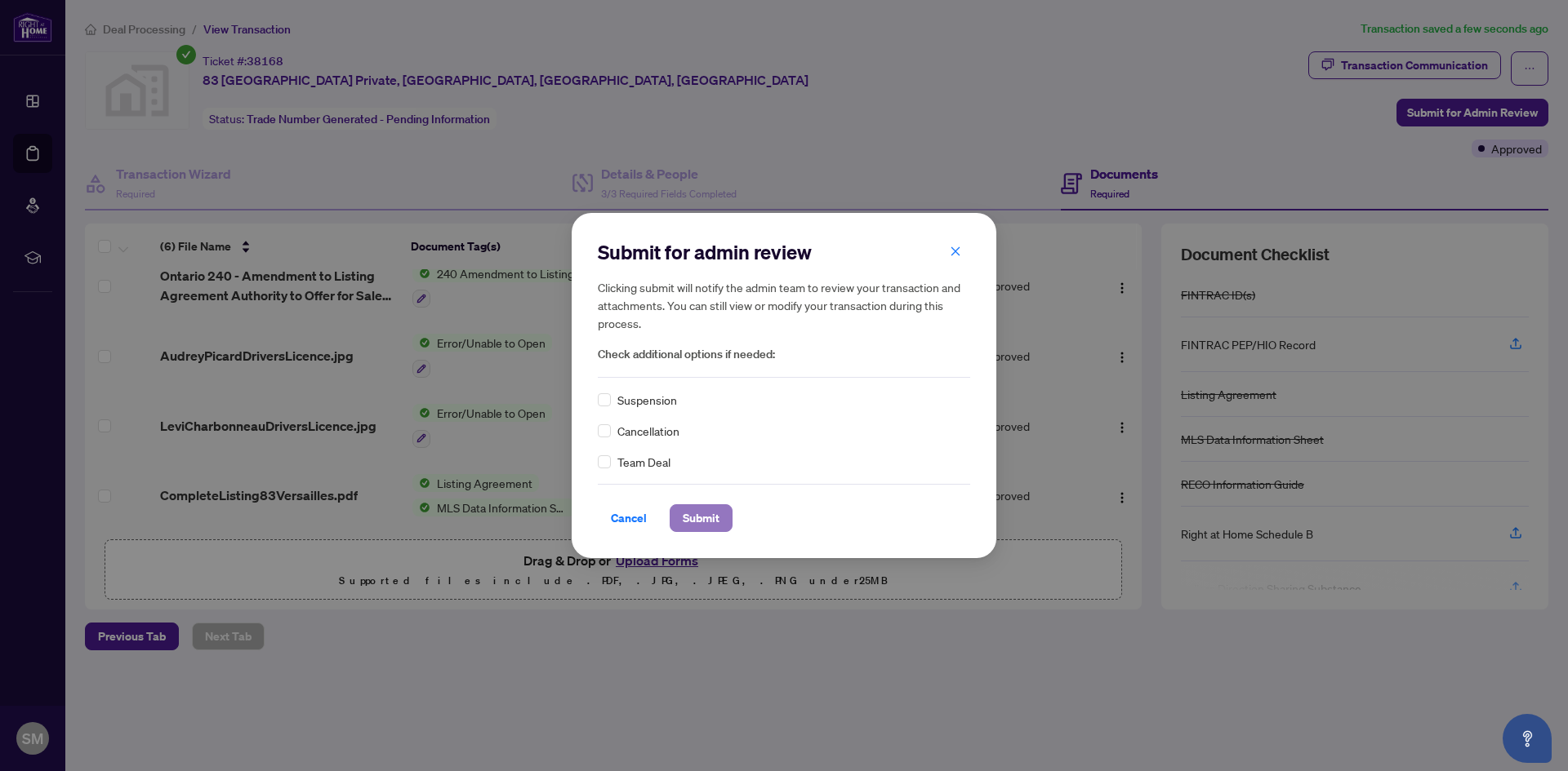
click at [704, 521] on span "Submit" at bounding box center [701, 519] width 36 height 26
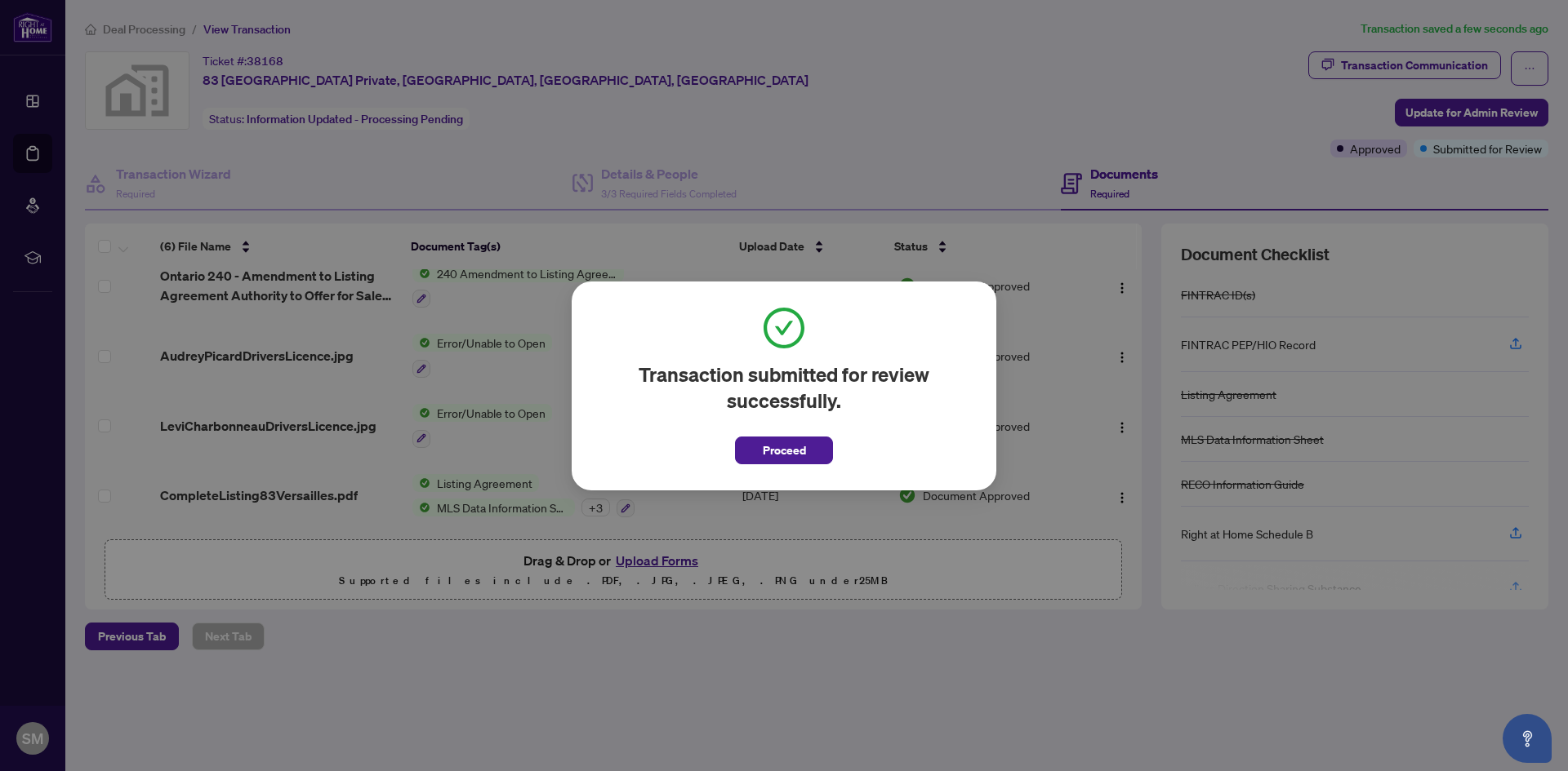
click at [802, 606] on div "Transaction submitted for review successfully. Proceed Cancel OK" at bounding box center [784, 386] width 1568 height 771
click at [777, 445] on span "Proceed" at bounding box center [784, 451] width 43 height 26
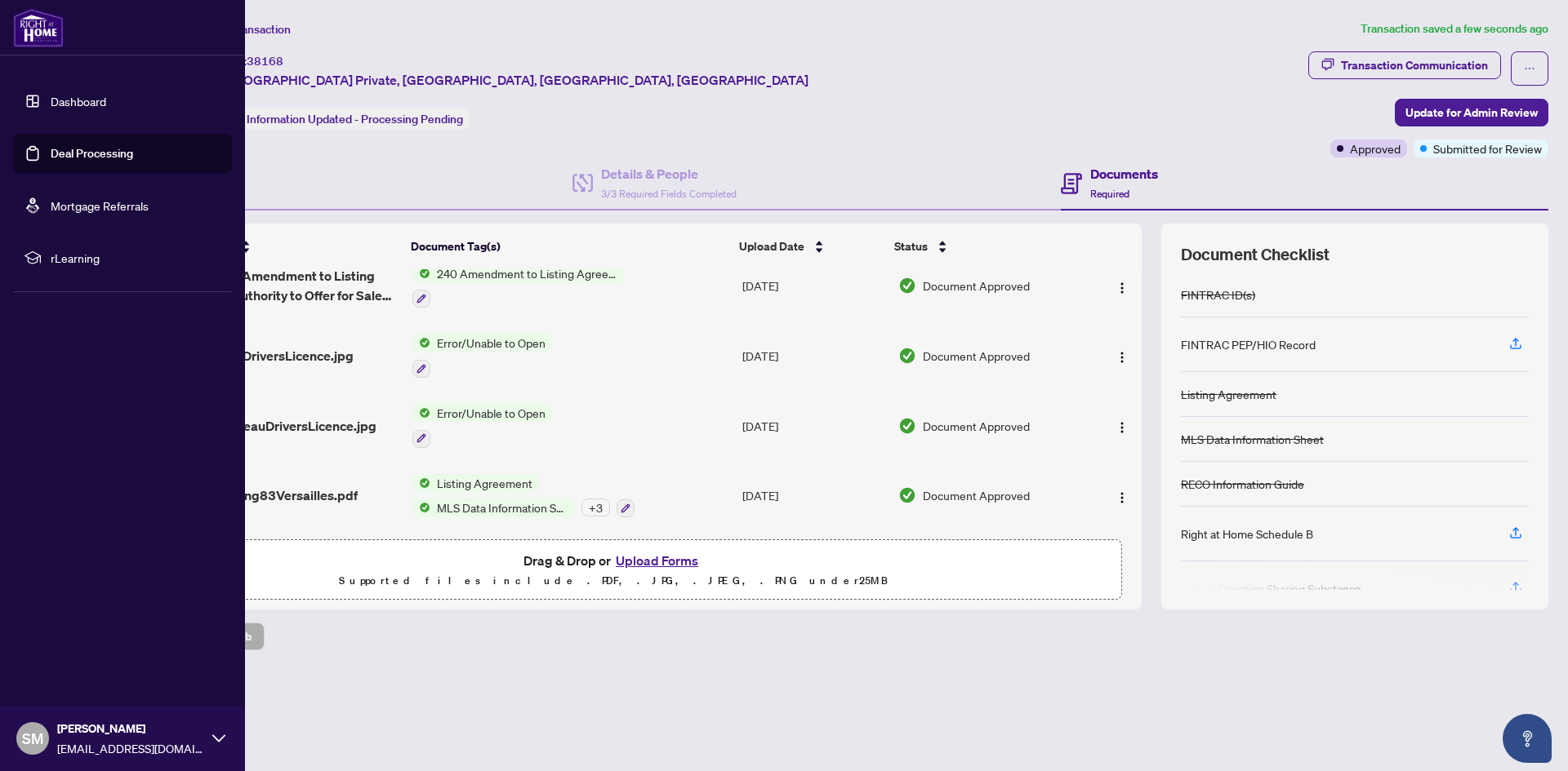
click at [50, 146] on link "Deal Processing" at bounding box center [91, 154] width 83 height 15
